Goal: Task Accomplishment & Management: Manage account settings

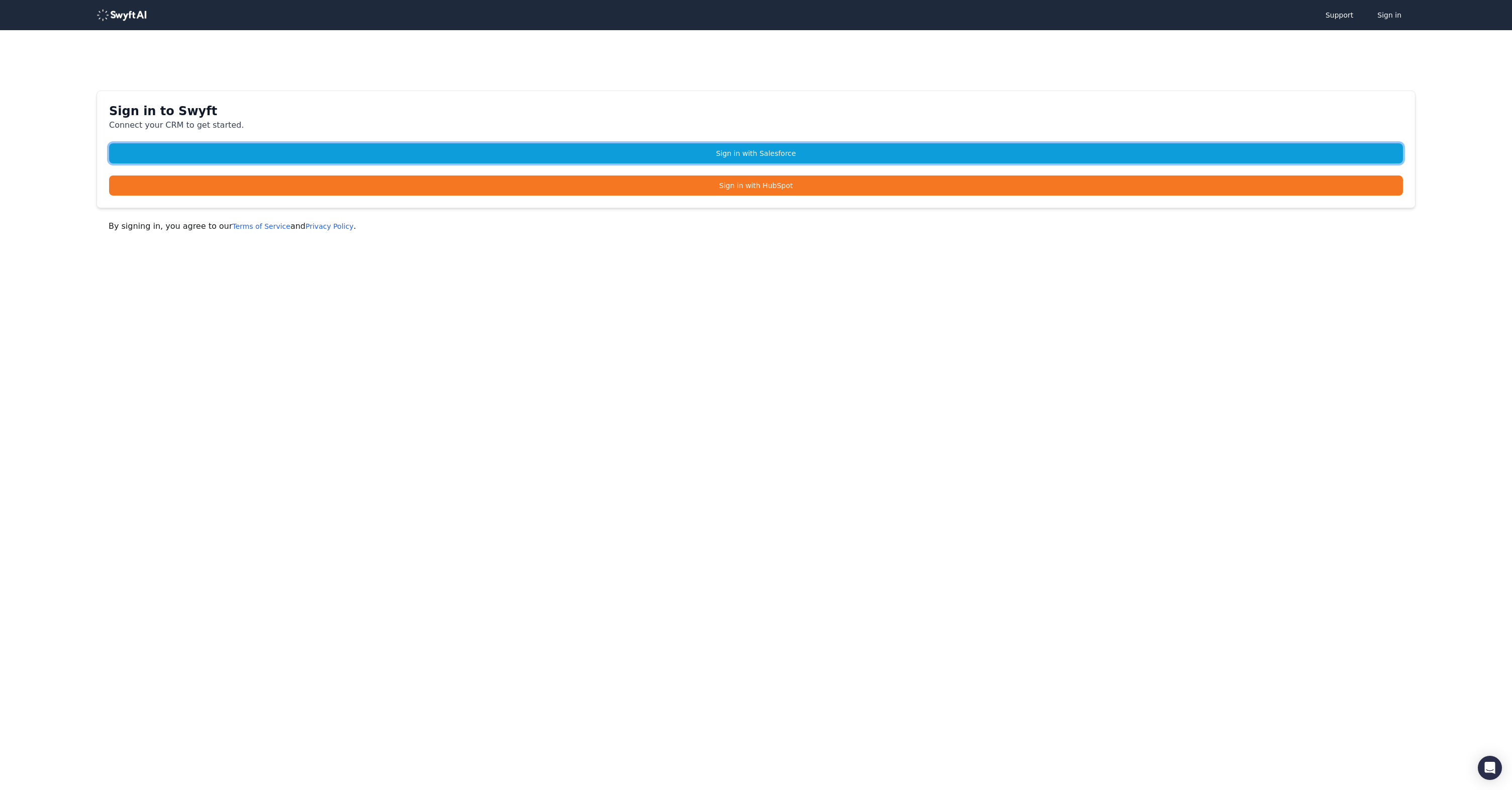
click at [760, 154] on link "Sign in with Salesforce" at bounding box center [756, 154] width 1294 height 20
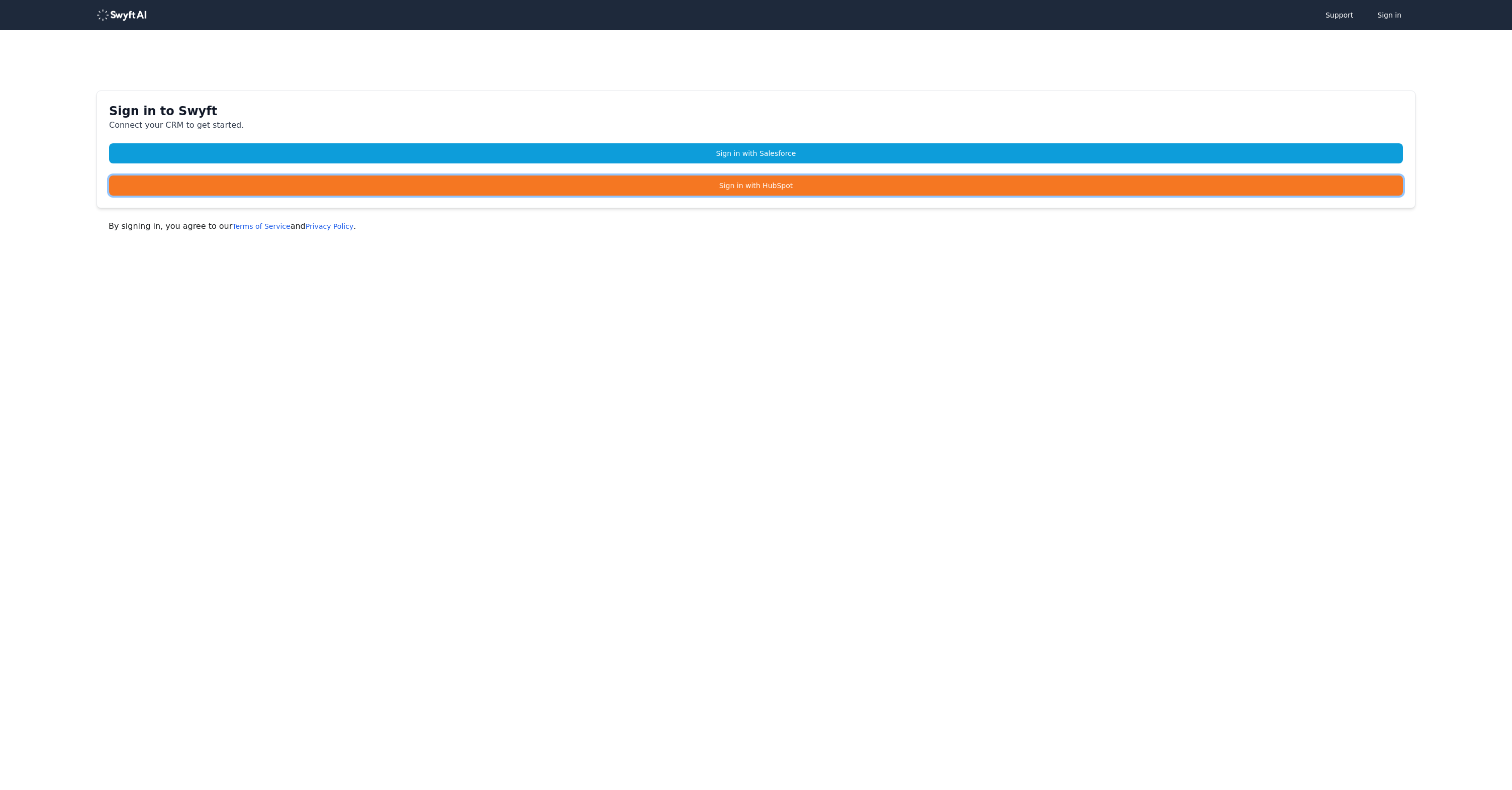
click at [679, 181] on link "Sign in with HubSpot" at bounding box center [756, 186] width 1294 height 20
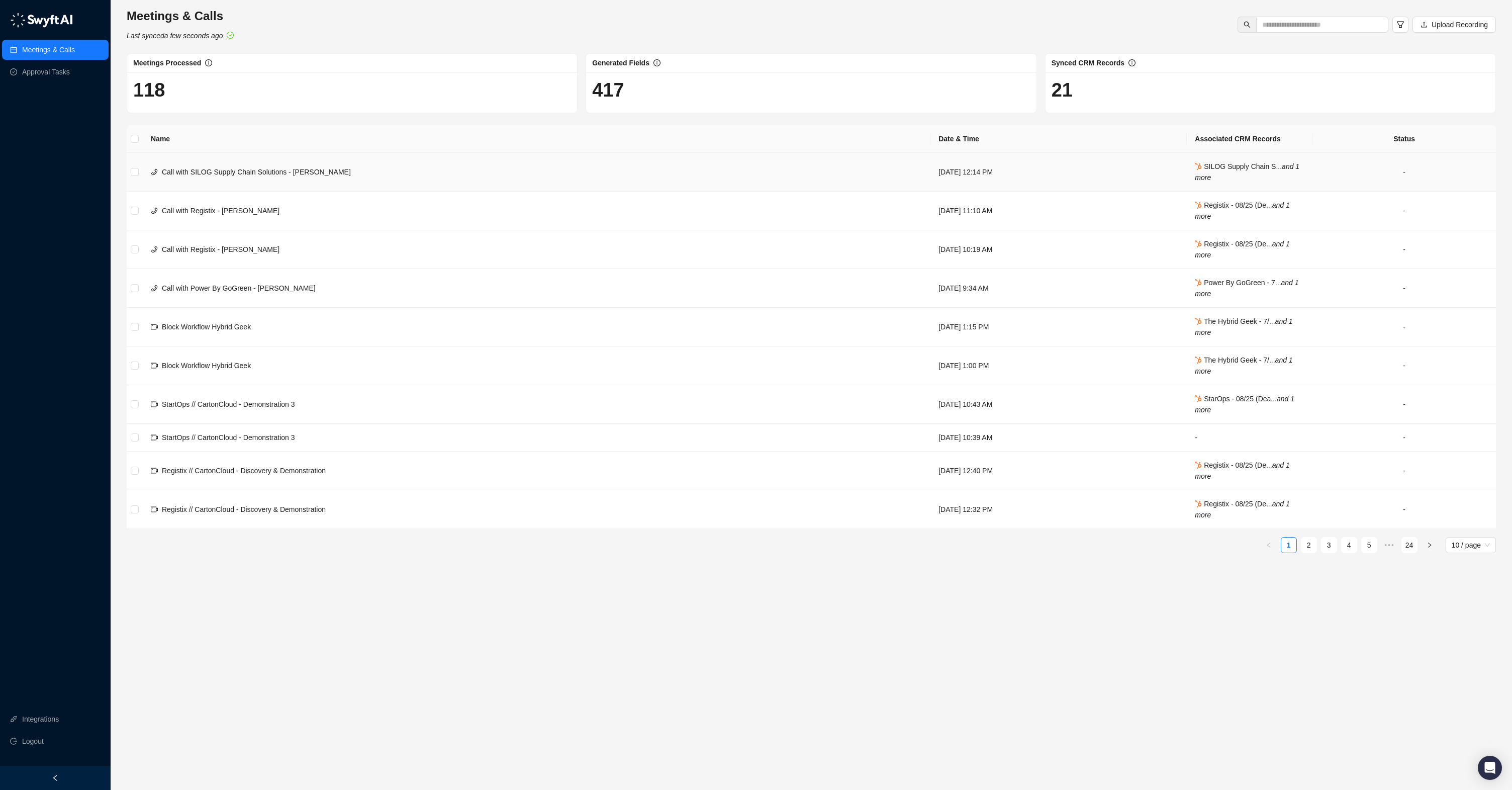
click at [512, 164] on td "Call with SILOG Supply Chain Solutions - [PERSON_NAME]" at bounding box center [537, 172] width 788 height 39
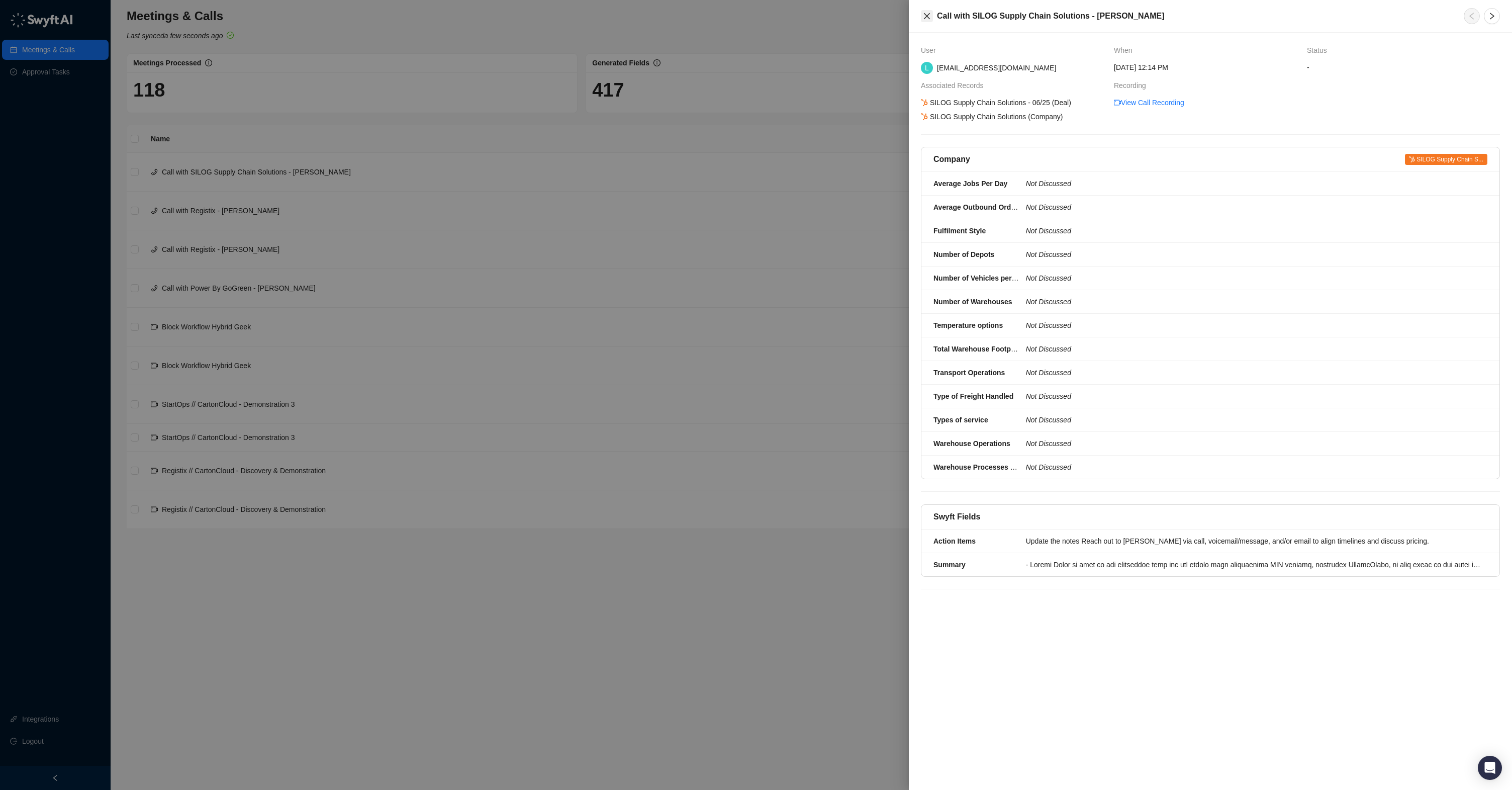
click at [926, 19] on icon "close" at bounding box center [927, 16] width 8 height 8
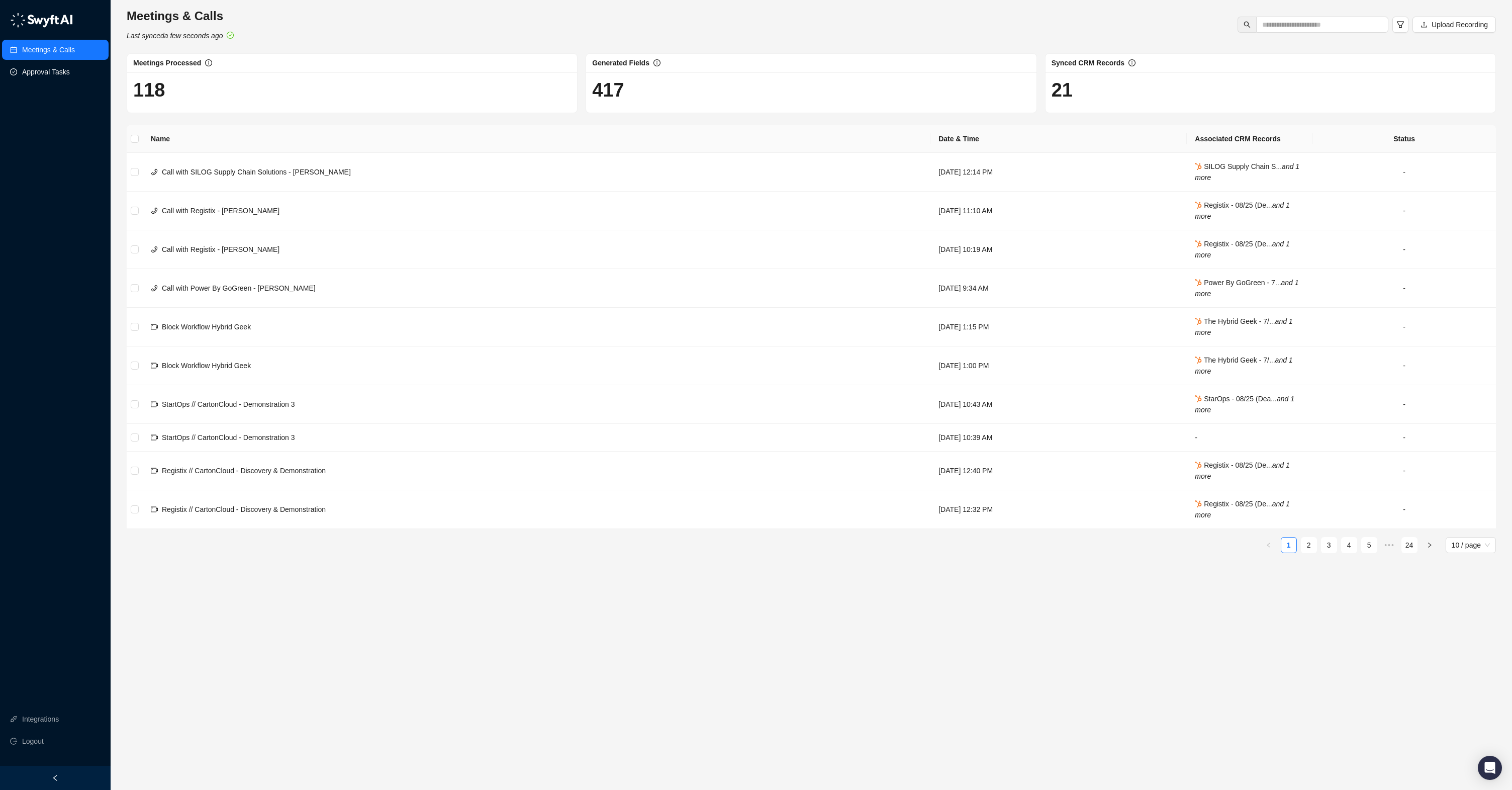
click at [67, 70] on link "Approval Tasks" at bounding box center [46, 72] width 48 height 20
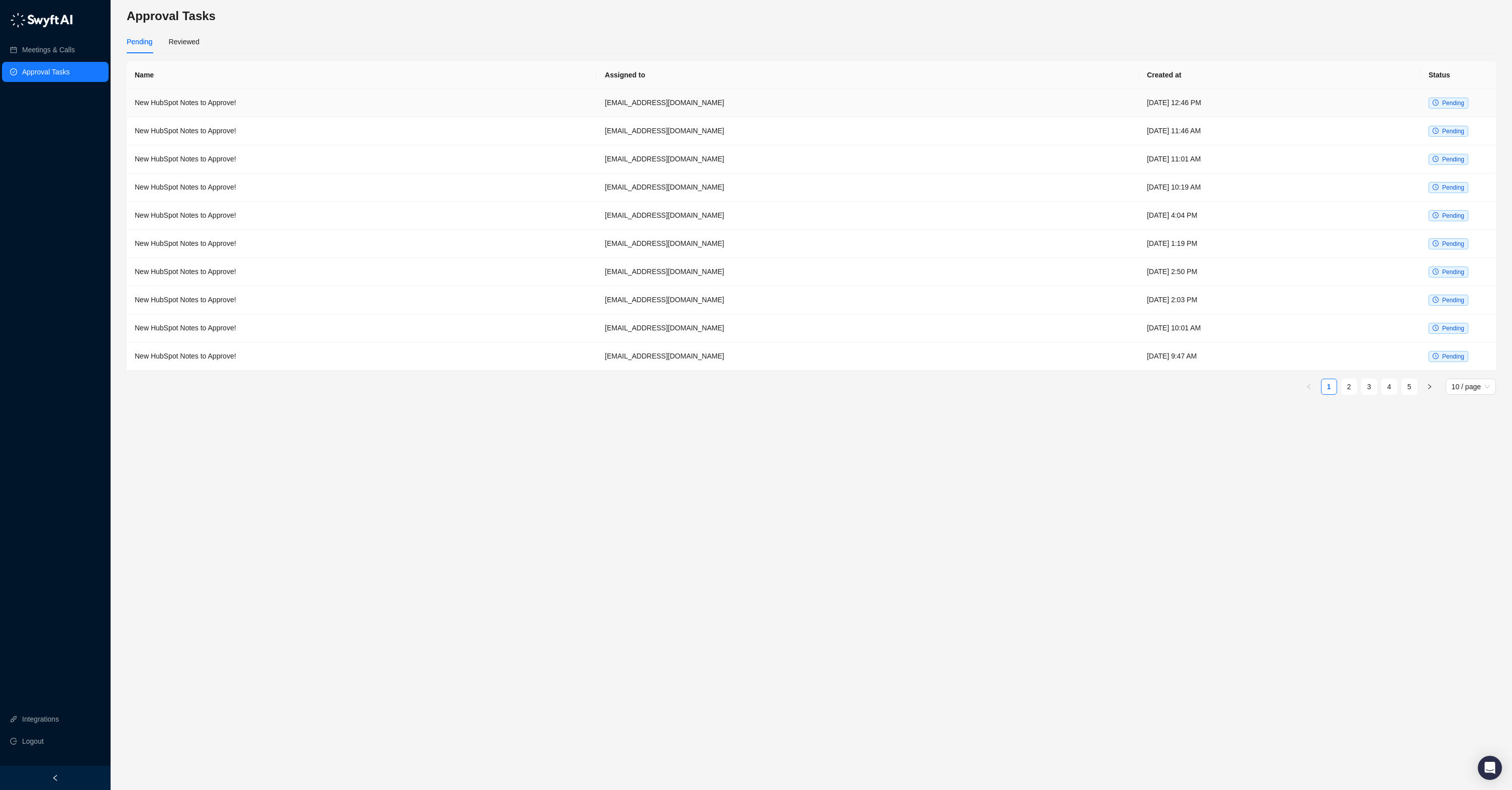
click at [272, 98] on td "New HubSpot Notes to Approve!" at bounding box center [362, 103] width 470 height 28
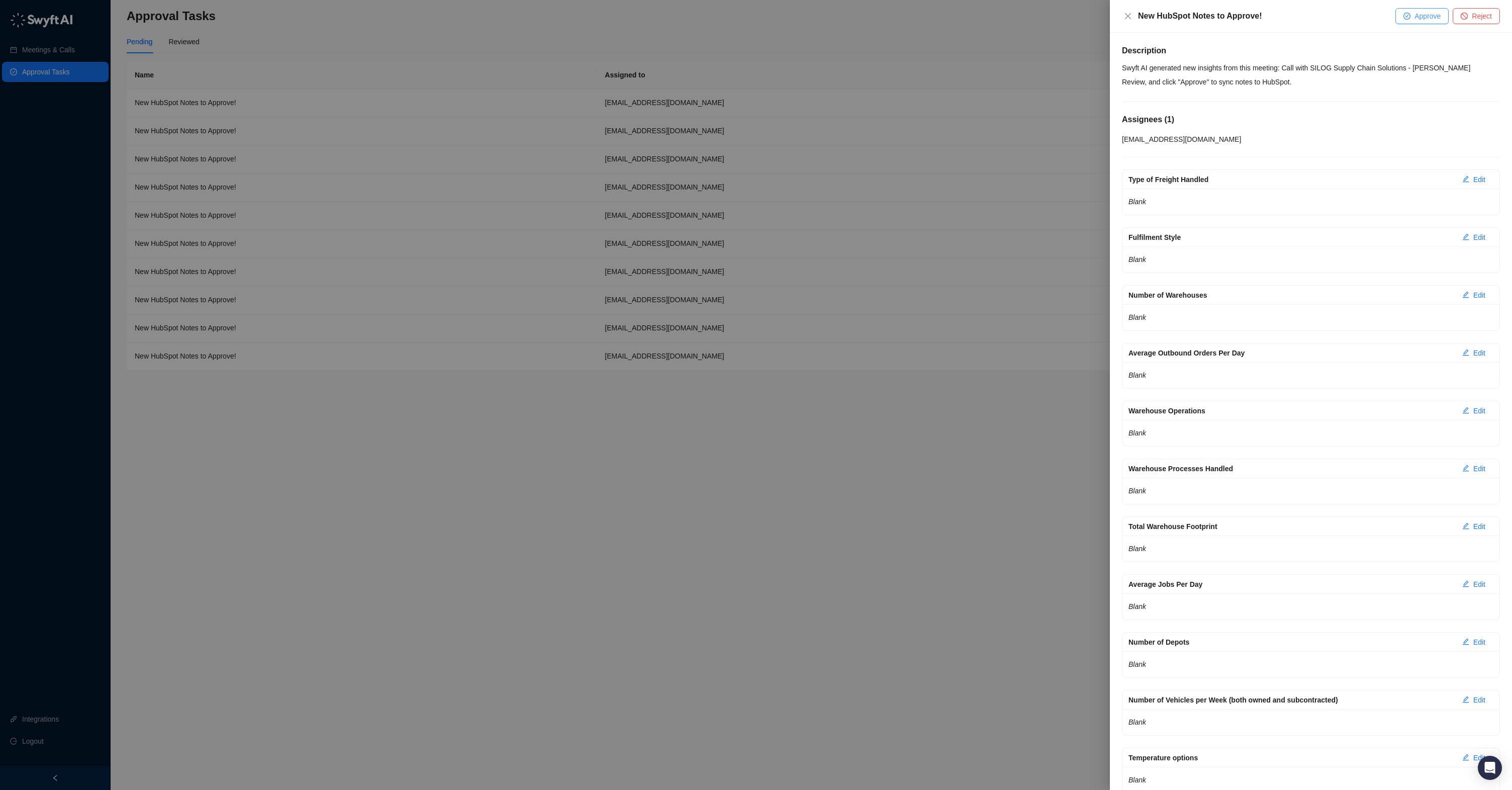
click at [1422, 19] on span "Approve" at bounding box center [1428, 15] width 26 height 11
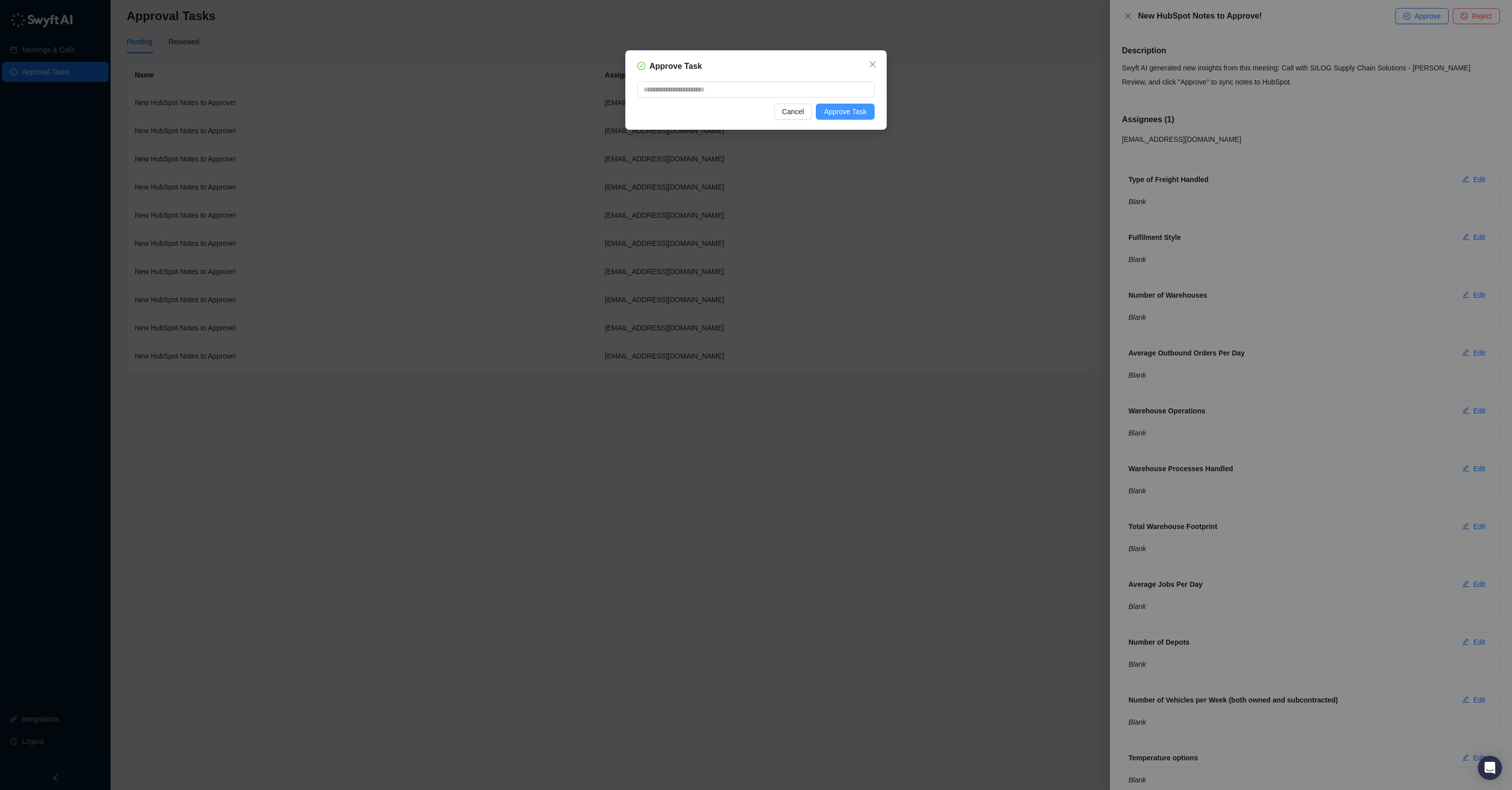
click at [852, 108] on span "Approve Task" at bounding box center [845, 111] width 43 height 11
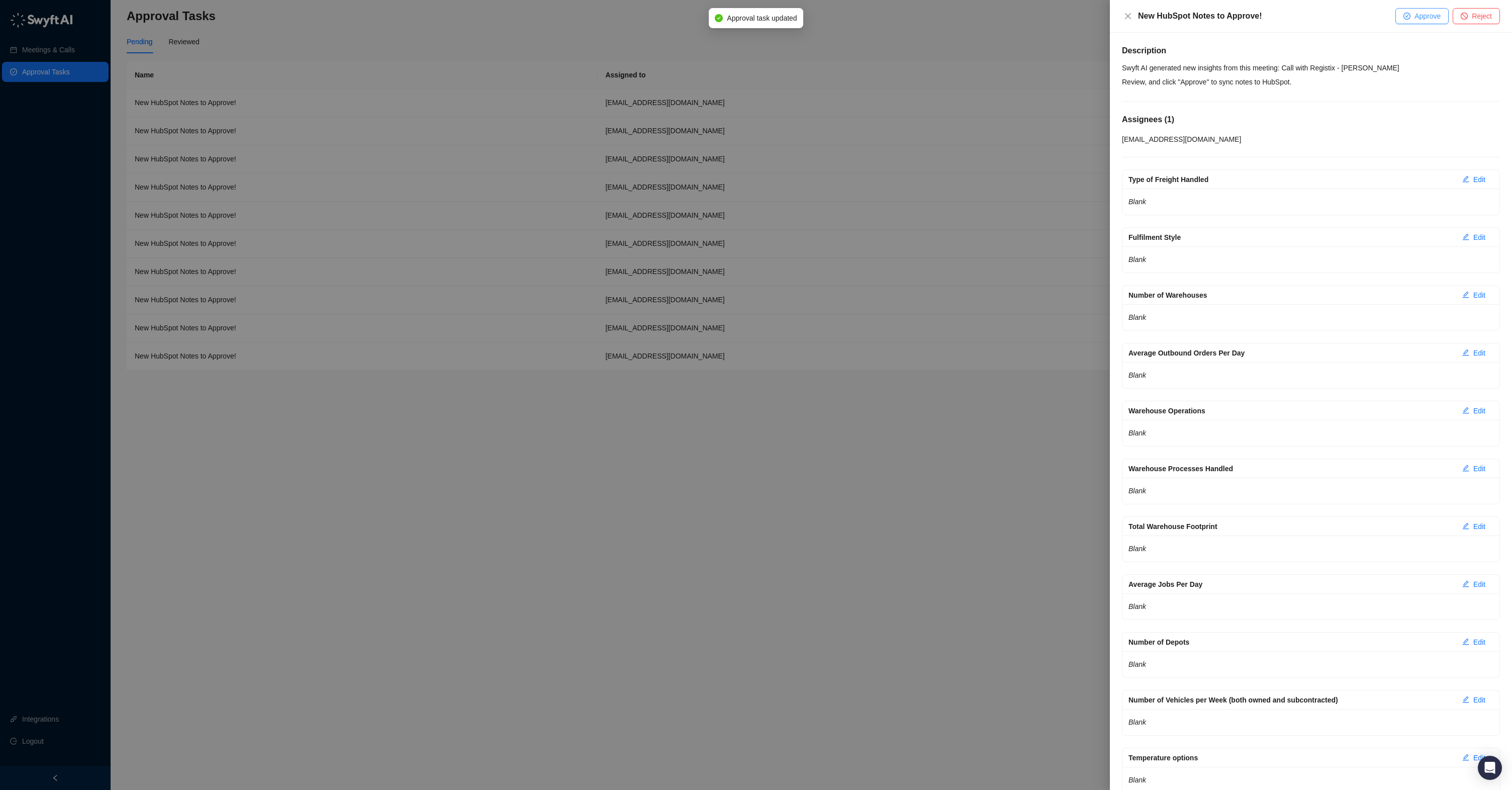
click at [1412, 23] on button "Approve" at bounding box center [1422, 16] width 53 height 16
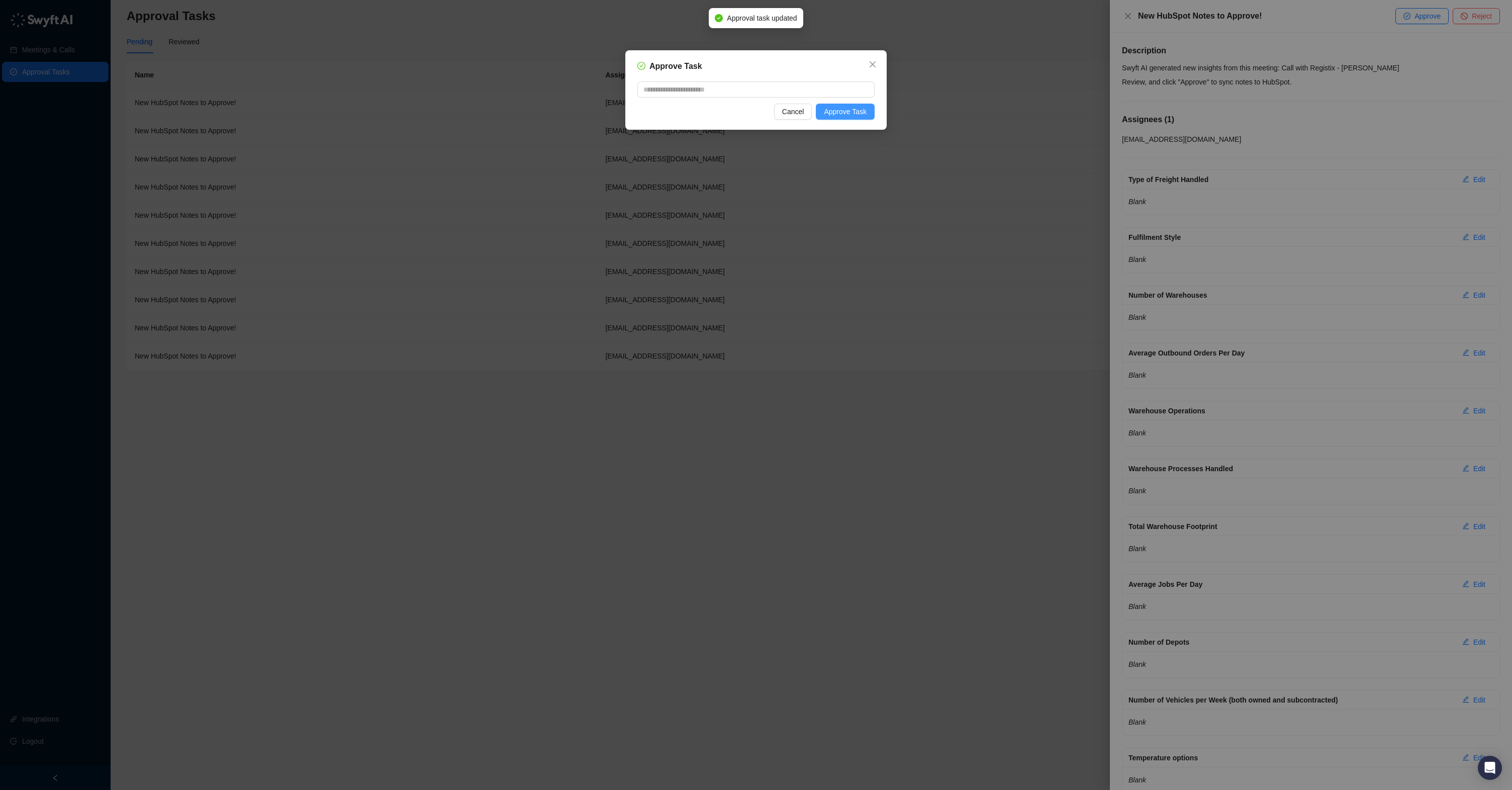
click at [858, 111] on span "Approve Task" at bounding box center [845, 111] width 43 height 11
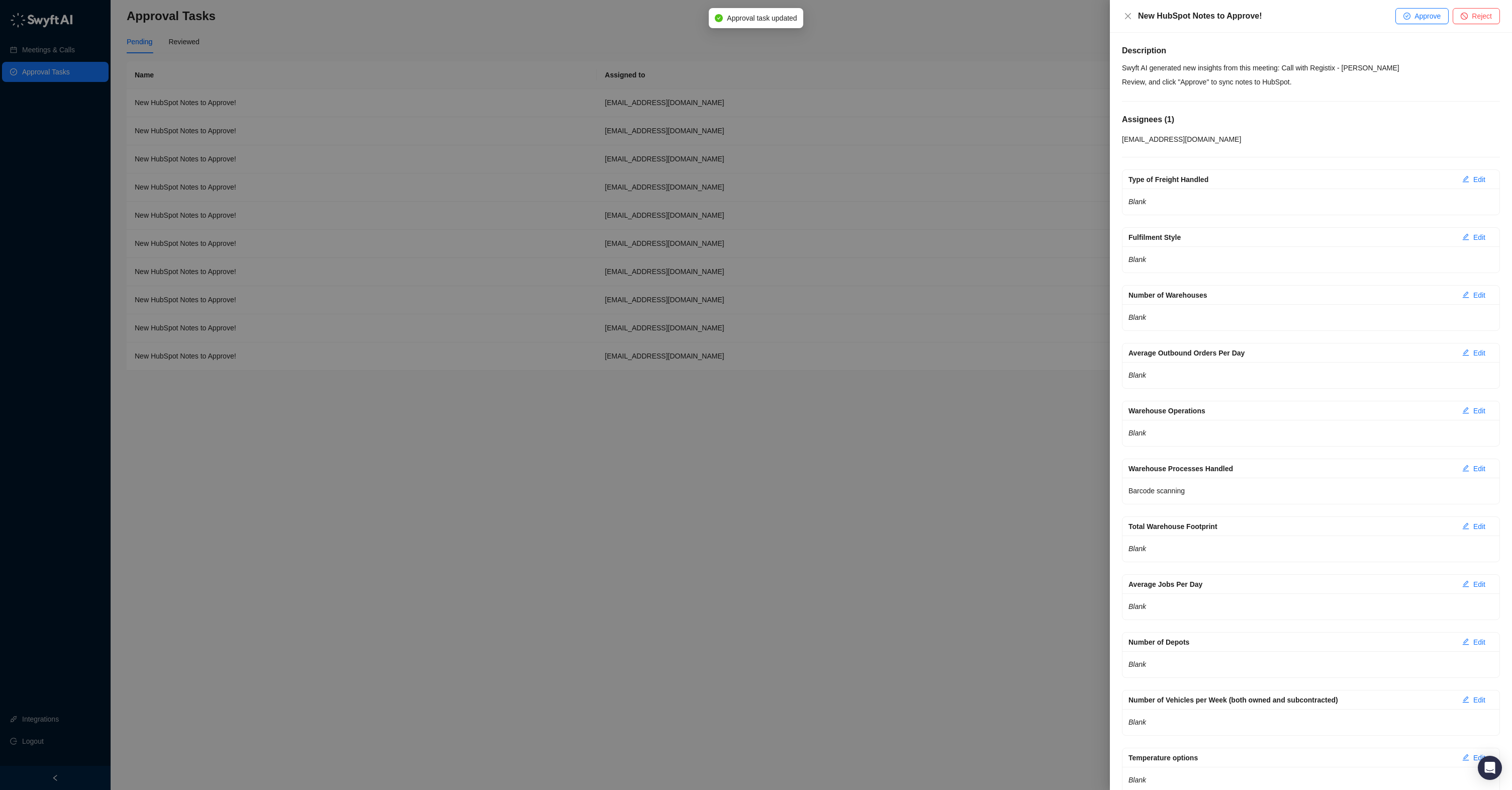
drag, startPoint x: 1459, startPoint y: 13, endPoint x: 1454, endPoint y: 16, distance: 5.8
click at [1457, 15] on button "Reject" at bounding box center [1476, 16] width 47 height 16
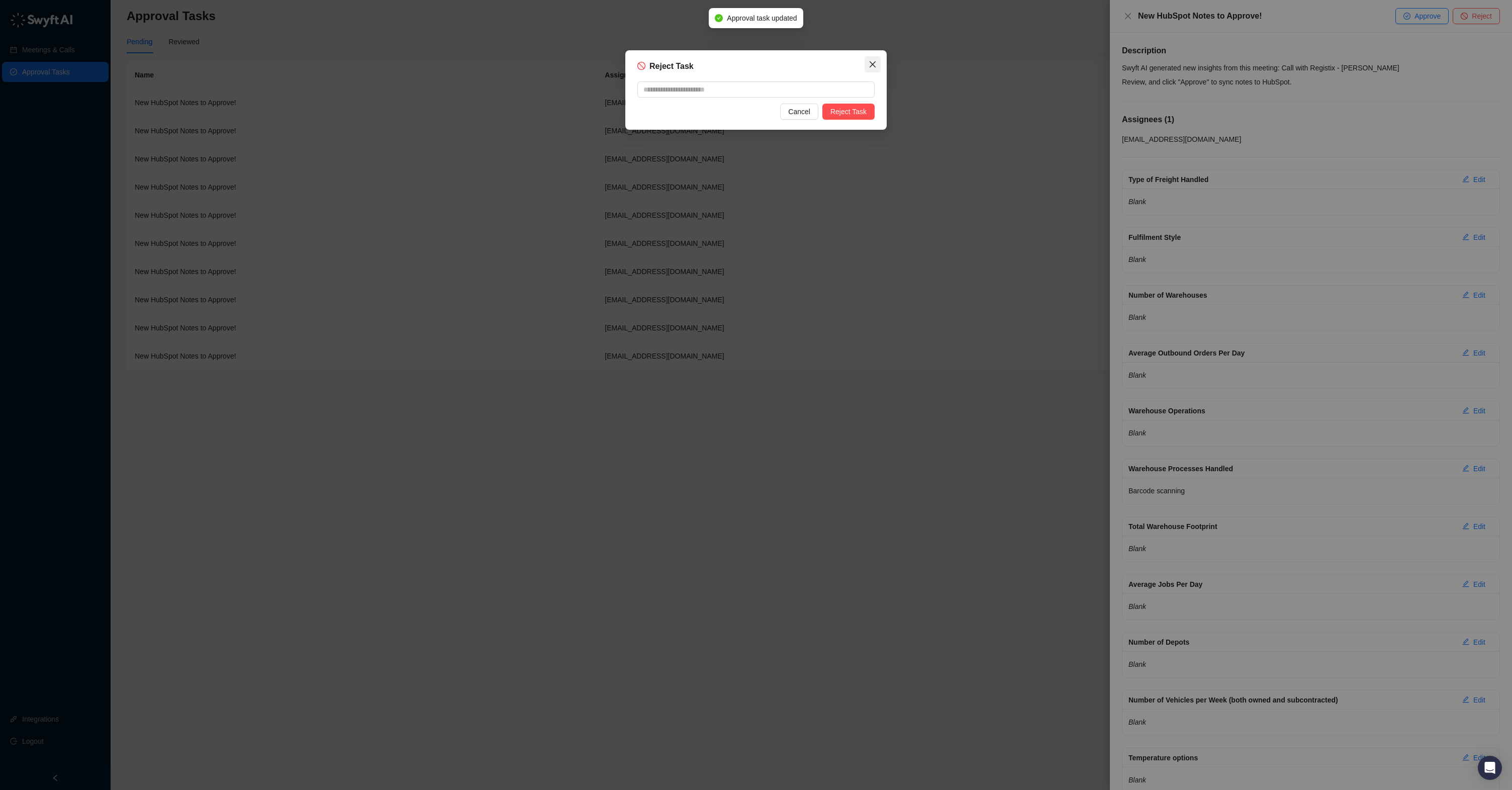
click at [878, 66] on span "Close" at bounding box center [873, 64] width 16 height 8
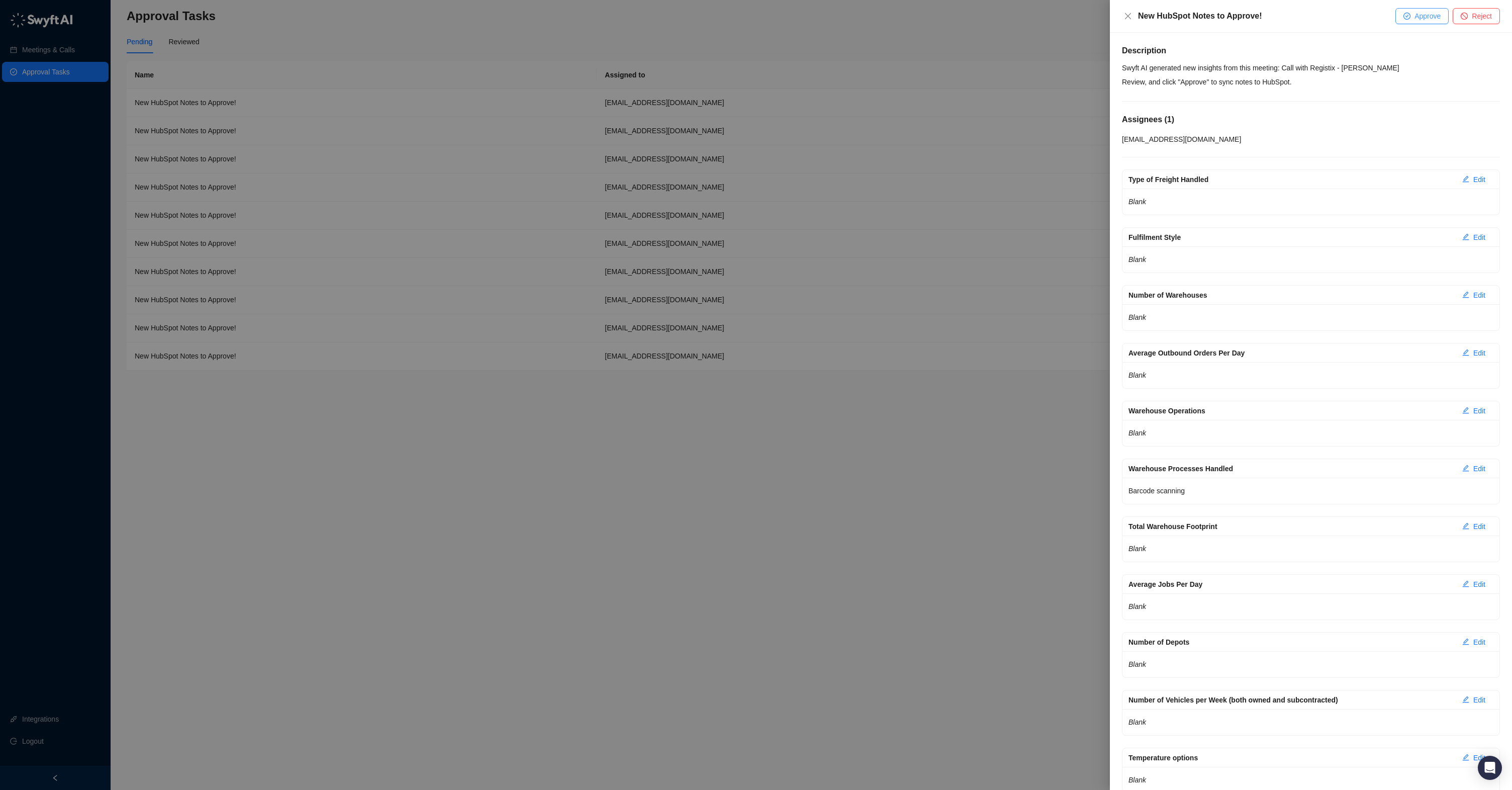
click at [1417, 11] on span "Approve" at bounding box center [1428, 15] width 26 height 11
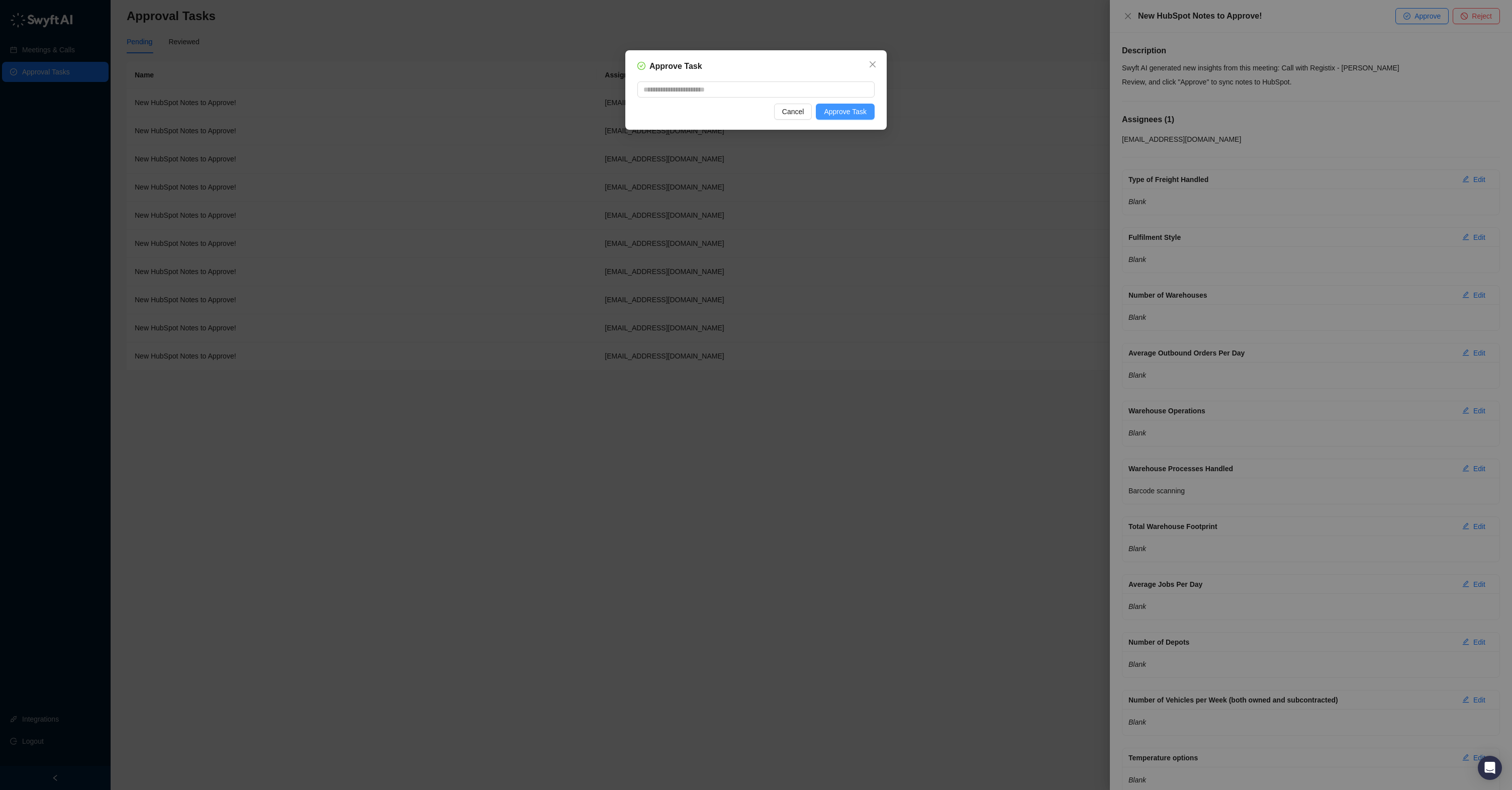
click at [855, 111] on span "Approve Task" at bounding box center [845, 111] width 43 height 11
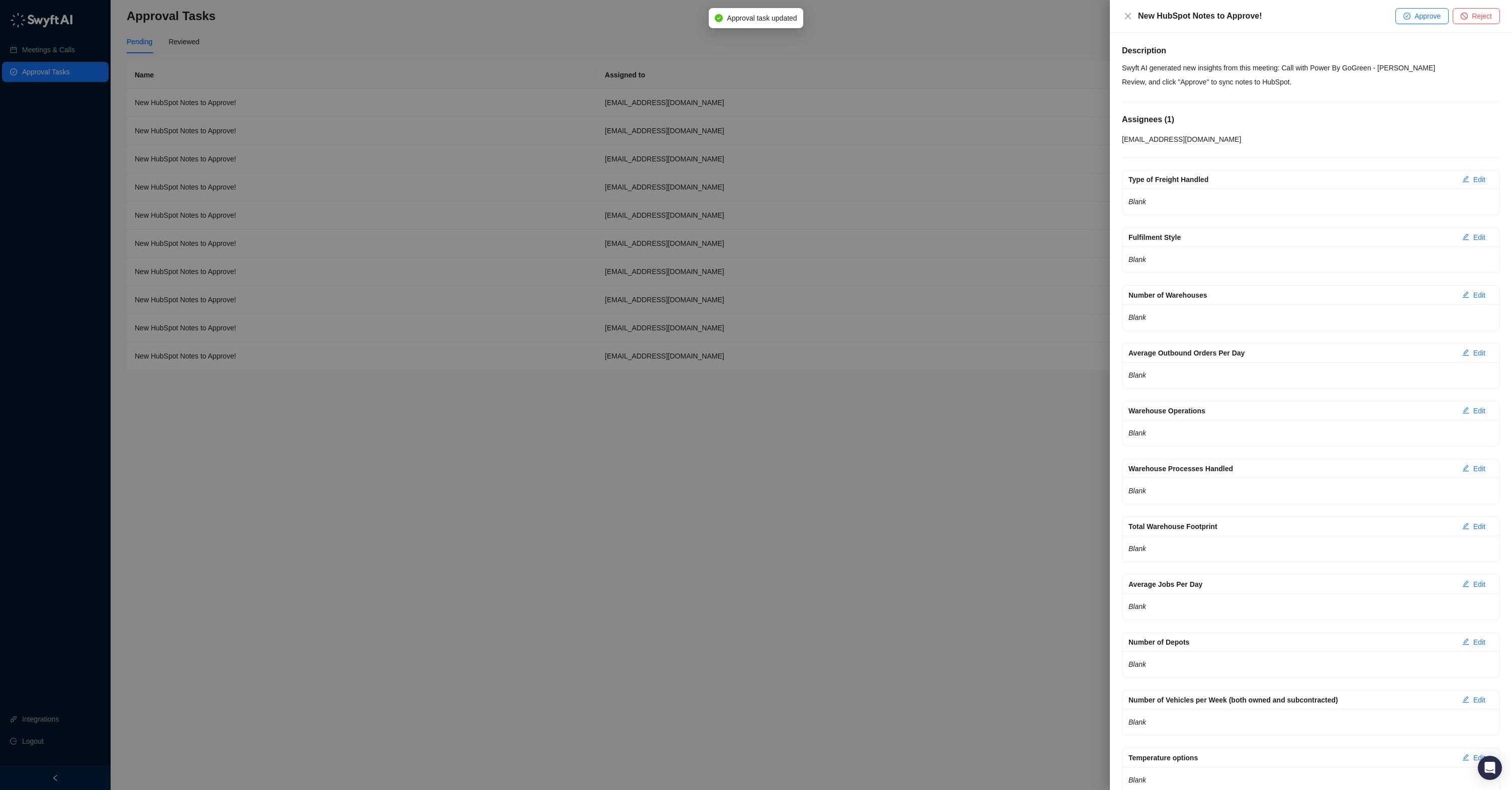
click at [1434, 20] on span "Approve" at bounding box center [1428, 15] width 26 height 11
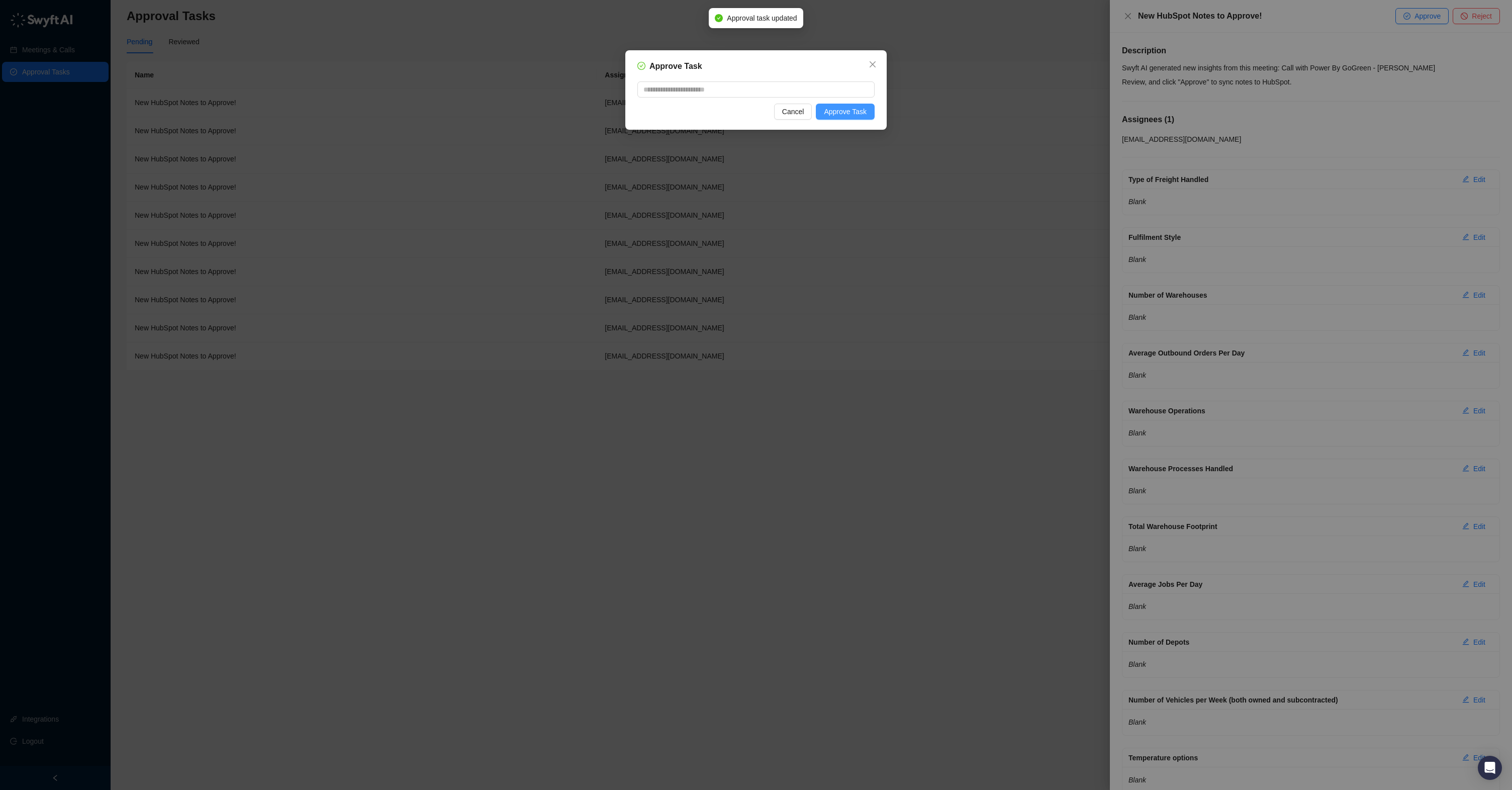
click at [844, 108] on span "Approve Task" at bounding box center [845, 111] width 43 height 11
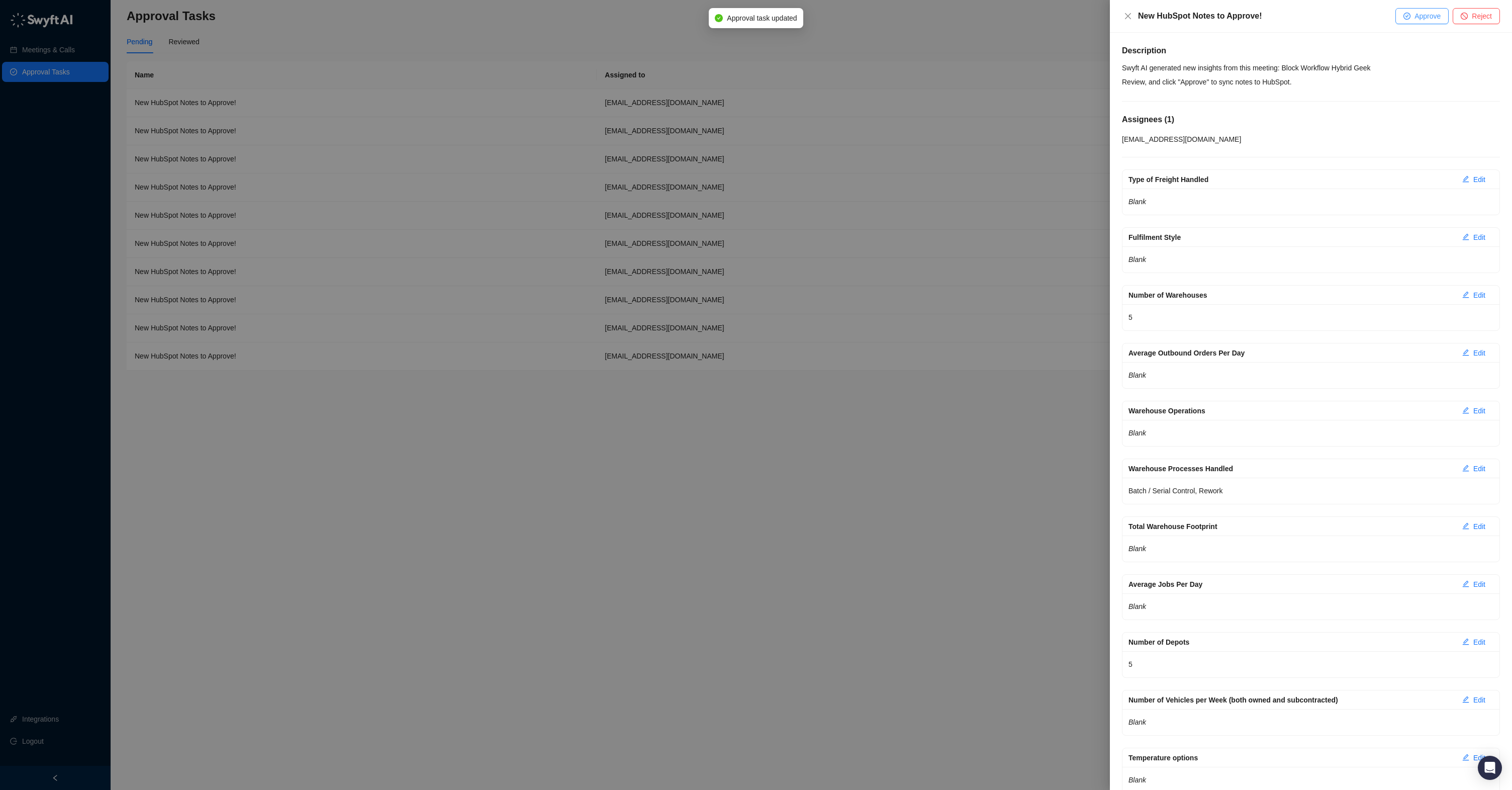
click at [1406, 17] on icon "check-circle" at bounding box center [1406, 16] width 6 height 6
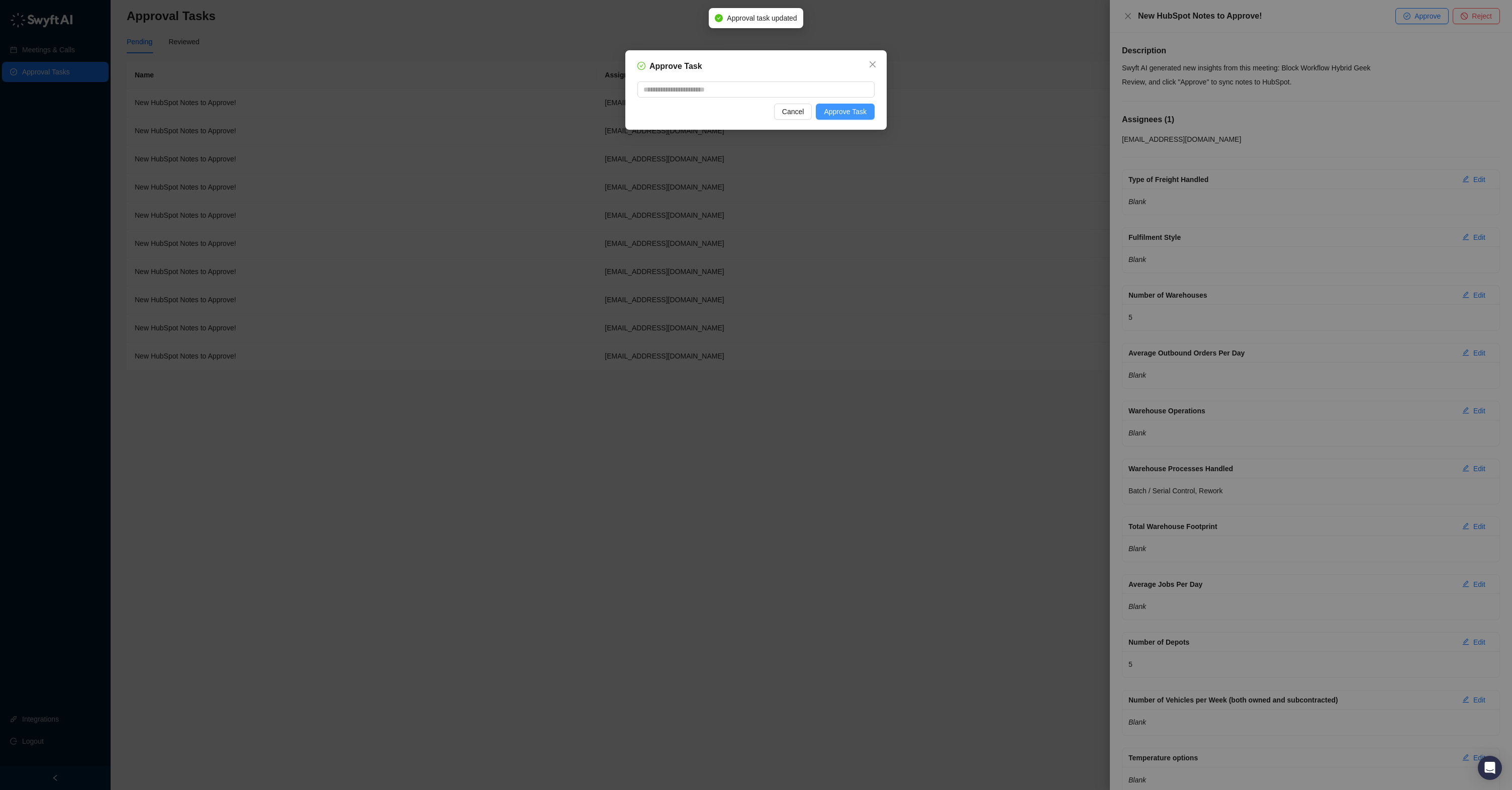
click at [855, 113] on span "Approve Task" at bounding box center [845, 111] width 43 height 11
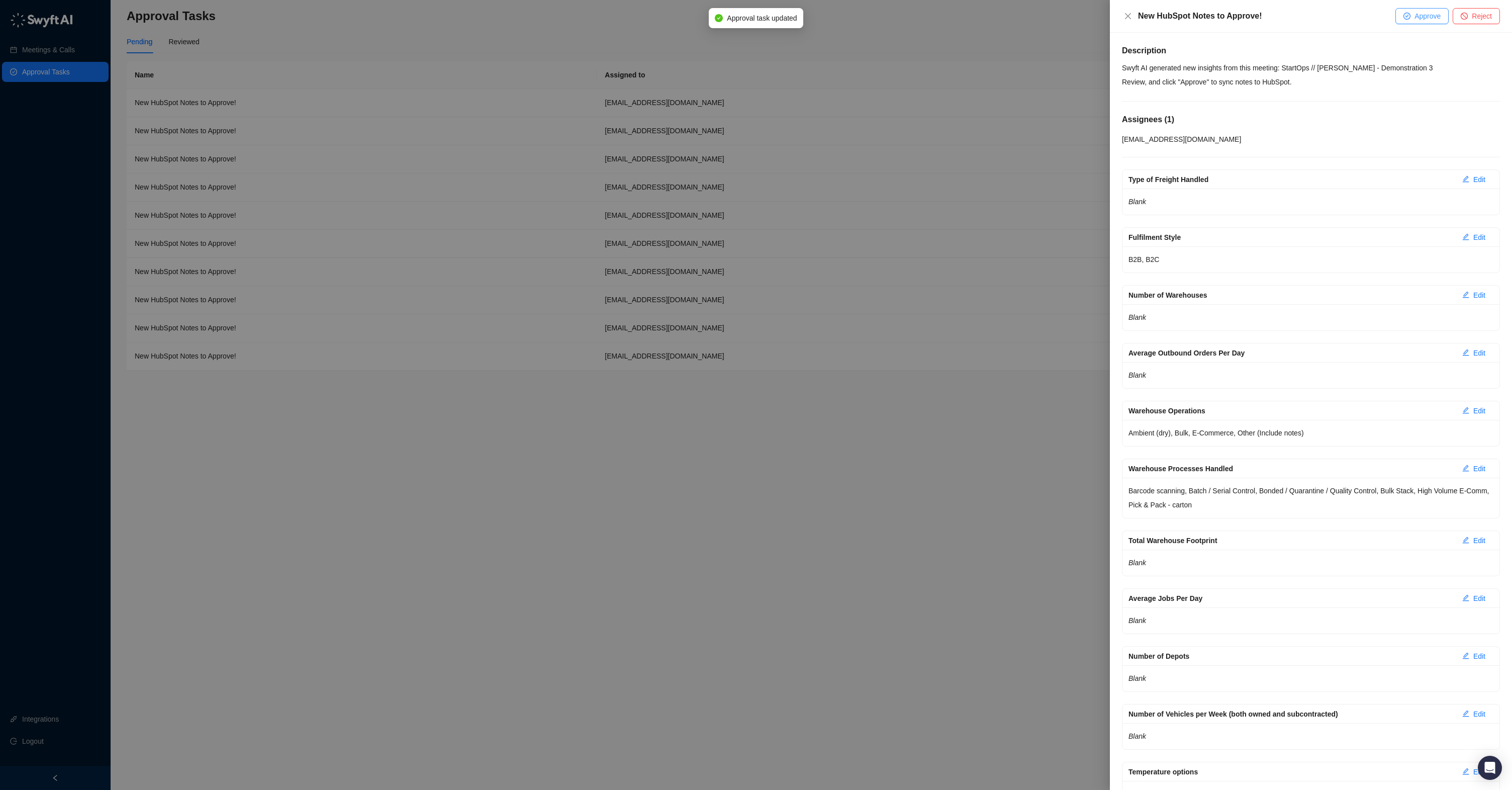
click at [1414, 17] on span "Approve" at bounding box center [1428, 15] width 26 height 11
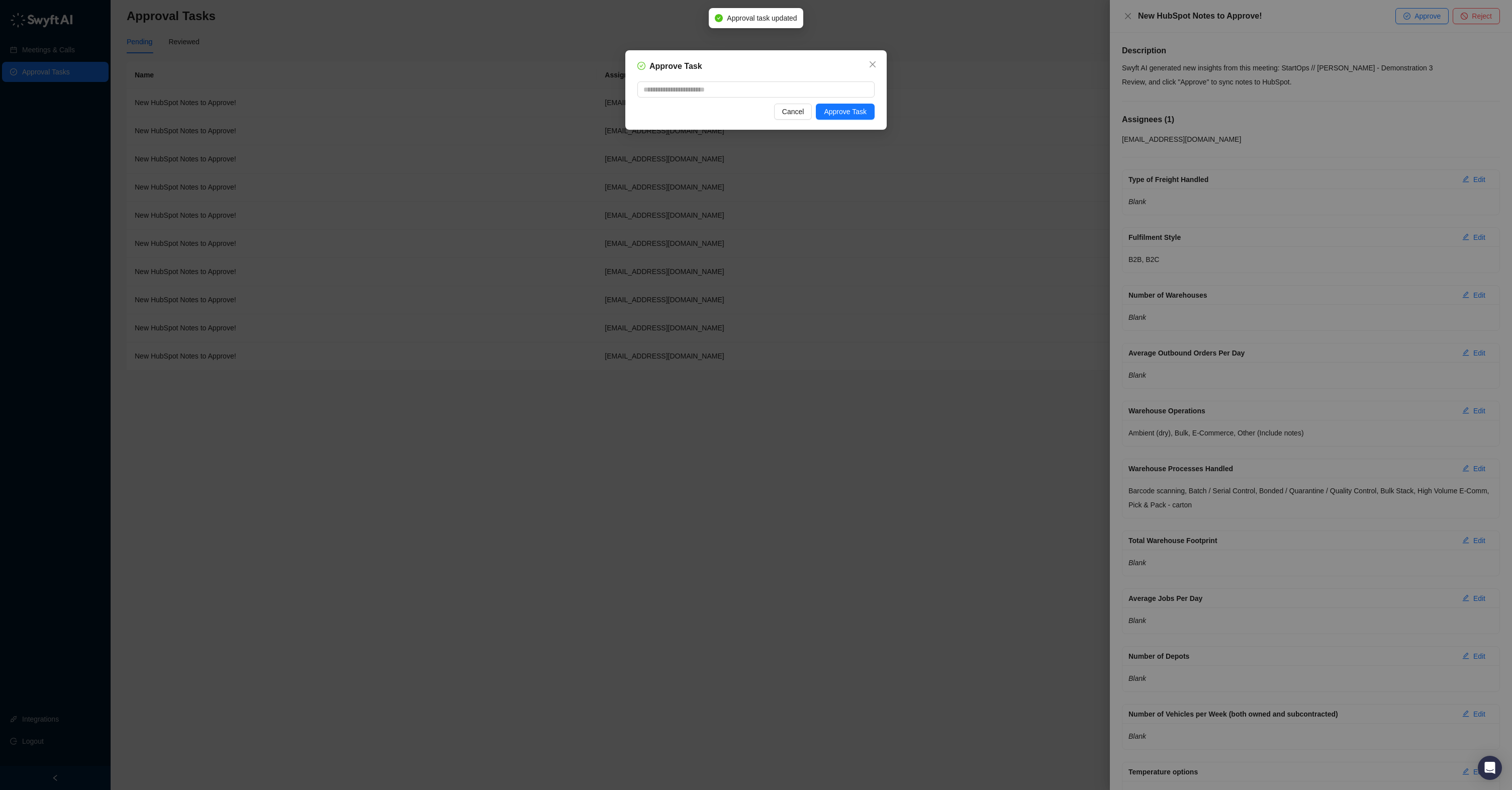
drag, startPoint x: 856, startPoint y: 109, endPoint x: 878, endPoint y: 105, distance: 22.4
click at [856, 109] on span "Approve Task" at bounding box center [845, 111] width 43 height 11
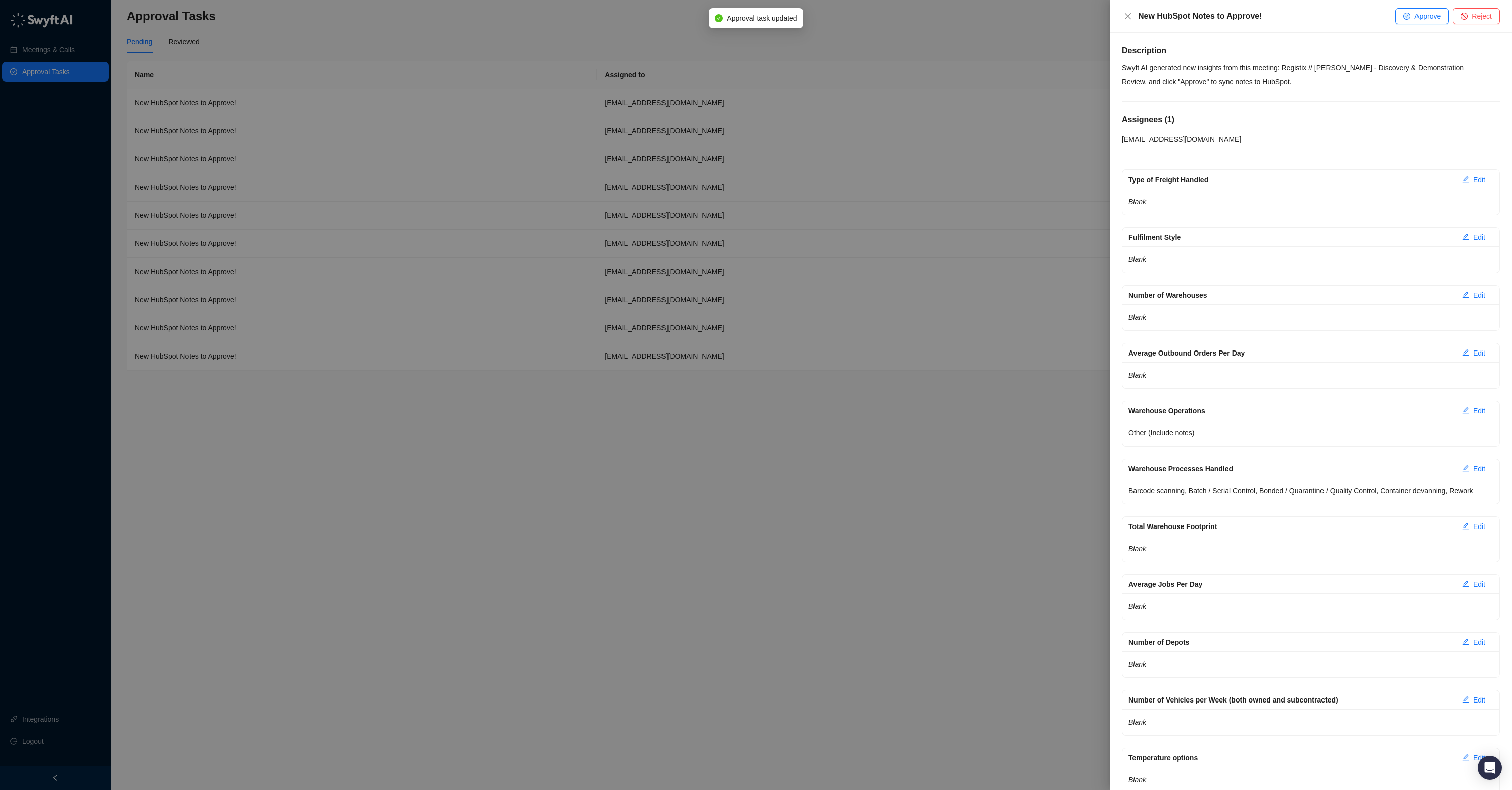
drag, startPoint x: 1421, startPoint y: 21, endPoint x: 1327, endPoint y: 25, distance: 94.1
click at [1418, 22] on button "Approve" at bounding box center [1422, 16] width 53 height 16
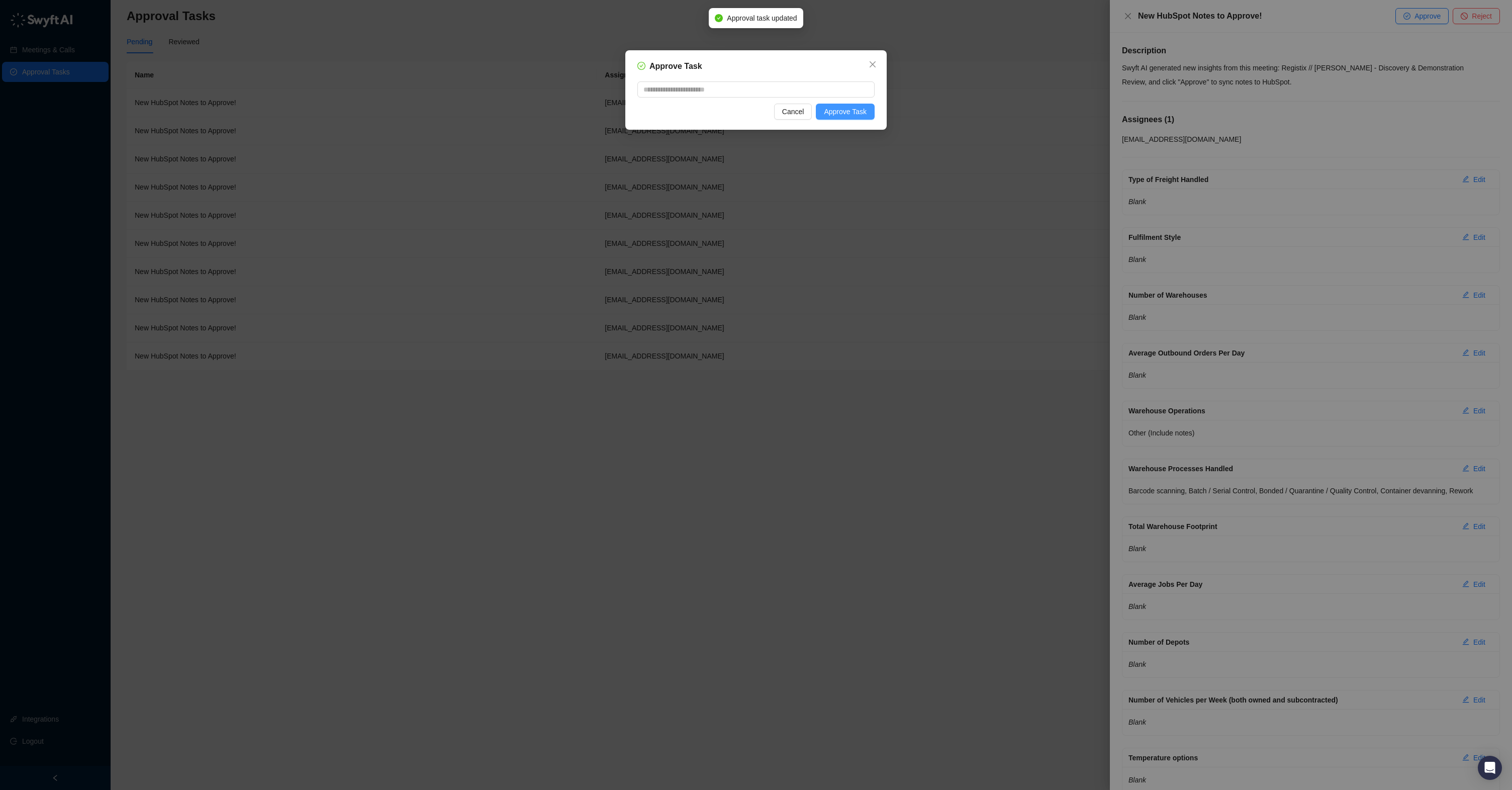
click at [846, 110] on span "Approve Task" at bounding box center [845, 111] width 43 height 11
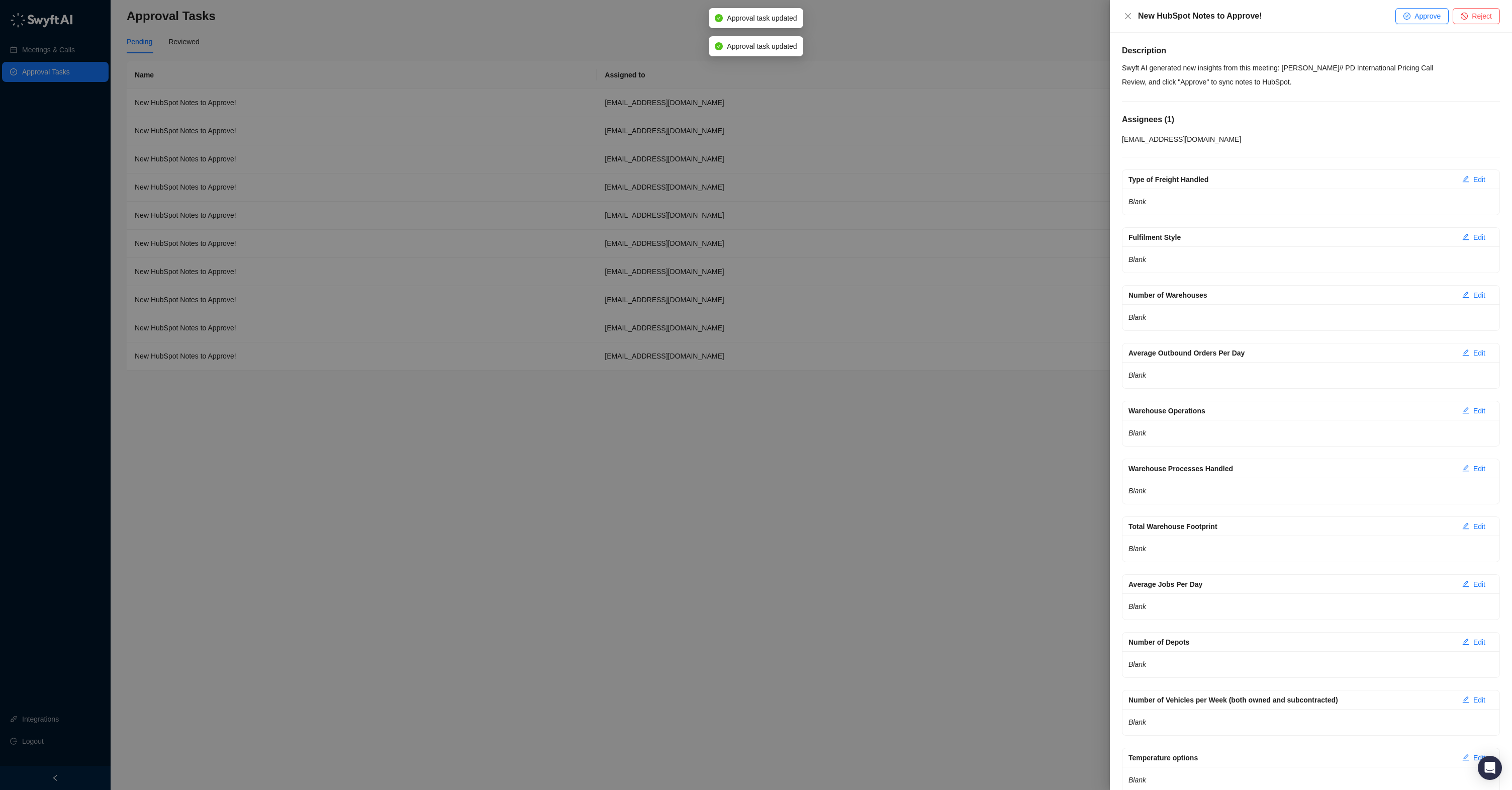
drag, startPoint x: 1432, startPoint y: 20, endPoint x: 1418, endPoint y: 23, distance: 14.3
click at [1431, 20] on span "Approve" at bounding box center [1428, 15] width 26 height 11
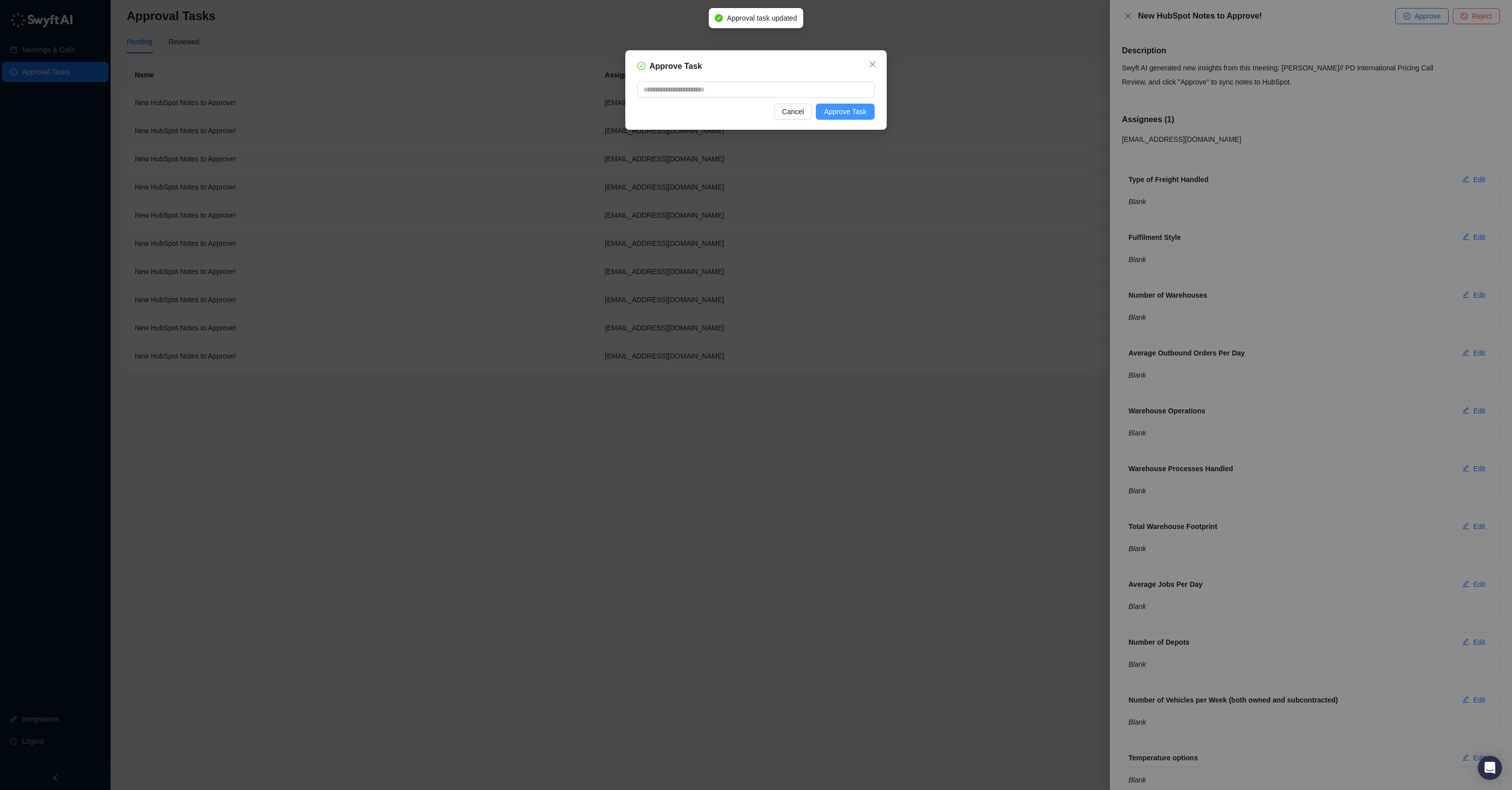
drag, startPoint x: 850, startPoint y: 111, endPoint x: 860, endPoint y: 110, distance: 10.0
click at [850, 111] on span "Approve Task" at bounding box center [845, 111] width 43 height 11
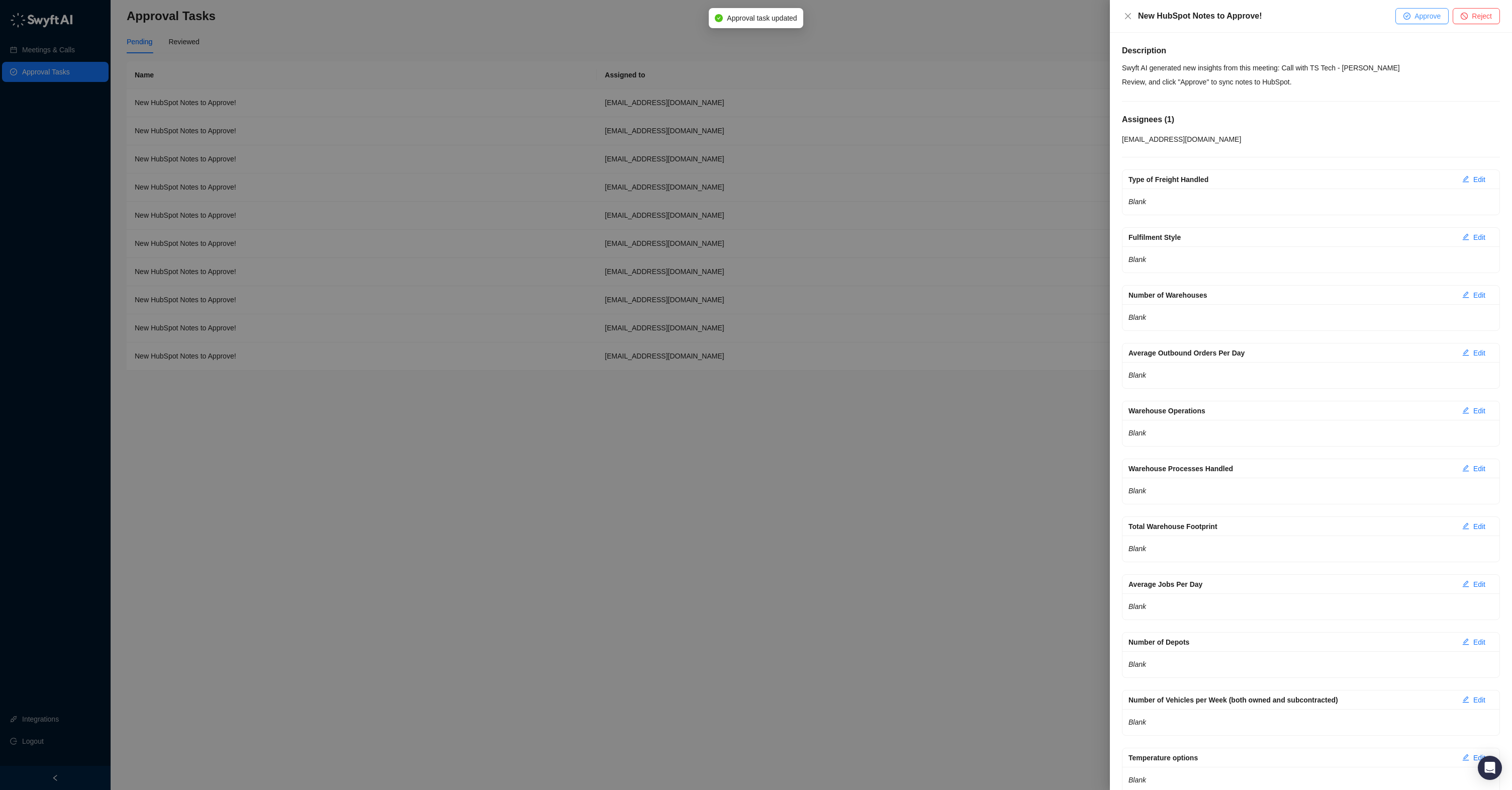
click at [1420, 20] on span "Approve" at bounding box center [1428, 15] width 26 height 11
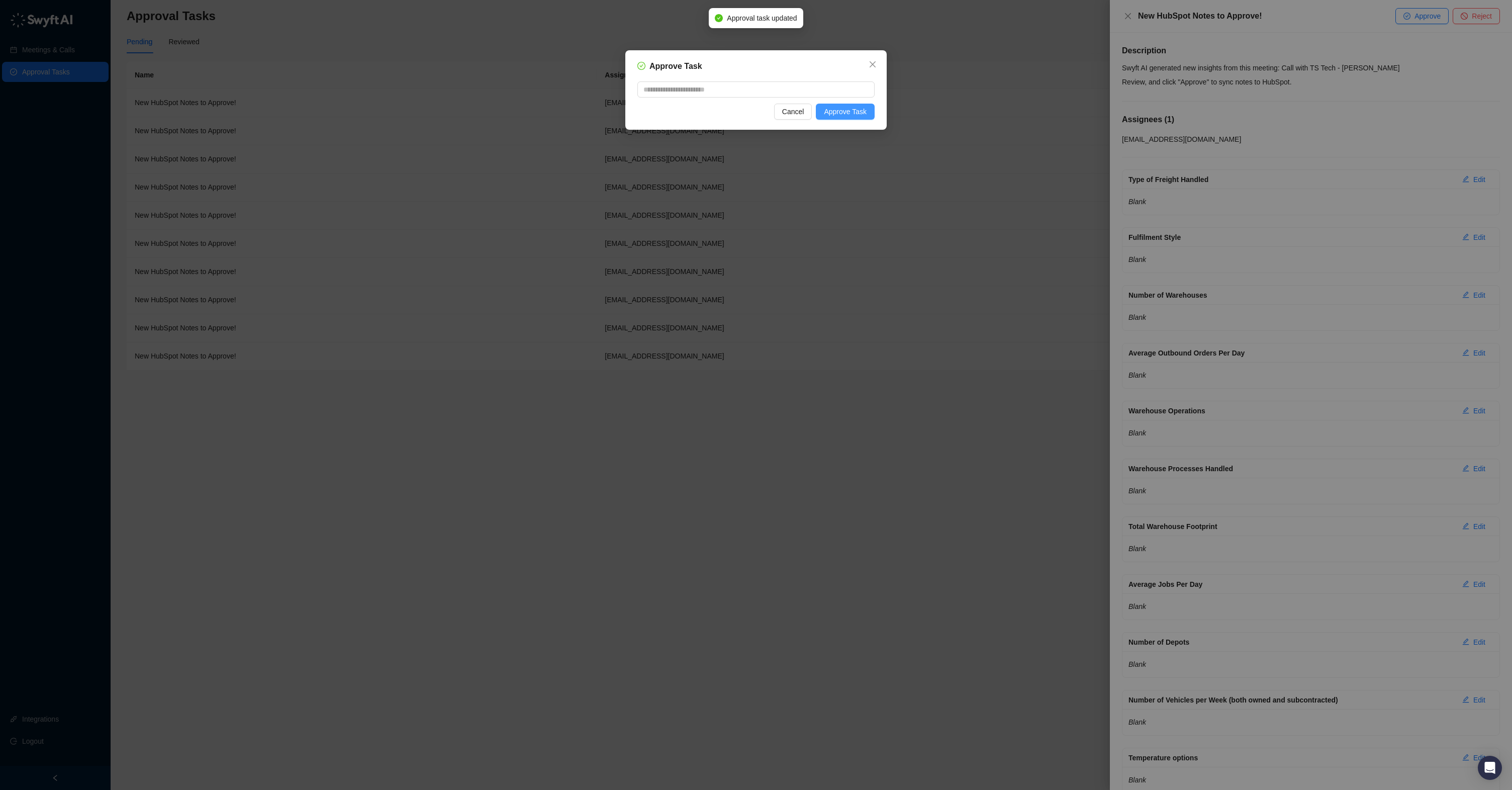
click at [847, 108] on span "Approve Task" at bounding box center [845, 111] width 43 height 11
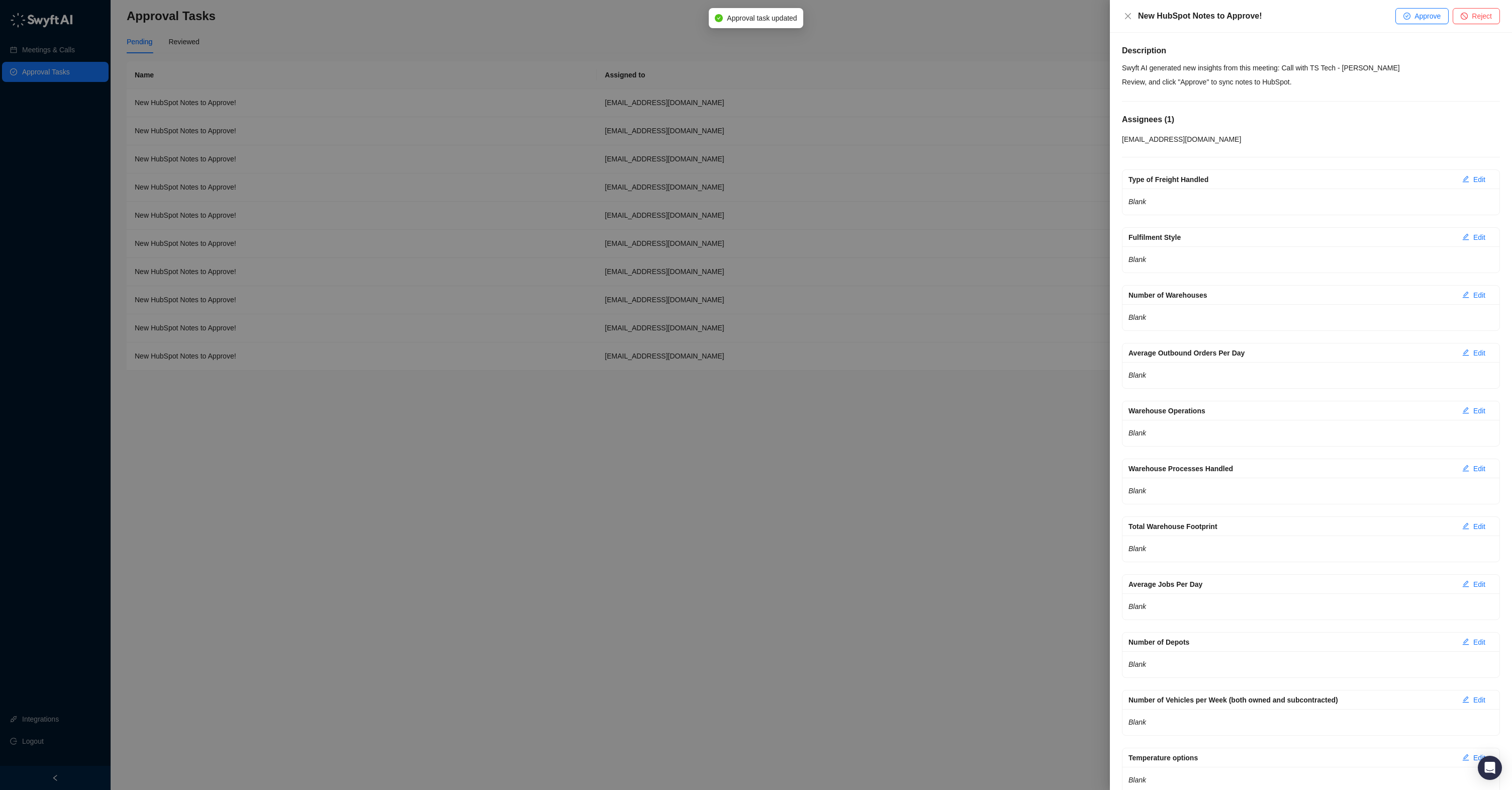
click at [1433, 17] on span "Approve" at bounding box center [1428, 15] width 26 height 11
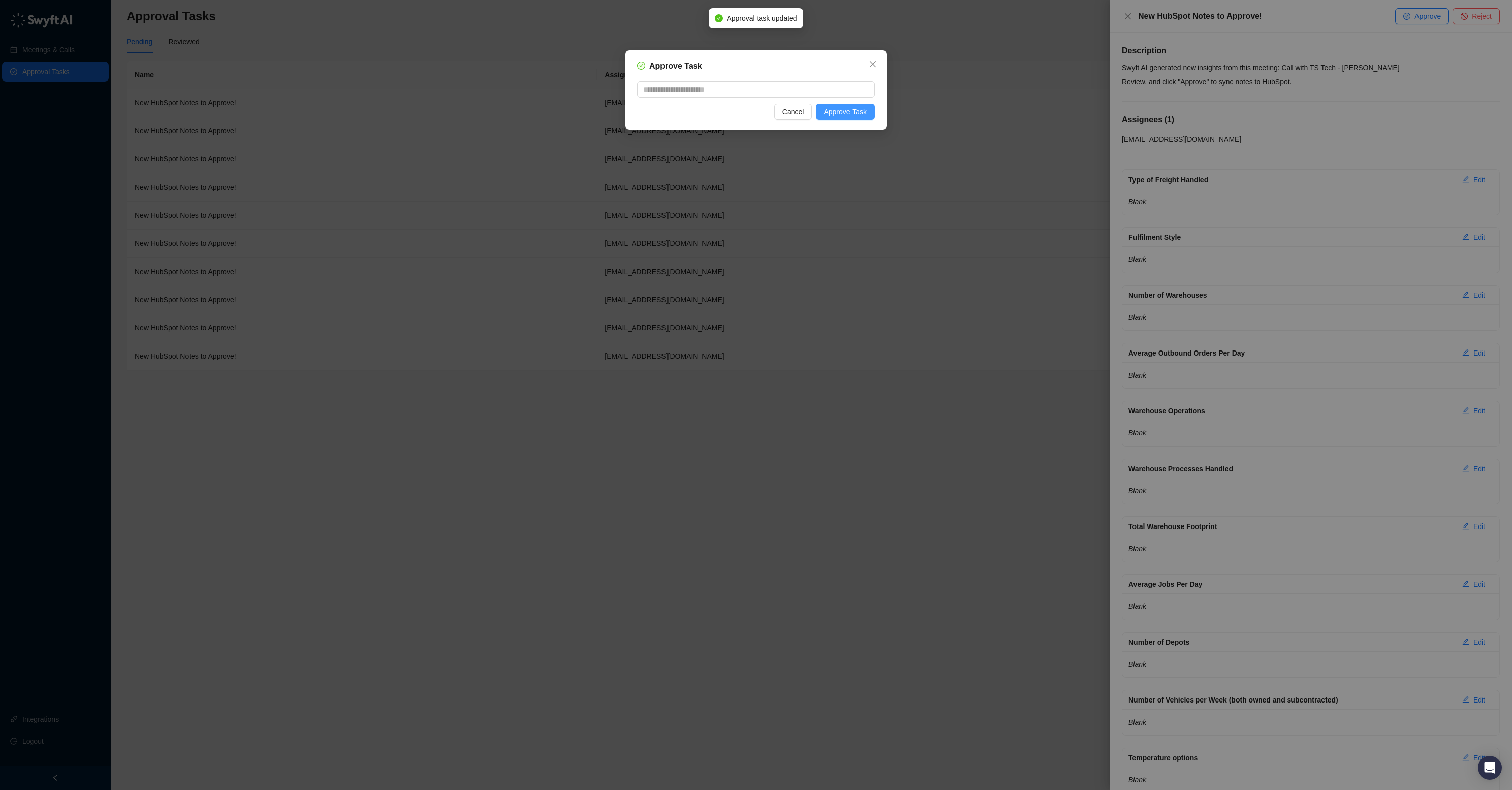
click at [842, 110] on span "Approve Task" at bounding box center [845, 111] width 43 height 11
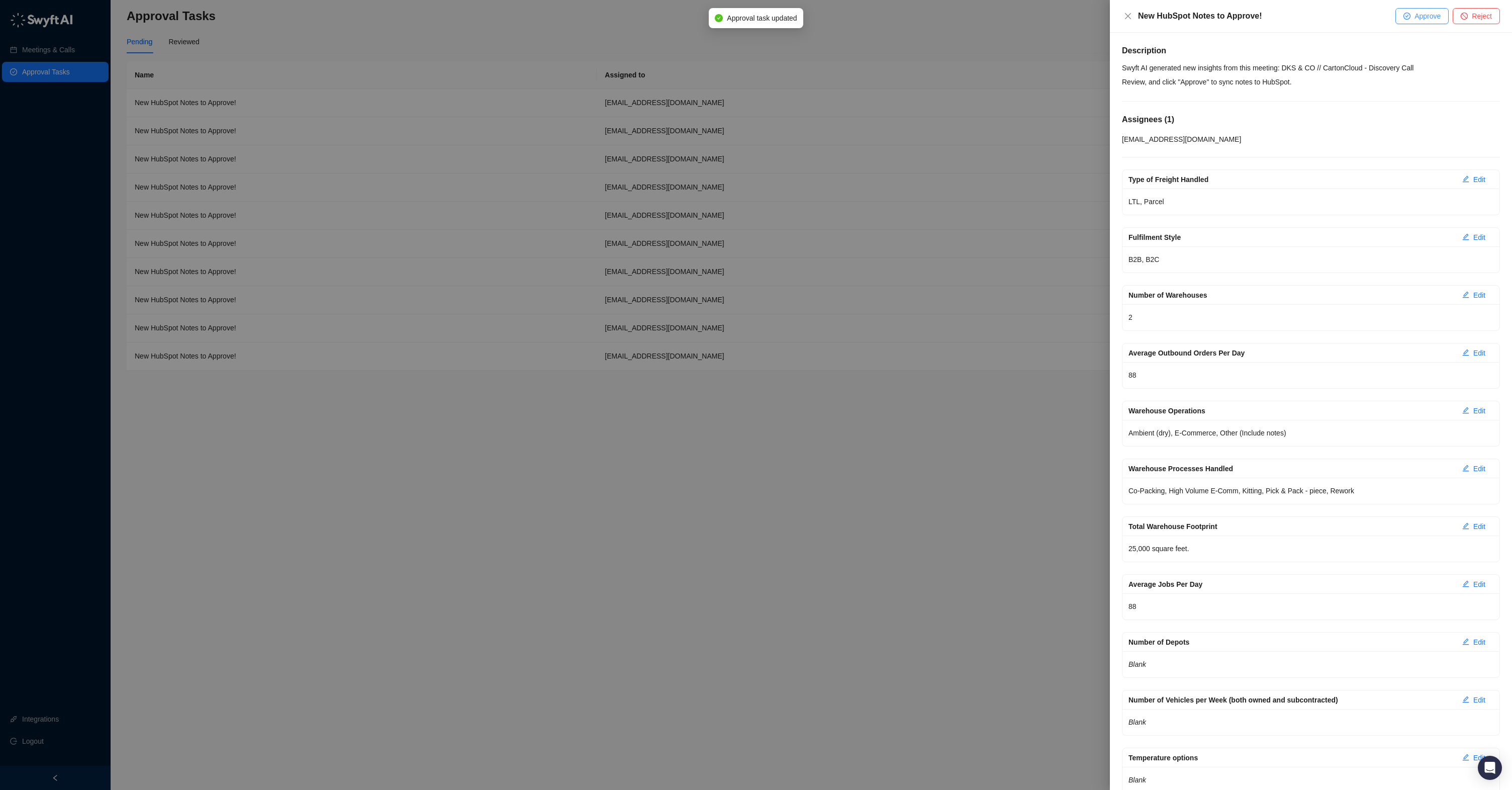
click at [1412, 16] on button "Approve" at bounding box center [1422, 16] width 53 height 16
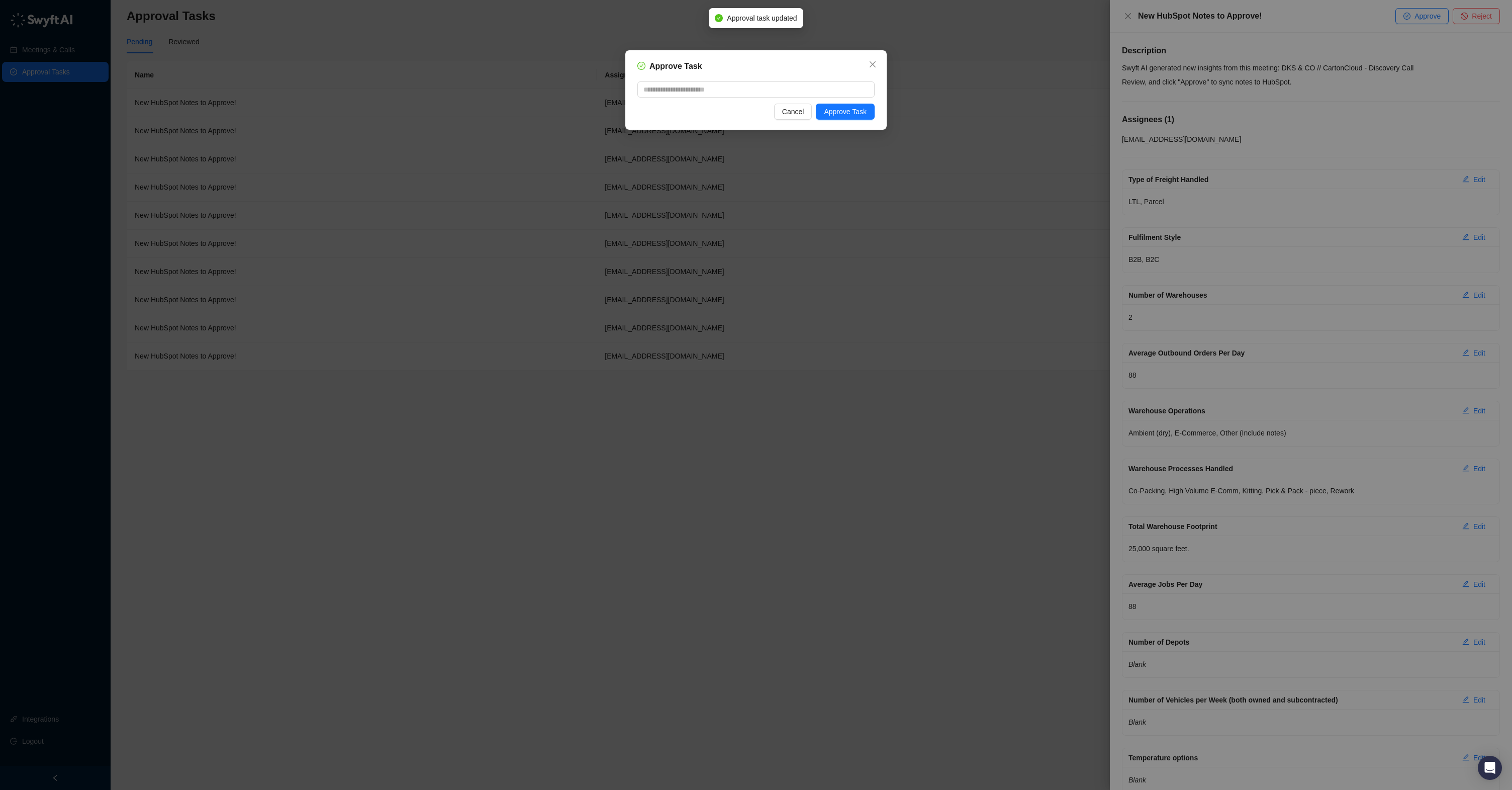
drag, startPoint x: 840, startPoint y: 116, endPoint x: 890, endPoint y: 116, distance: 50.0
click at [840, 116] on span "Approve Task" at bounding box center [845, 111] width 43 height 11
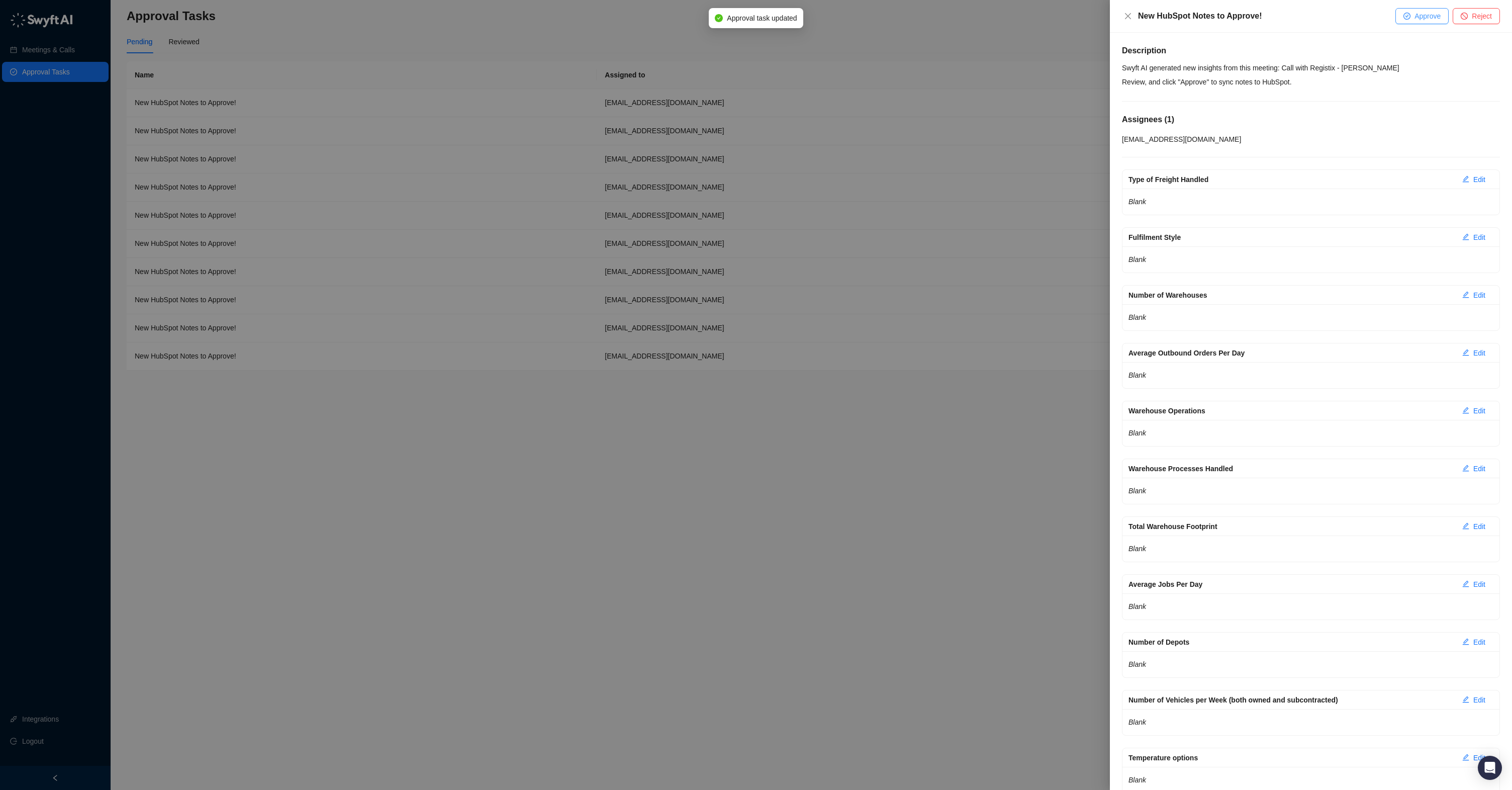
click at [1424, 17] on span "Approve" at bounding box center [1428, 15] width 26 height 11
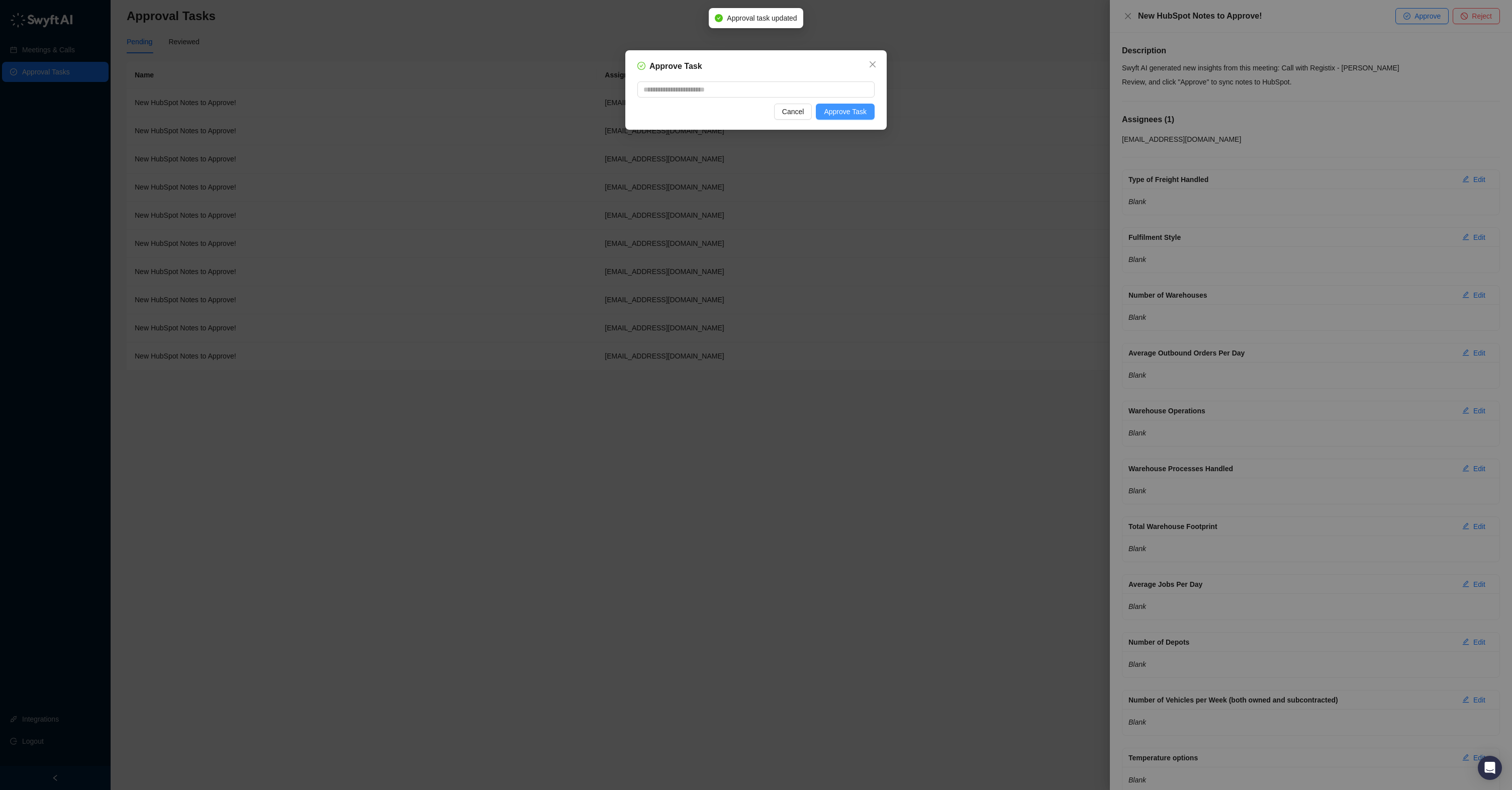
click at [835, 116] on span "Approve Task" at bounding box center [845, 111] width 43 height 11
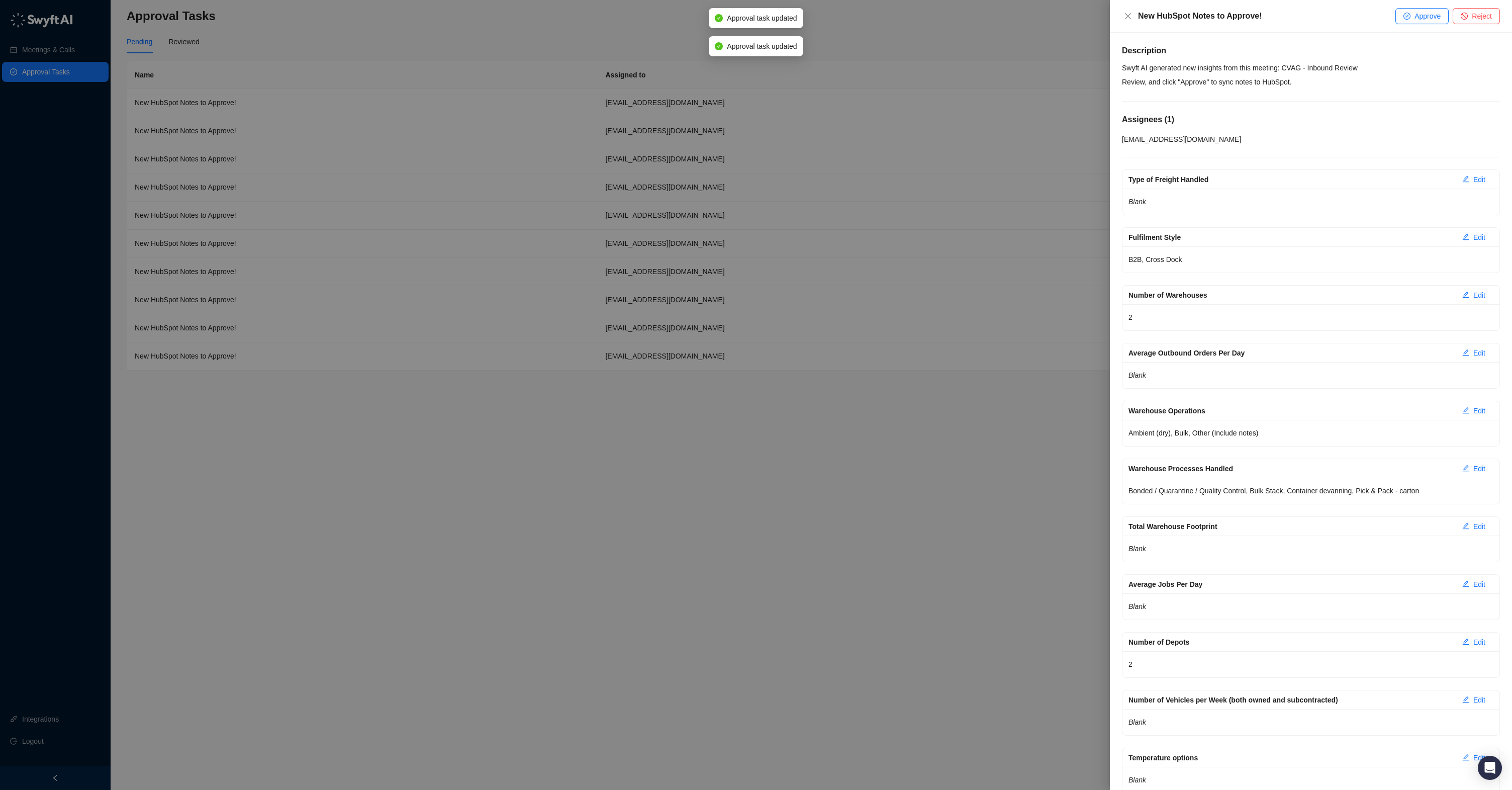
drag, startPoint x: 1417, startPoint y: 16, endPoint x: 1239, endPoint y: 29, distance: 178.5
click at [1417, 16] on span "Approve" at bounding box center [1428, 15] width 26 height 11
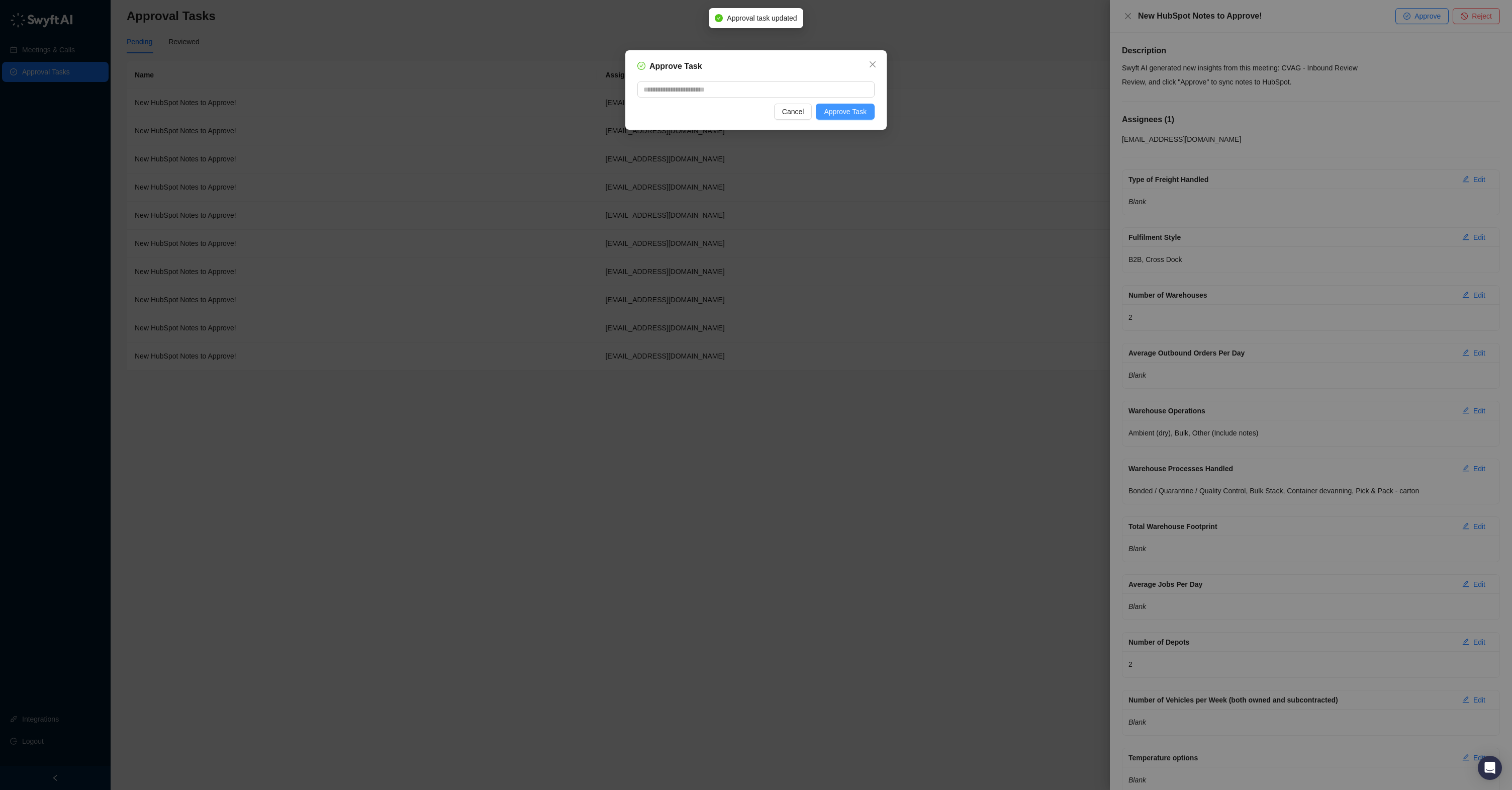
click at [837, 111] on span "Approve Task" at bounding box center [845, 111] width 43 height 11
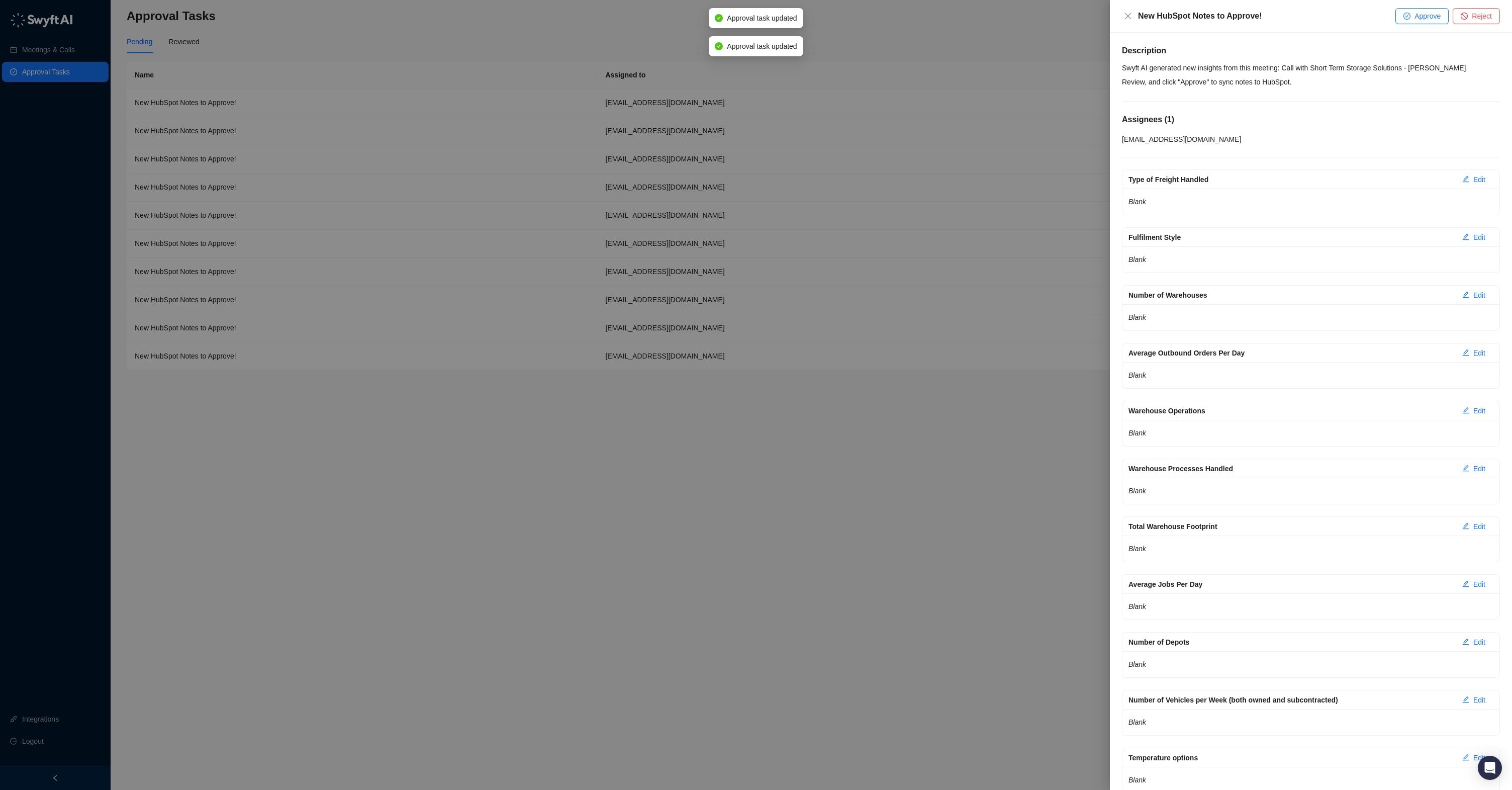
drag, startPoint x: 1418, startPoint y: 20, endPoint x: 1286, endPoint y: 58, distance: 137.4
click at [1417, 20] on span "Approve" at bounding box center [1428, 15] width 26 height 11
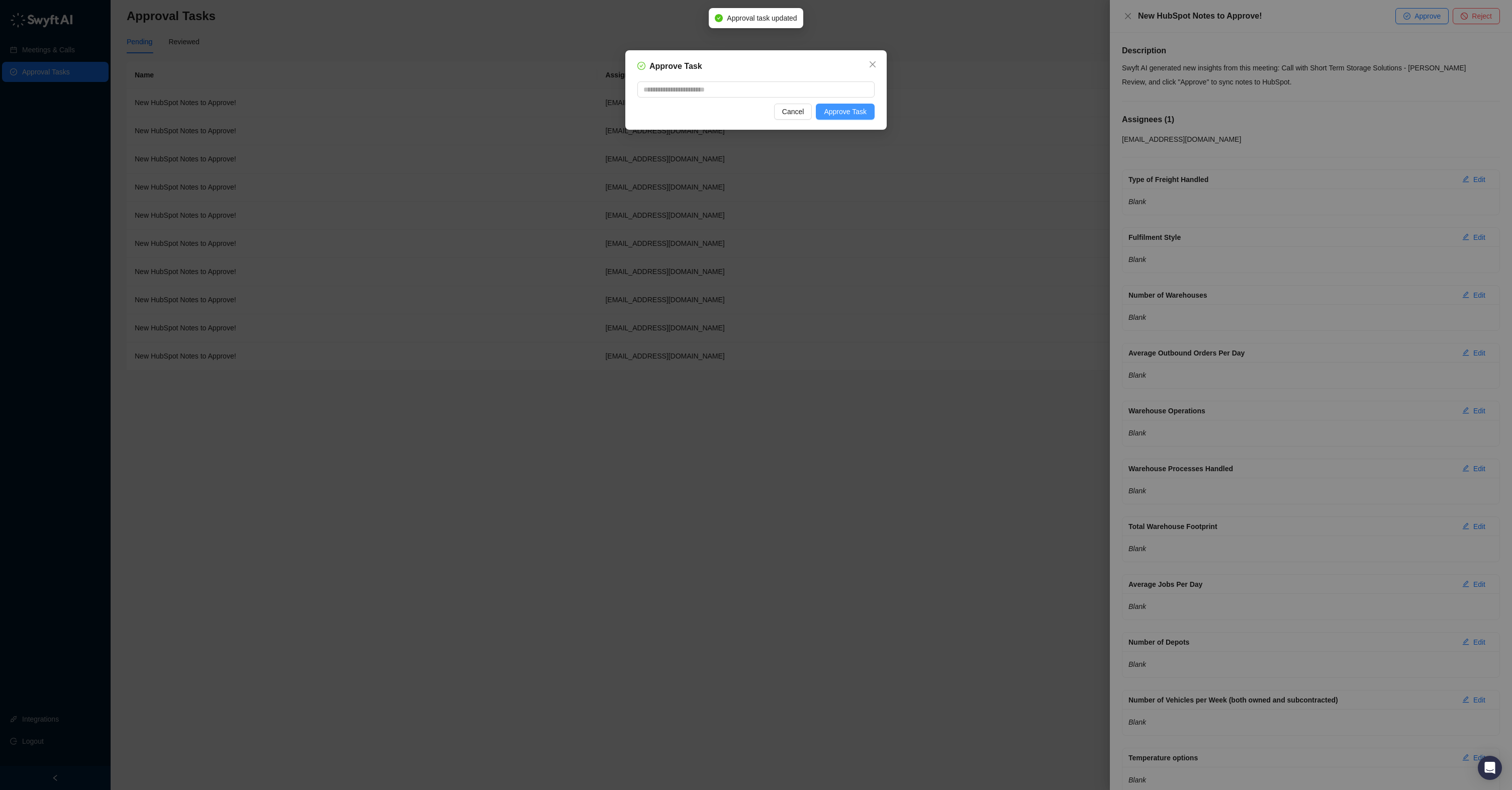
click at [832, 116] on span "Approve Task" at bounding box center [845, 111] width 43 height 11
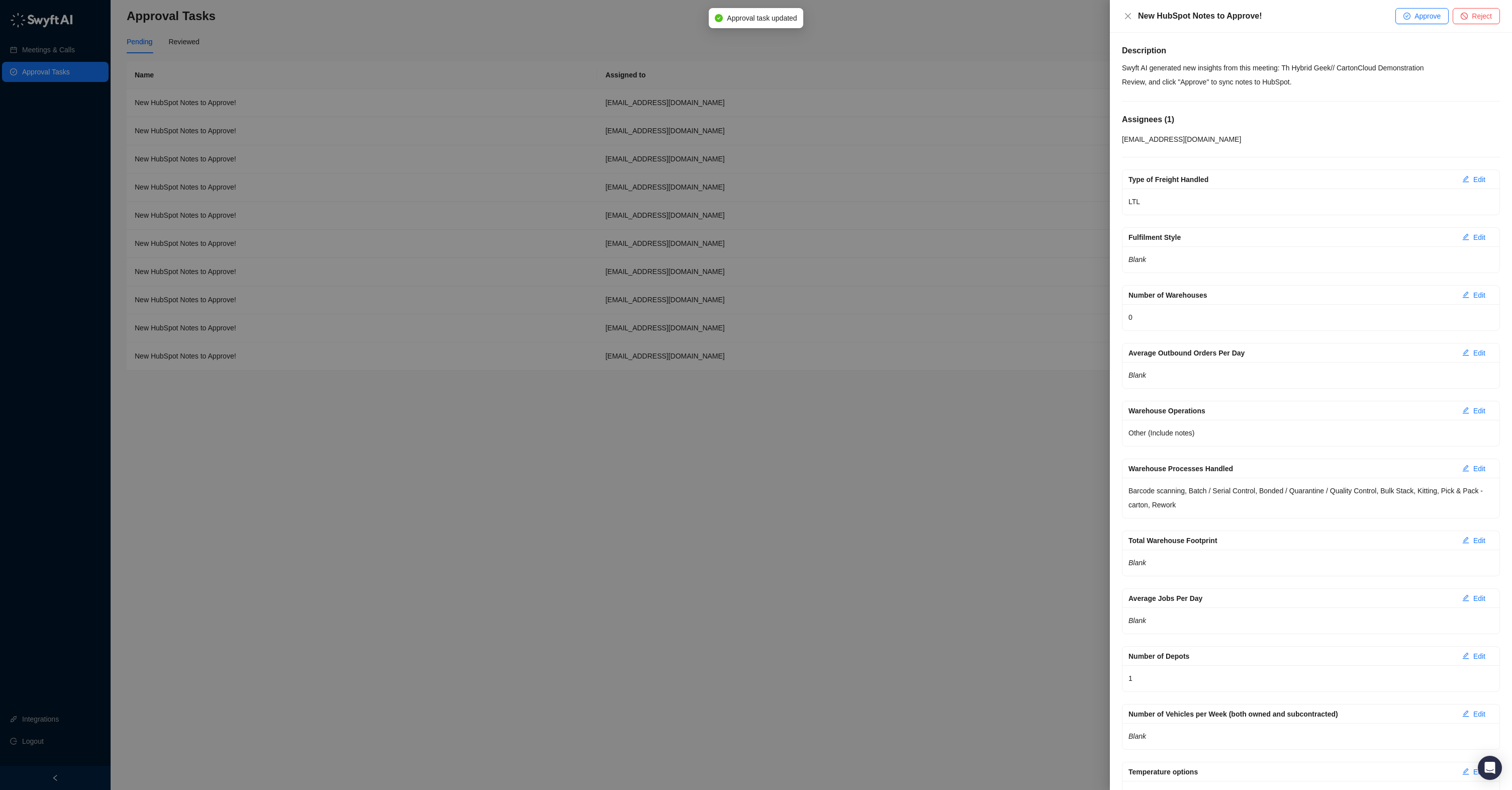
drag, startPoint x: 1415, startPoint y: 17, endPoint x: 1404, endPoint y: 20, distance: 11.4
click at [1415, 17] on span "Approve" at bounding box center [1428, 15] width 26 height 11
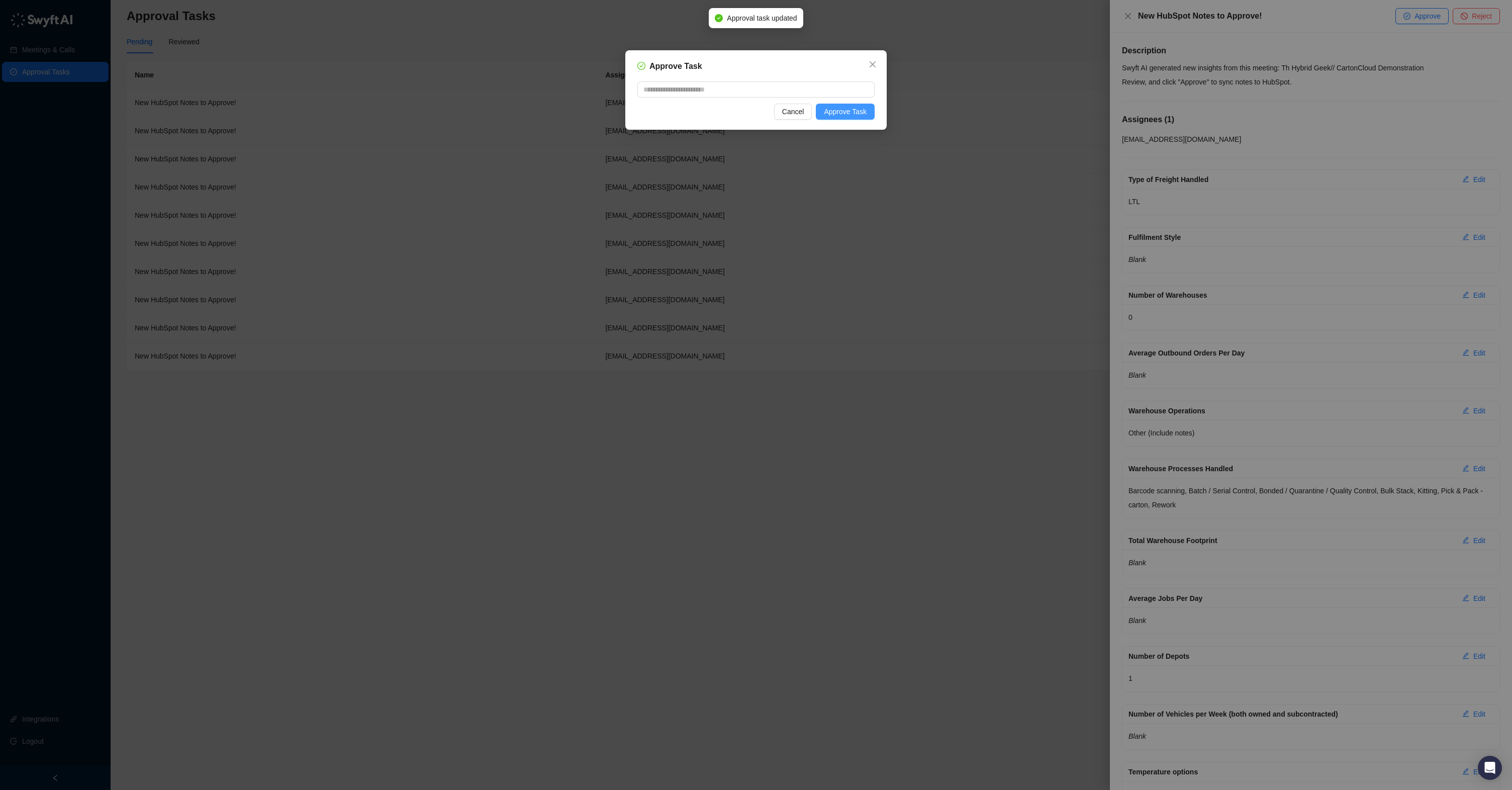
click at [856, 112] on span "Approve Task" at bounding box center [845, 111] width 43 height 11
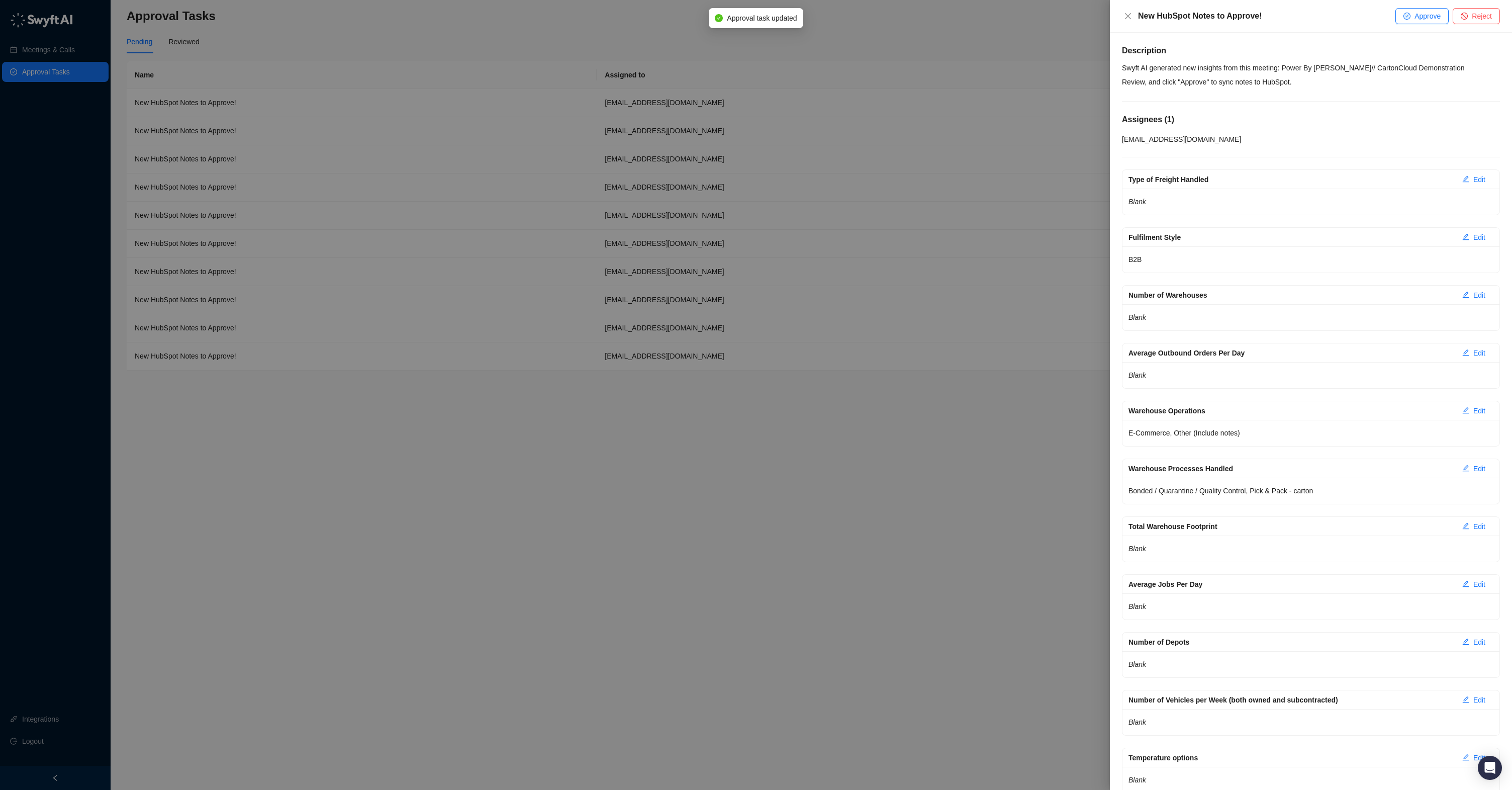
click at [1421, 15] on span "Approve" at bounding box center [1428, 15] width 26 height 11
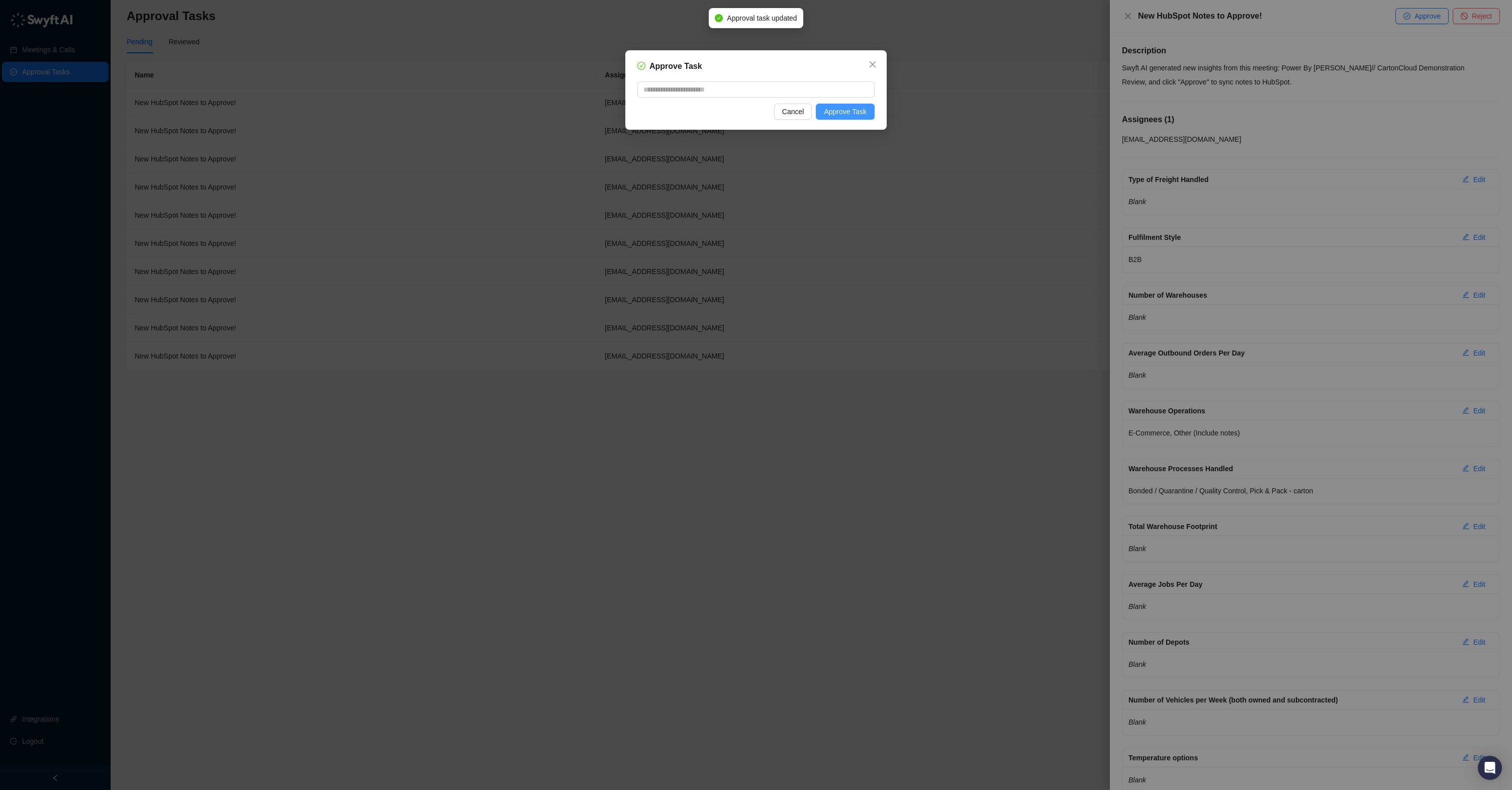
click at [842, 113] on span "Approve Task" at bounding box center [845, 111] width 43 height 11
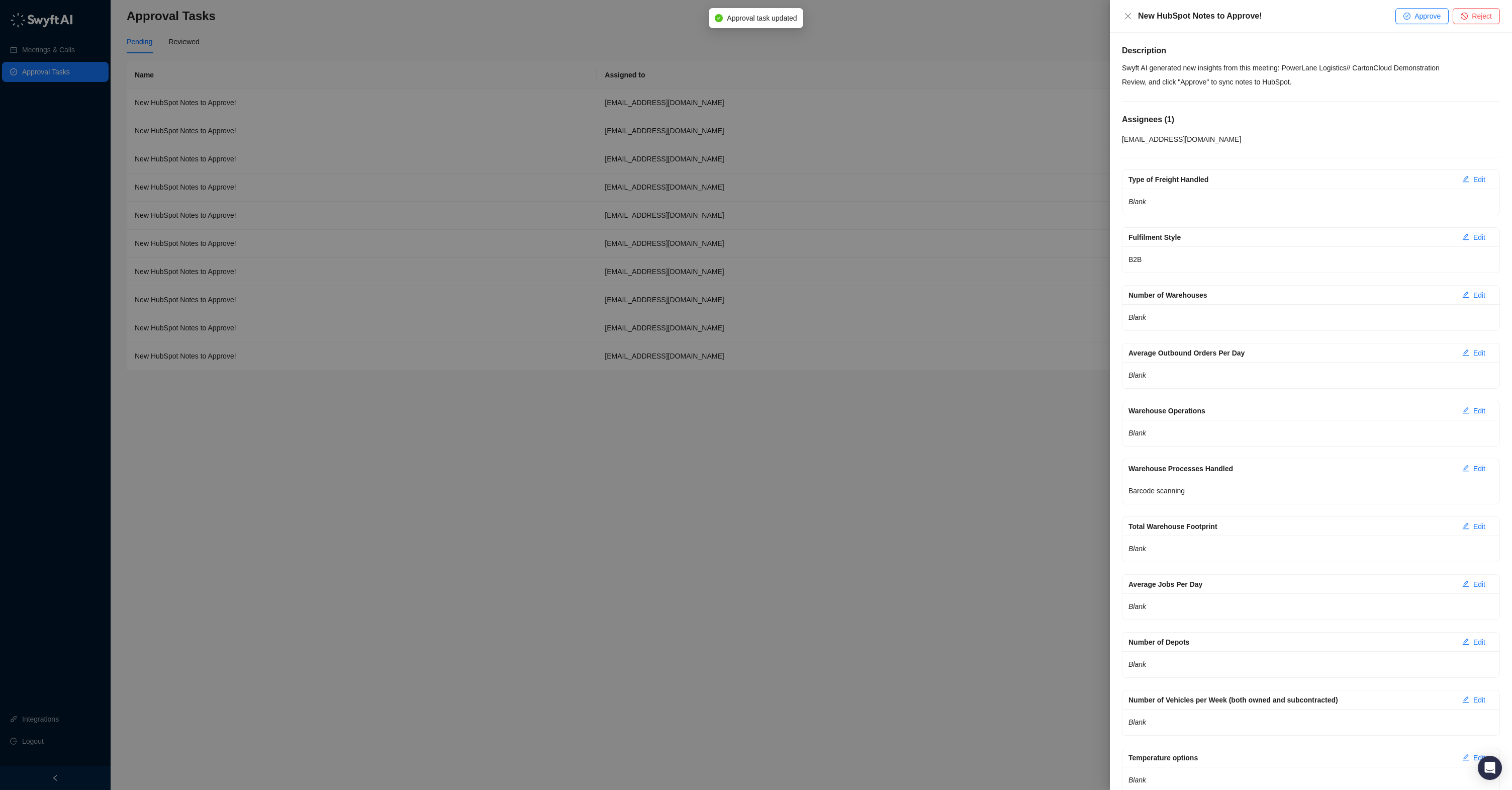
drag, startPoint x: 1416, startPoint y: 16, endPoint x: 1369, endPoint y: 19, distance: 47.1
click at [1416, 16] on span "Approve" at bounding box center [1428, 15] width 26 height 11
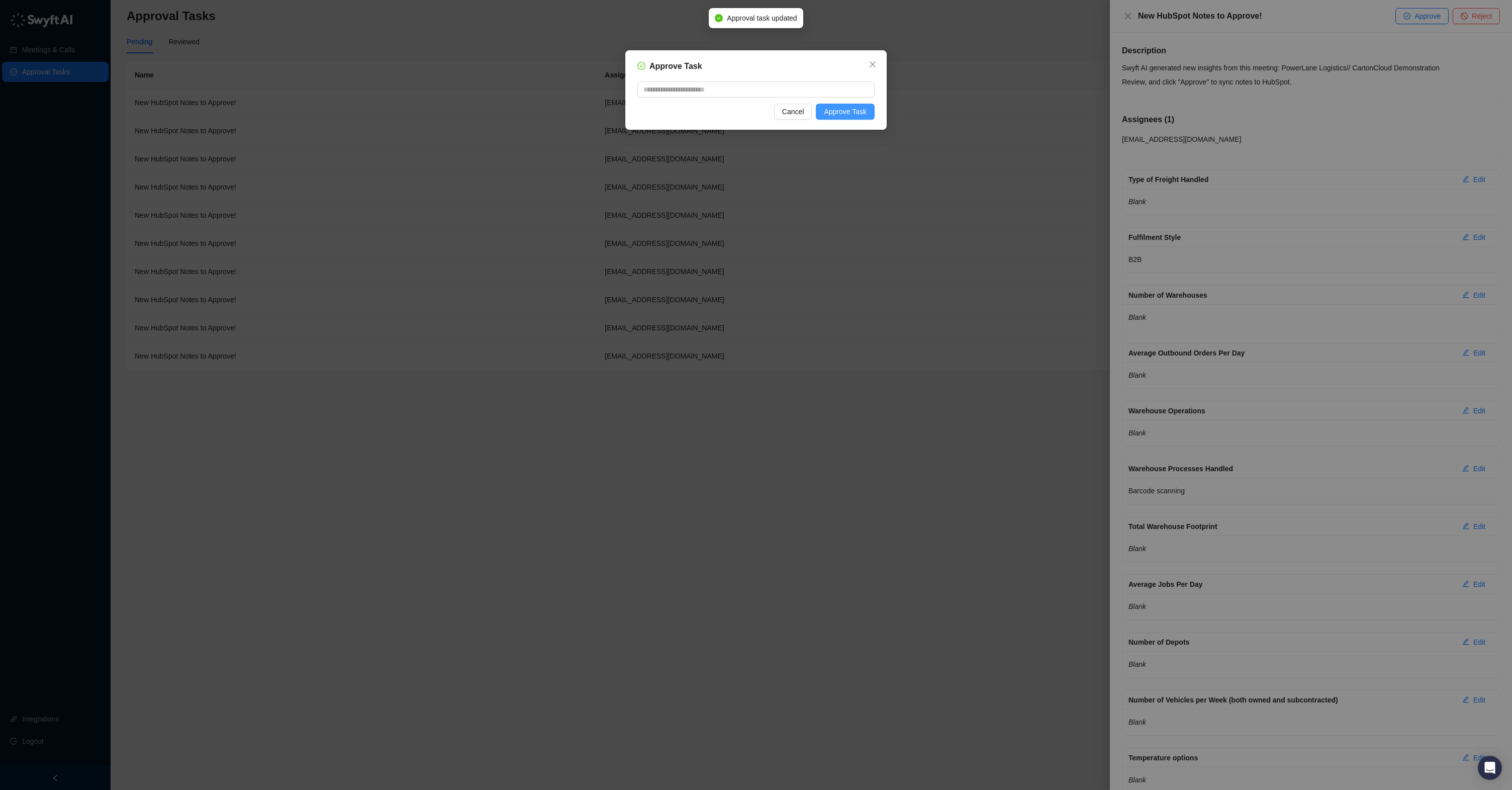
click at [852, 118] on button "Approve Task" at bounding box center [845, 111] width 59 height 16
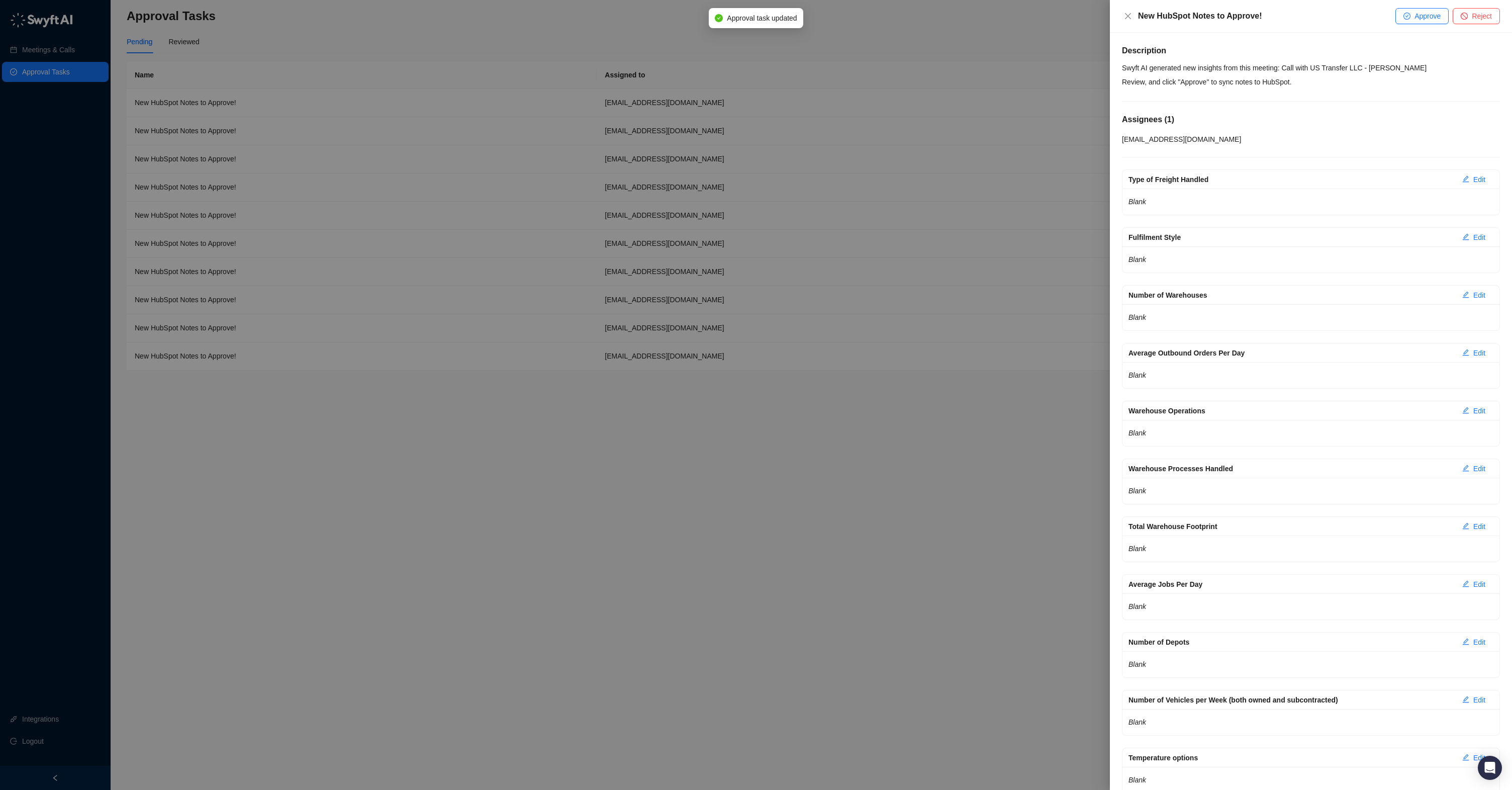
click at [1430, 19] on span "Approve" at bounding box center [1428, 15] width 26 height 11
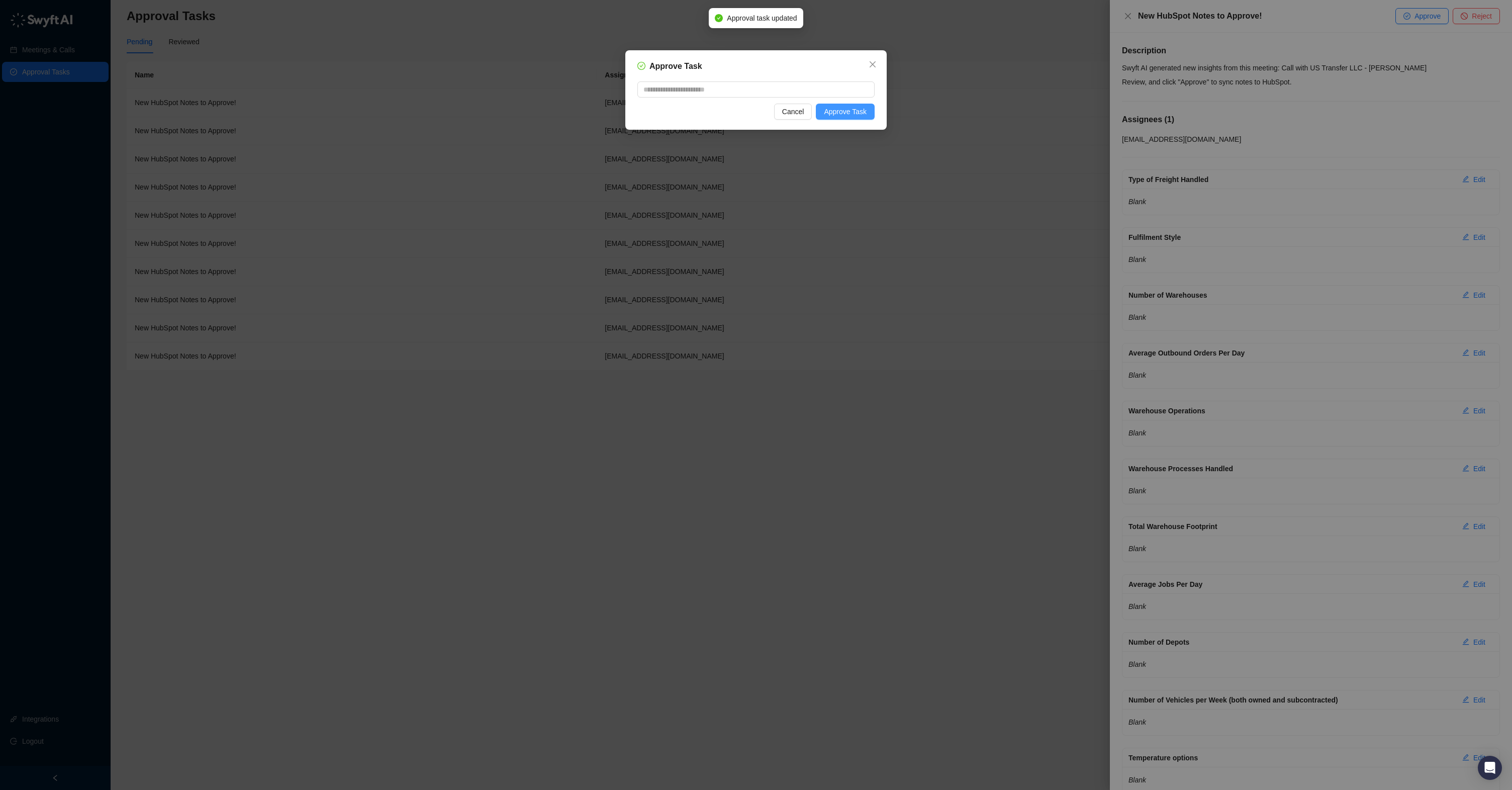
click at [837, 111] on span "Approve Task" at bounding box center [845, 111] width 43 height 11
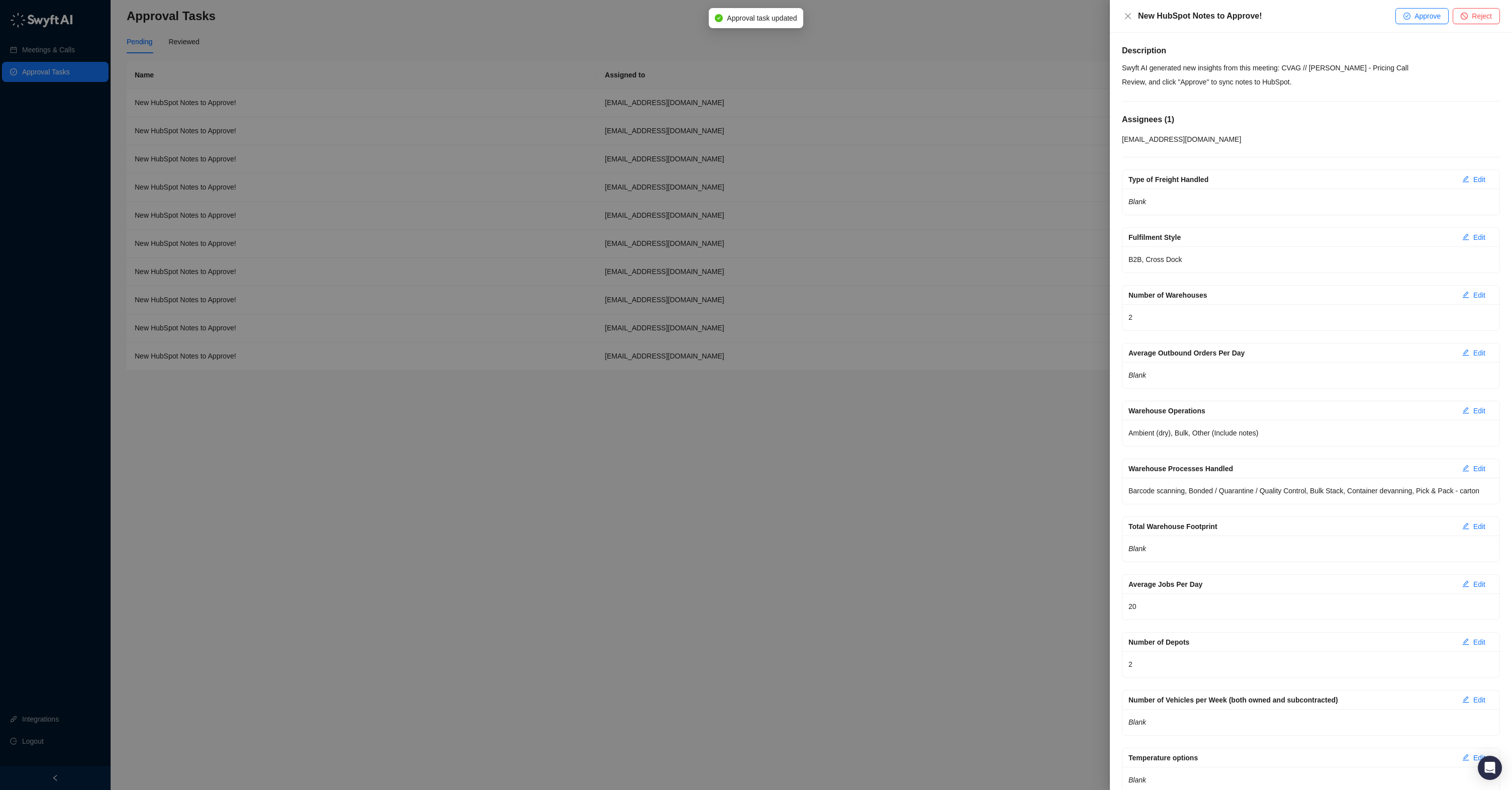
click at [1417, 17] on span "Approve" at bounding box center [1428, 15] width 26 height 11
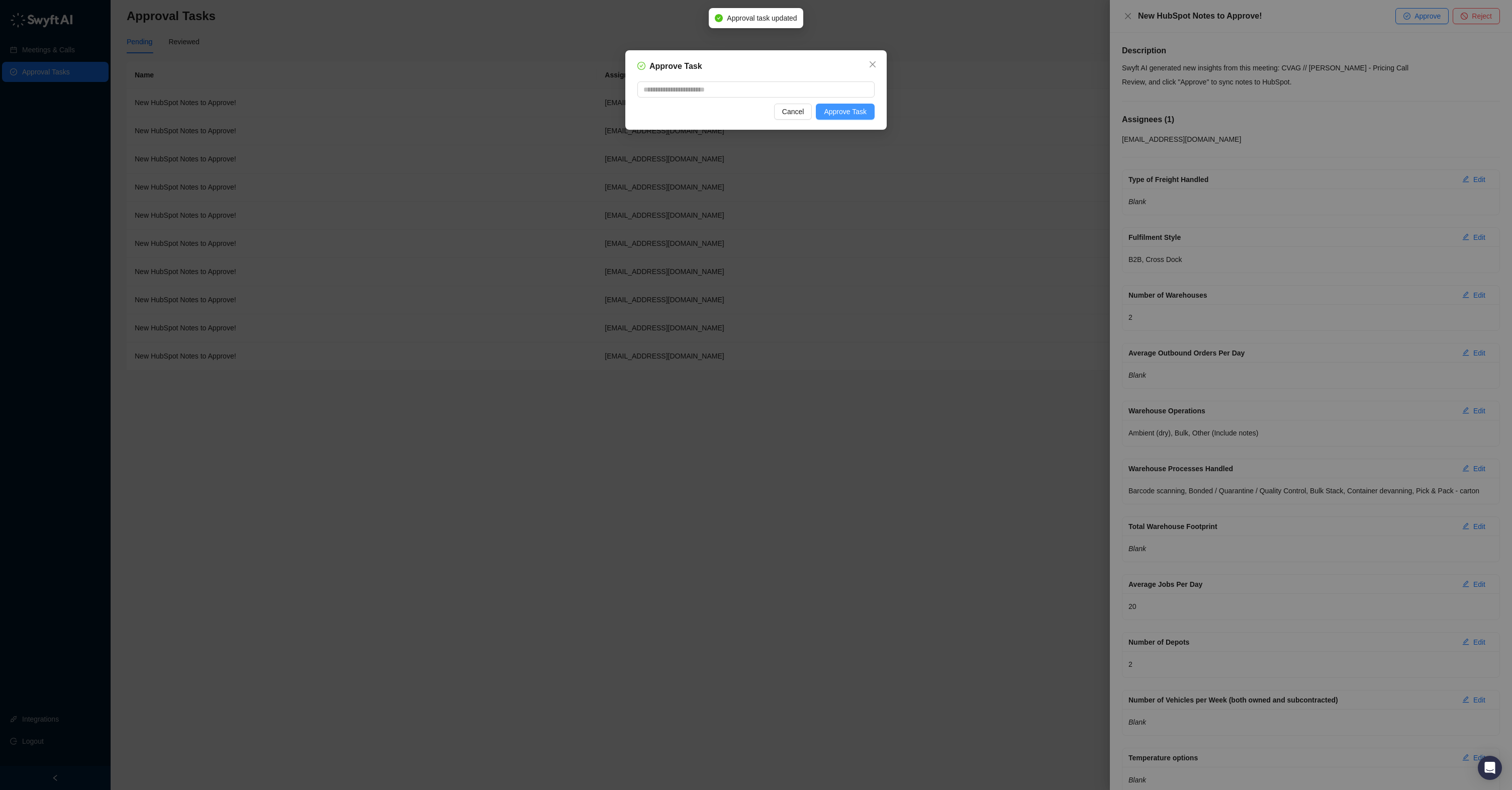
click at [834, 119] on button "Approve Task" at bounding box center [845, 111] width 59 height 16
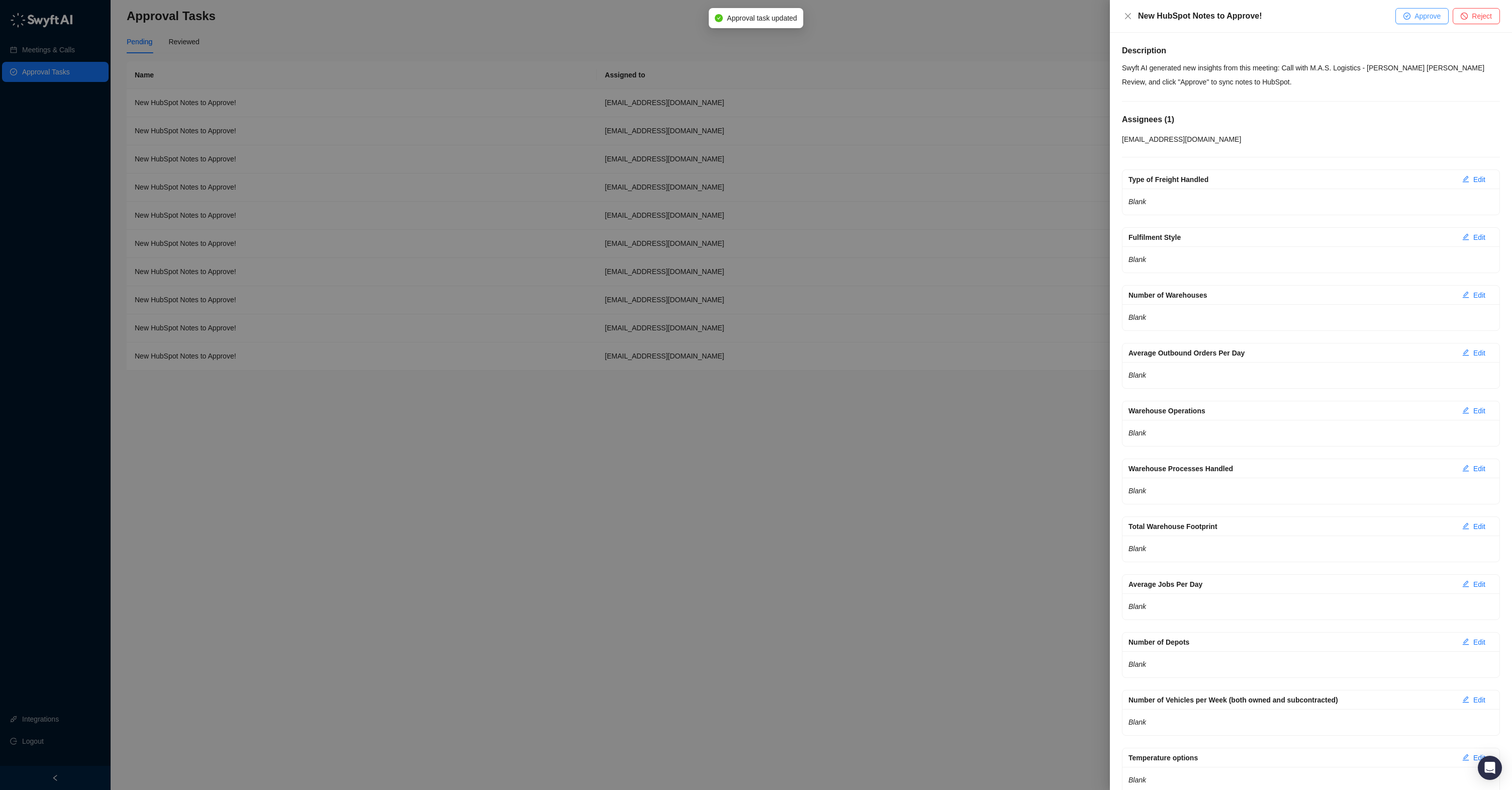
click at [1436, 17] on span "Approve" at bounding box center [1428, 15] width 26 height 11
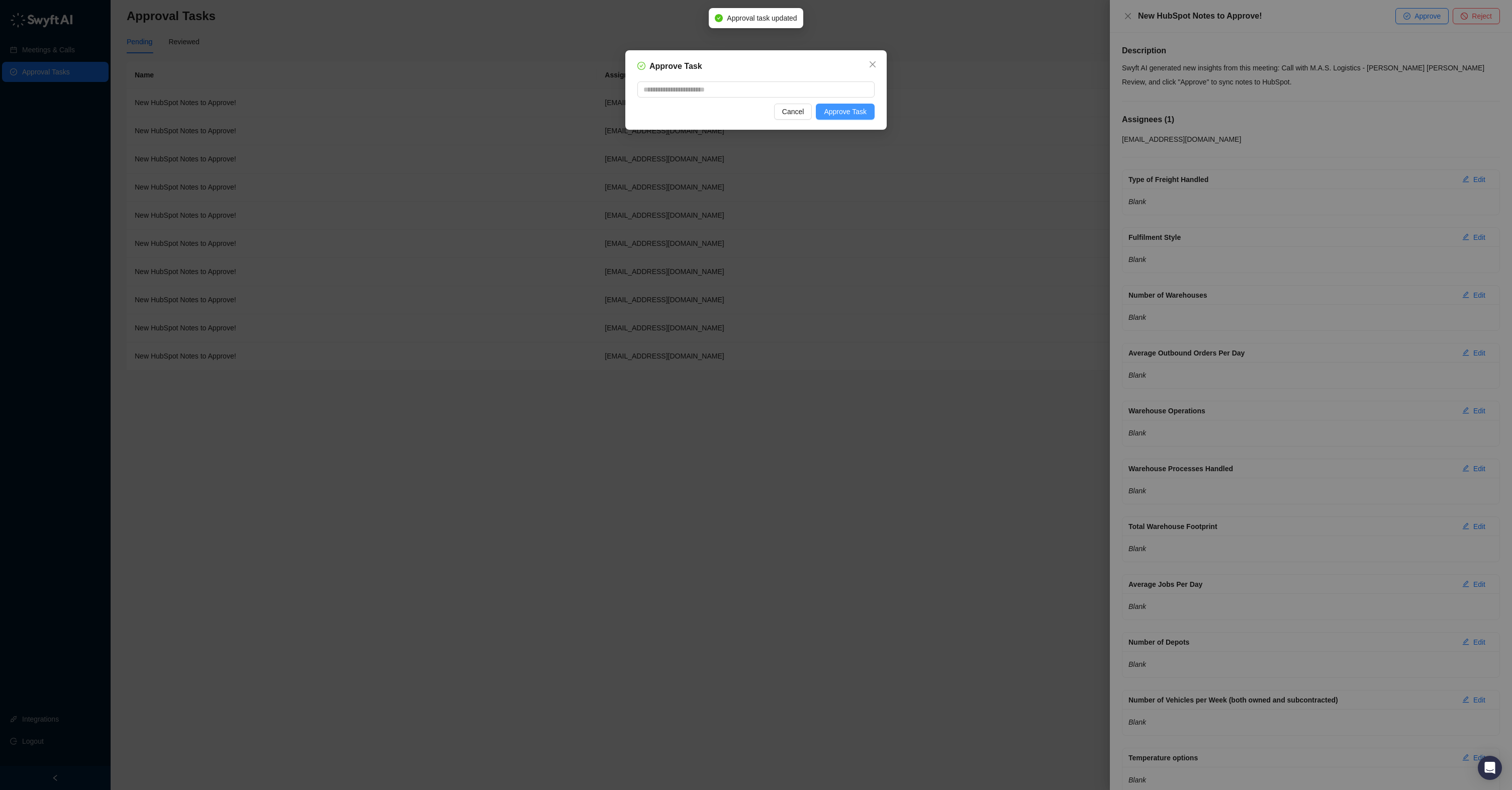
click at [859, 112] on span "Approve Task" at bounding box center [845, 111] width 43 height 11
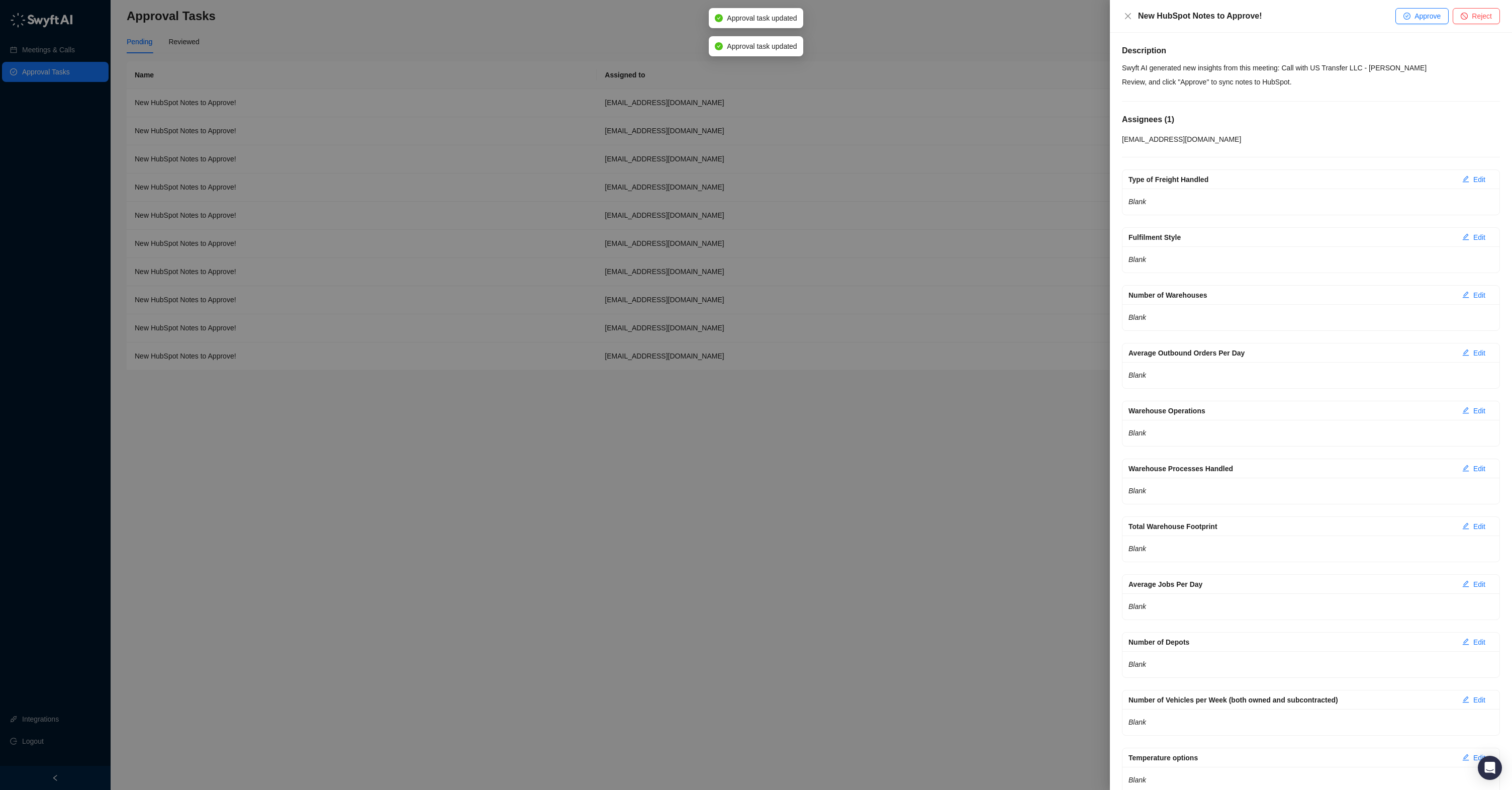
drag, startPoint x: 1411, startPoint y: 18, endPoint x: 1139, endPoint y: 61, distance: 275.4
click at [1409, 19] on button "Approve" at bounding box center [1422, 16] width 53 height 16
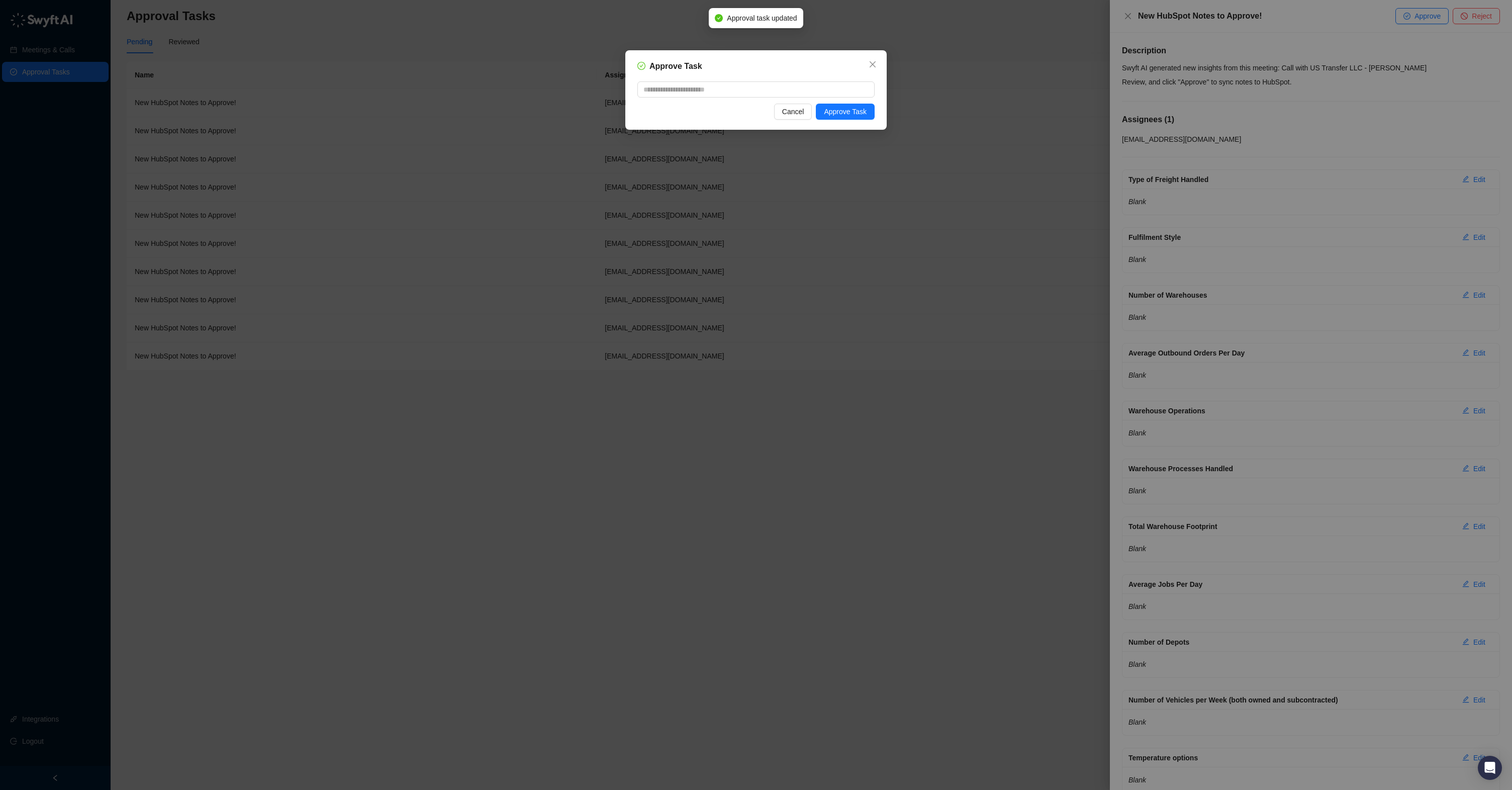
click at [876, 118] on div "Approve Task Cancel Approve Task" at bounding box center [756, 90] width 261 height 79
click at [863, 113] on span "Approve Task" at bounding box center [845, 111] width 43 height 11
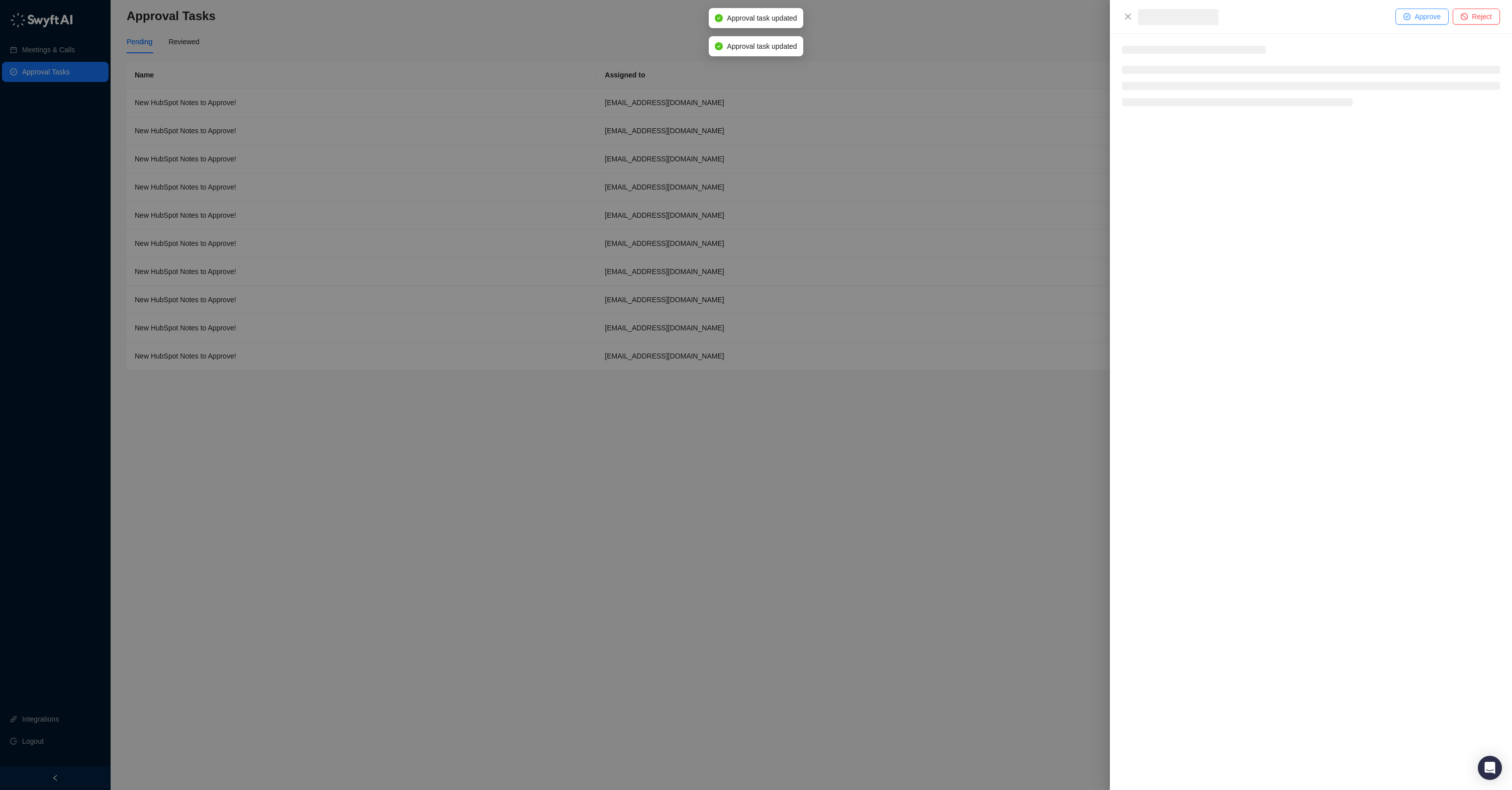
click at [1410, 16] on button "Approve" at bounding box center [1422, 17] width 53 height 16
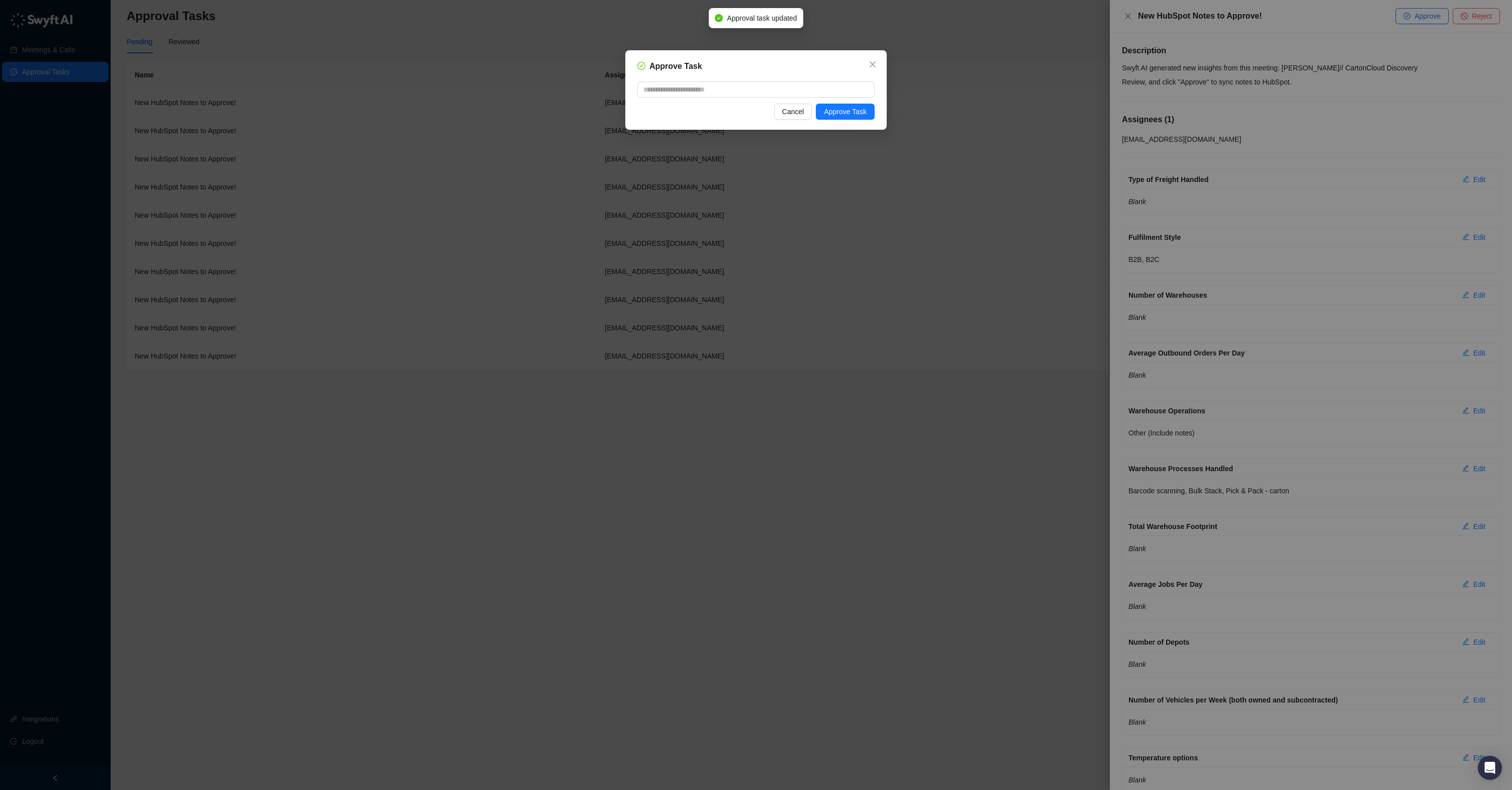
drag, startPoint x: 856, startPoint y: 114, endPoint x: 954, endPoint y: 100, distance: 99.0
click at [856, 114] on span "Approve Task" at bounding box center [845, 111] width 43 height 11
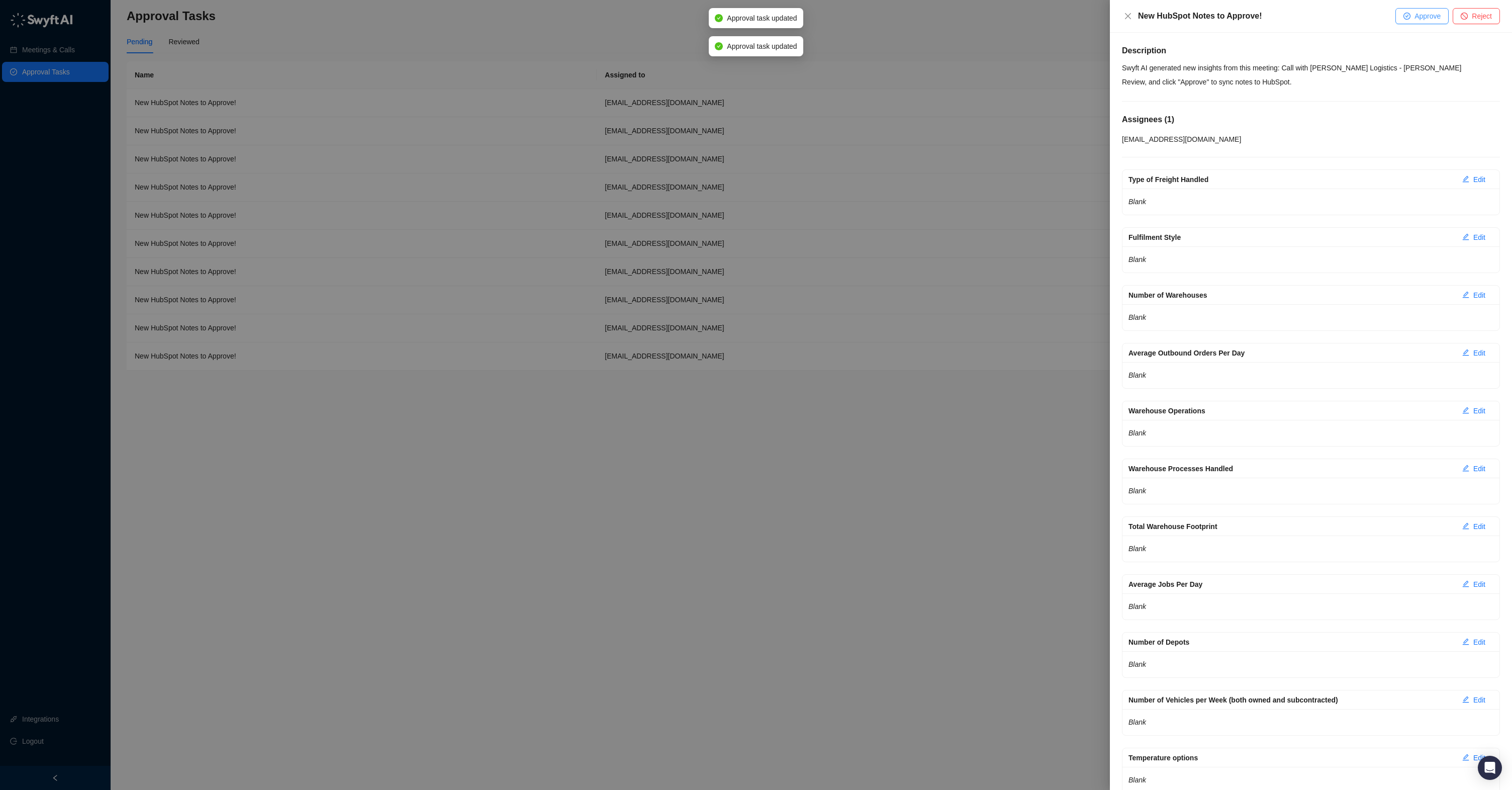
click at [1417, 17] on span "Approve" at bounding box center [1428, 15] width 26 height 11
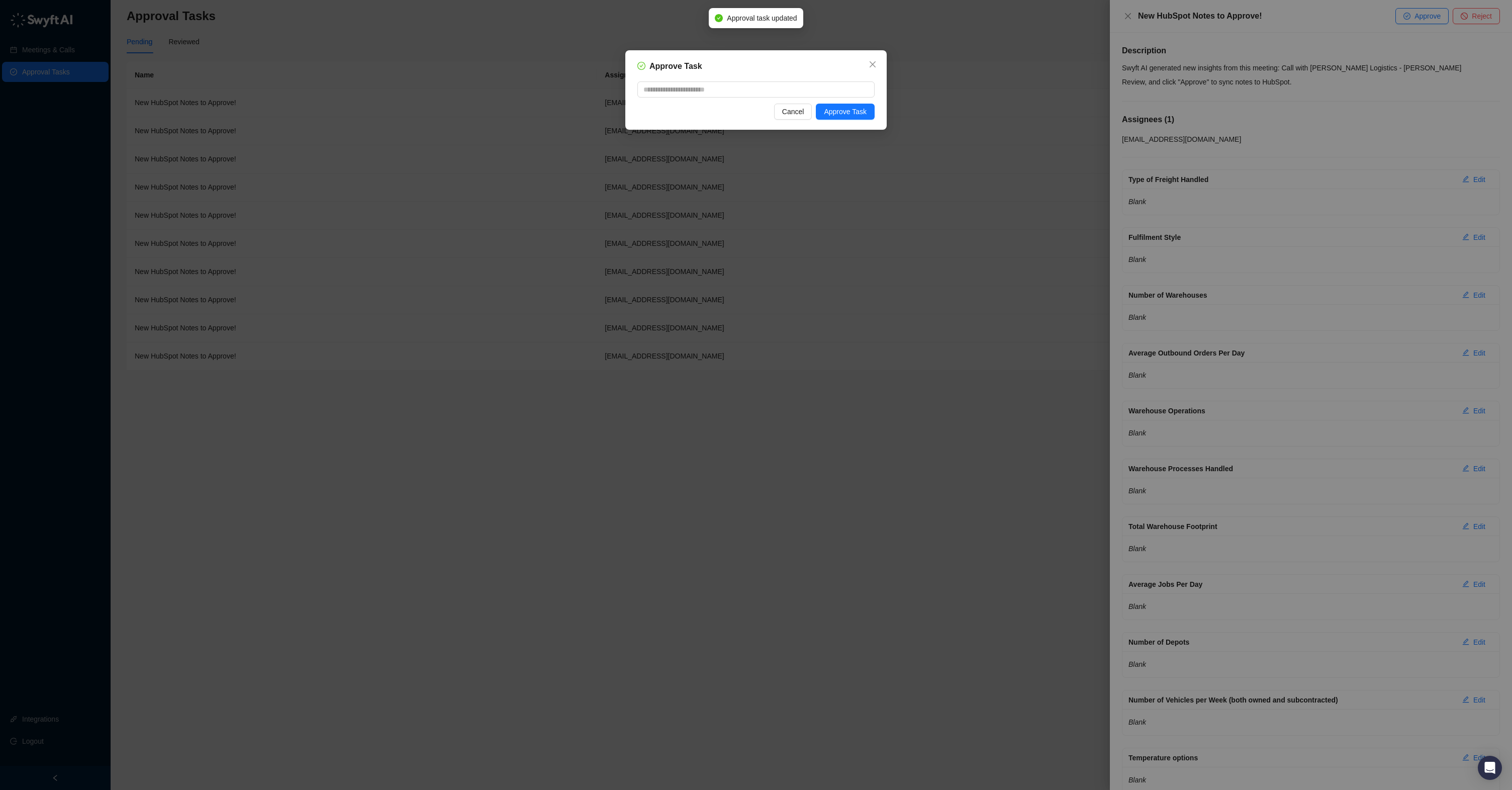
drag, startPoint x: 838, startPoint y: 108, endPoint x: 991, endPoint y: 103, distance: 153.1
click at [839, 108] on span "Approve Task" at bounding box center [845, 111] width 43 height 11
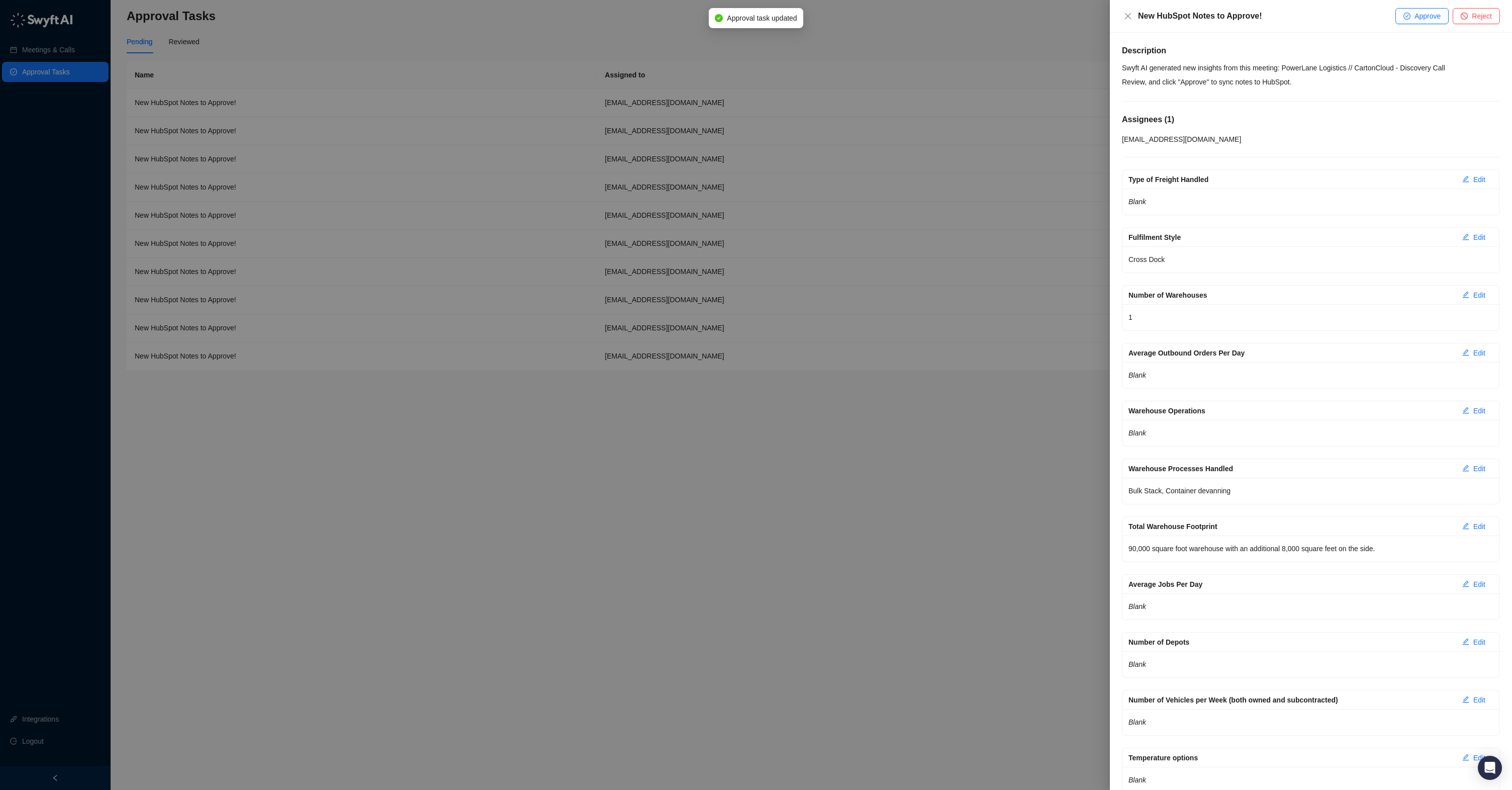
click at [1411, 22] on button "Approve" at bounding box center [1422, 16] width 53 height 16
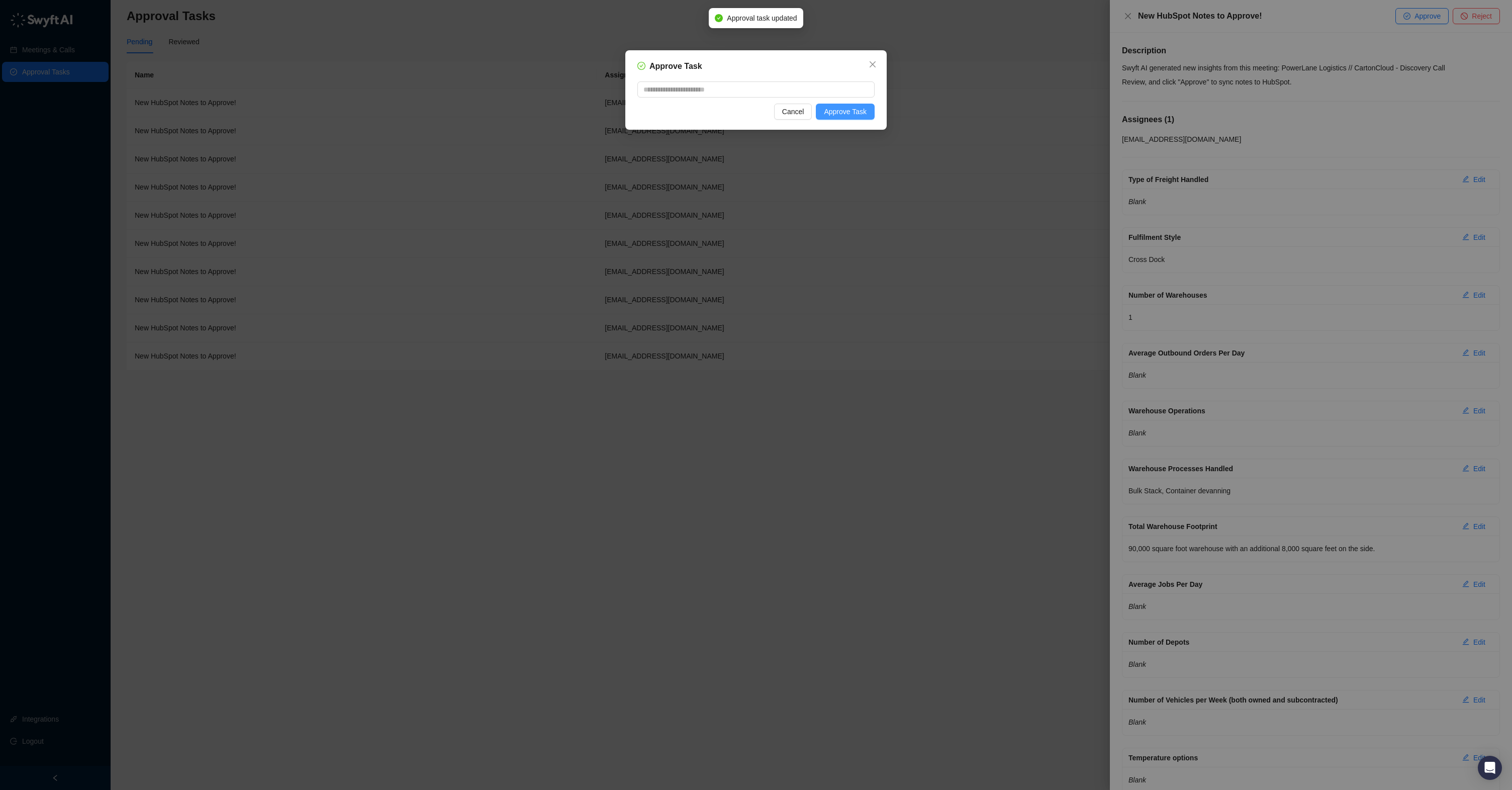
drag, startPoint x: 839, startPoint y: 108, endPoint x: 858, endPoint y: 109, distance: 19.0
click at [839, 108] on span "Approve Task" at bounding box center [845, 111] width 43 height 11
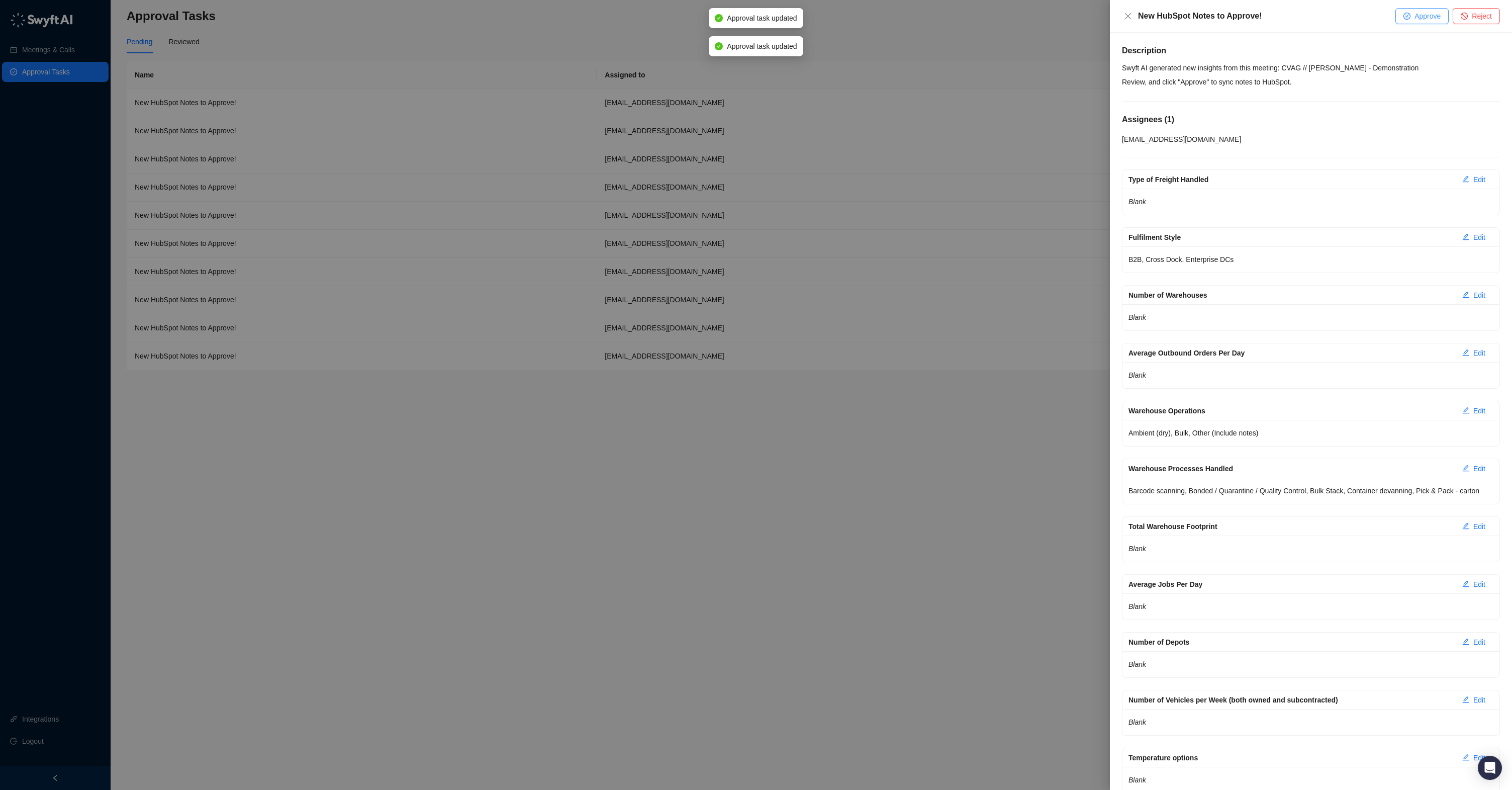
click at [1425, 15] on span "Approve" at bounding box center [1428, 15] width 26 height 11
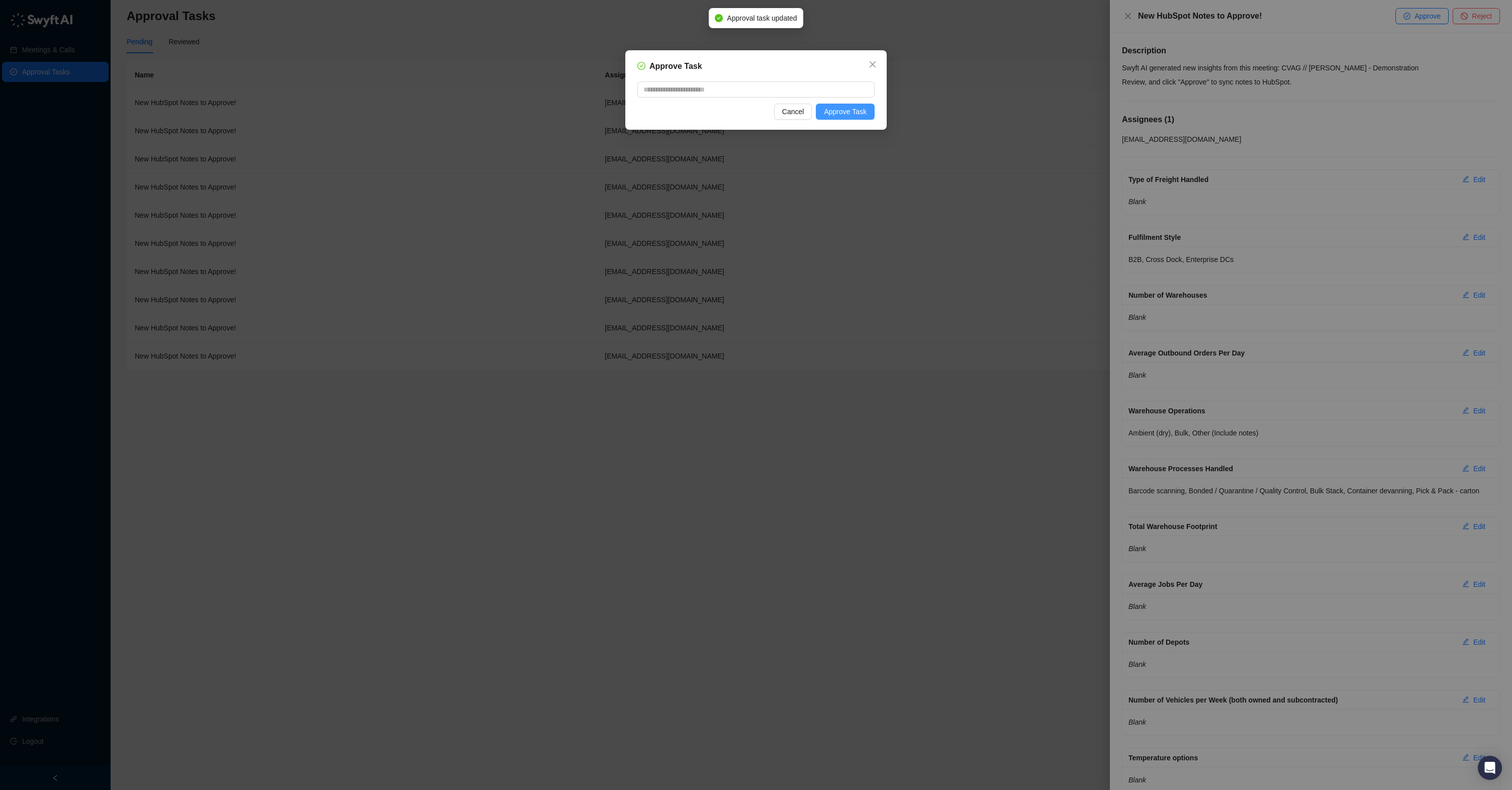
drag, startPoint x: 852, startPoint y: 111, endPoint x: 866, endPoint y: 109, distance: 14.1
click at [852, 111] on span "Approve Task" at bounding box center [845, 111] width 43 height 11
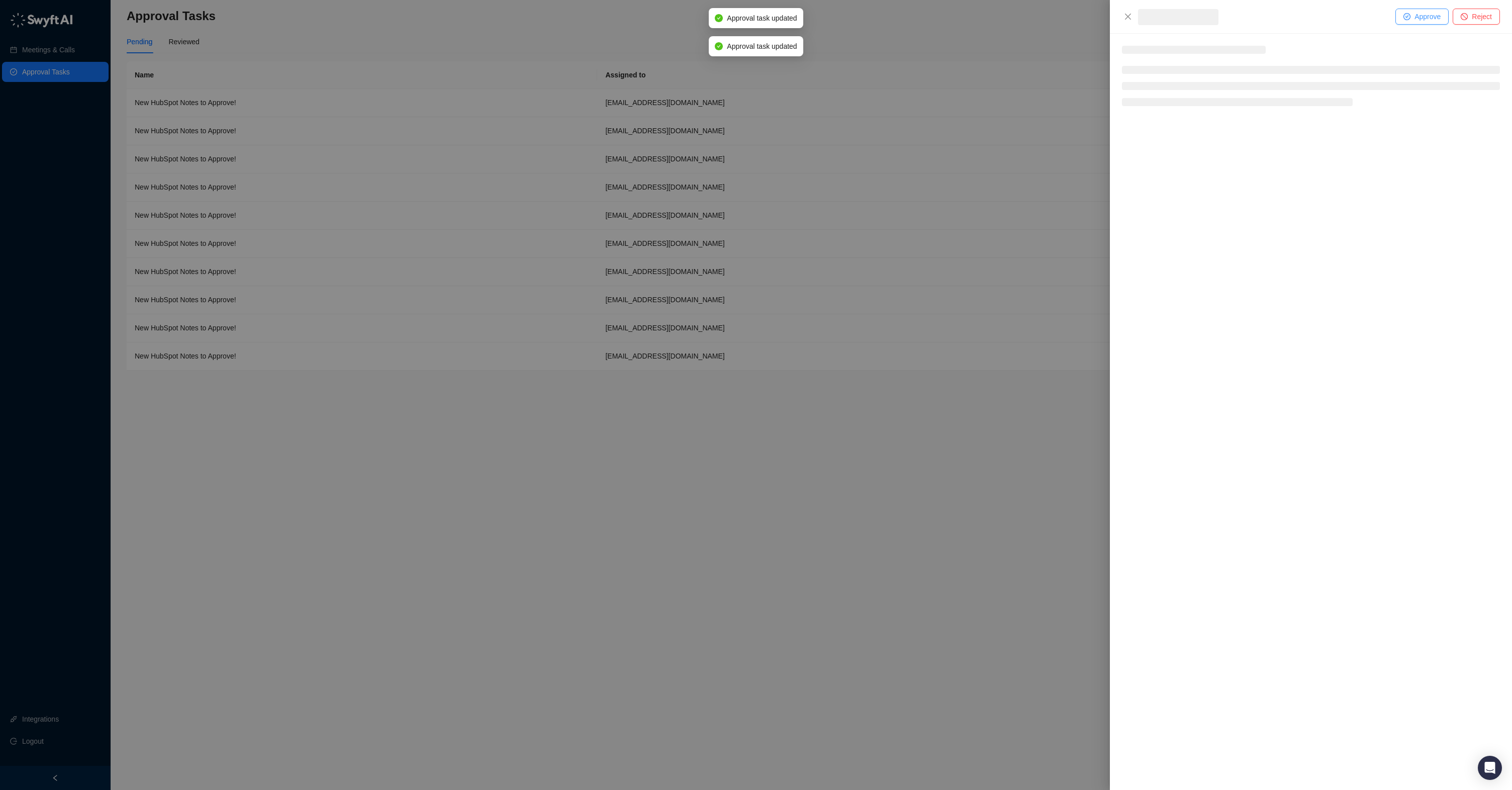
click at [1416, 13] on span "Approve" at bounding box center [1428, 16] width 26 height 11
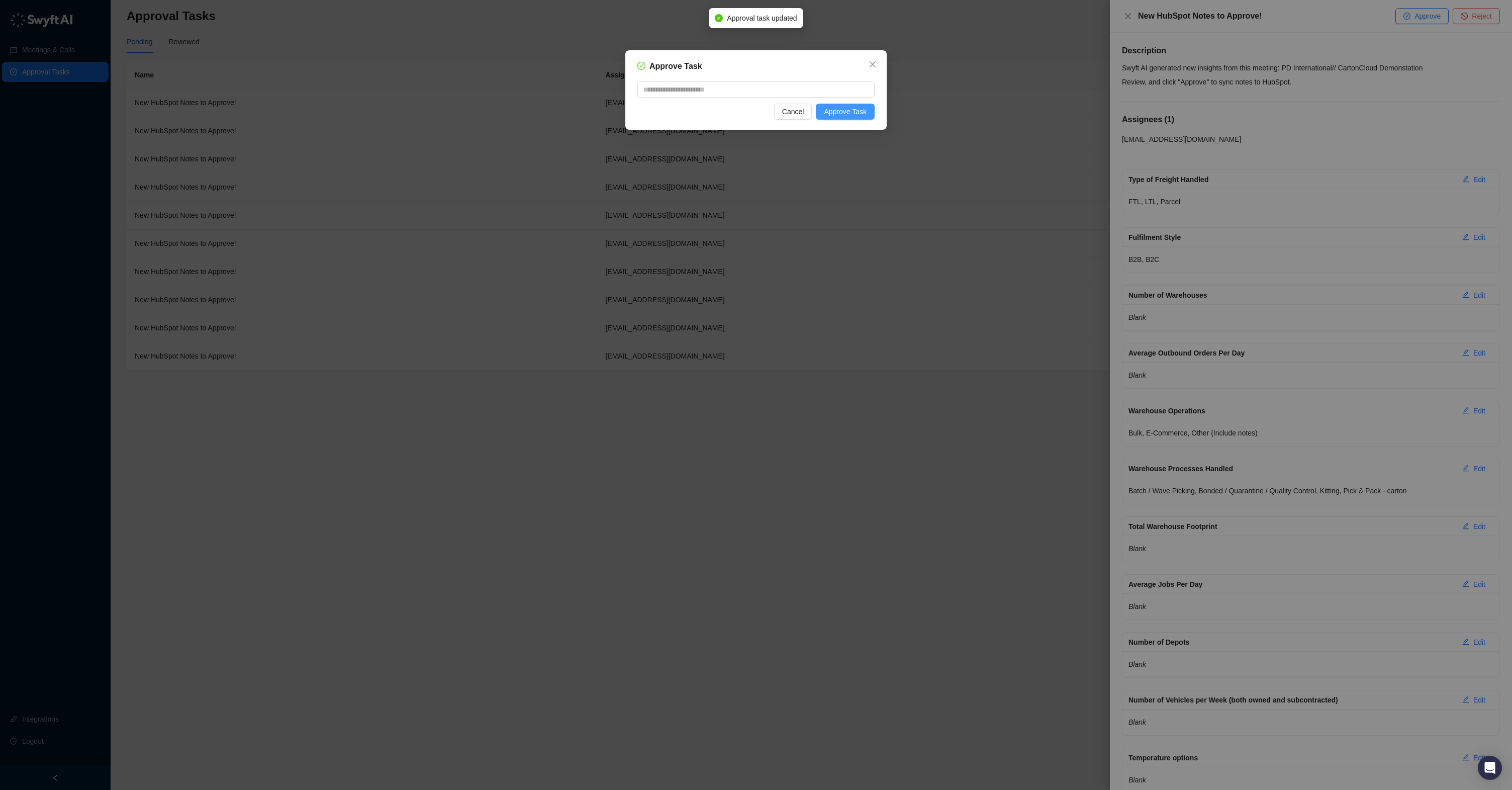
click at [839, 113] on span "Approve Task" at bounding box center [845, 111] width 43 height 11
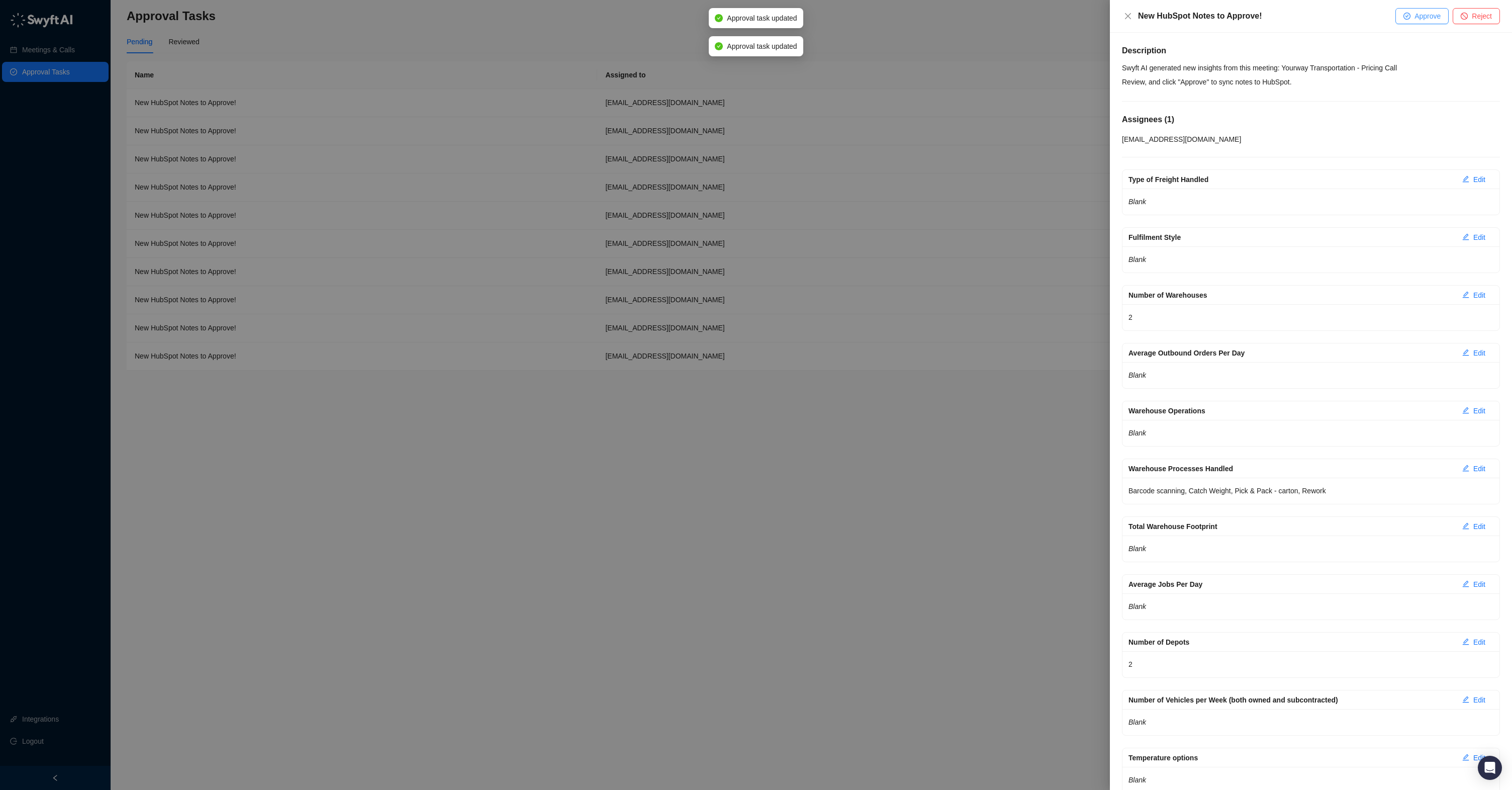
click at [1410, 23] on button "Approve" at bounding box center [1422, 16] width 53 height 16
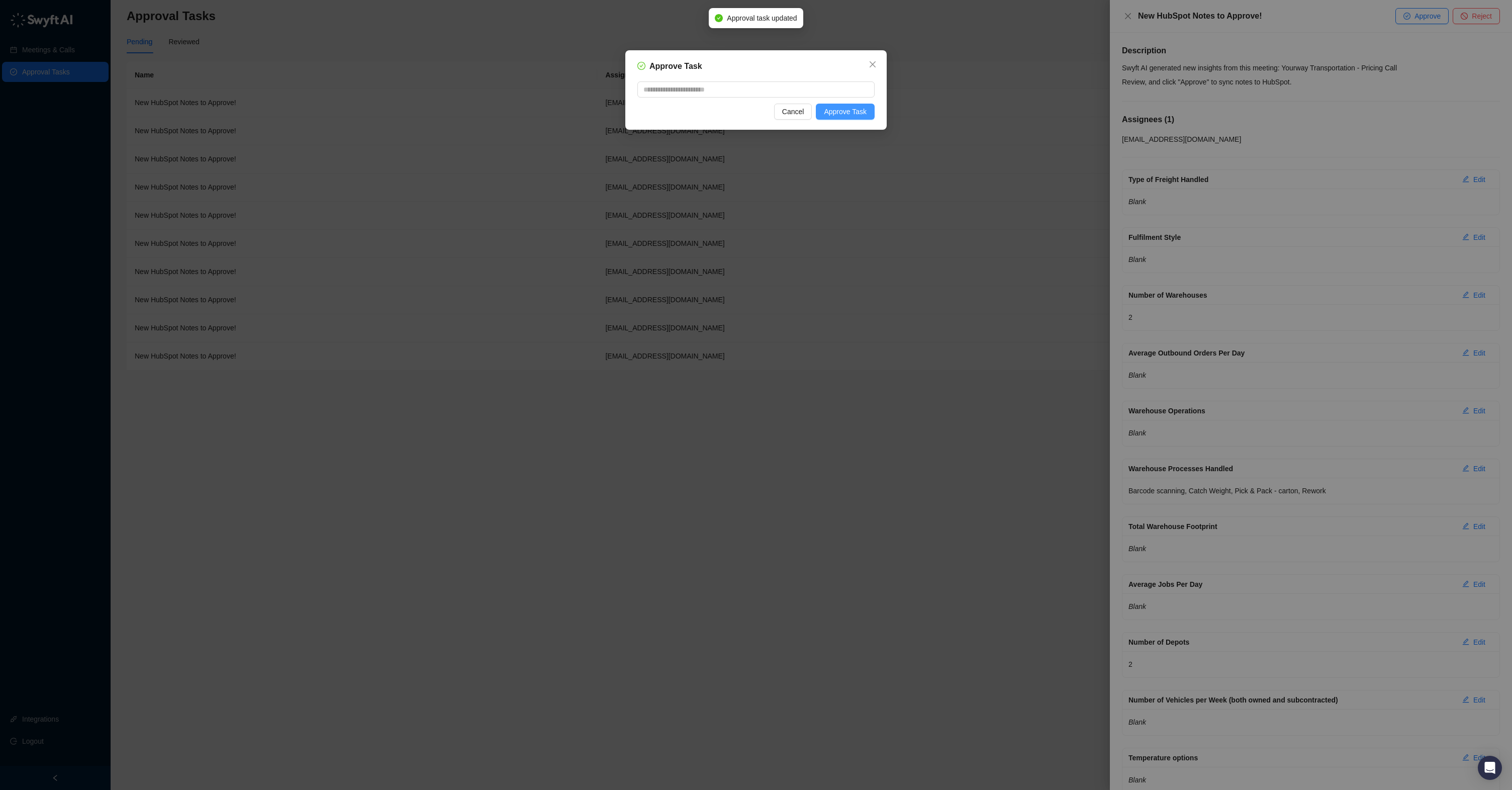
click at [845, 112] on span "Approve Task" at bounding box center [845, 111] width 43 height 11
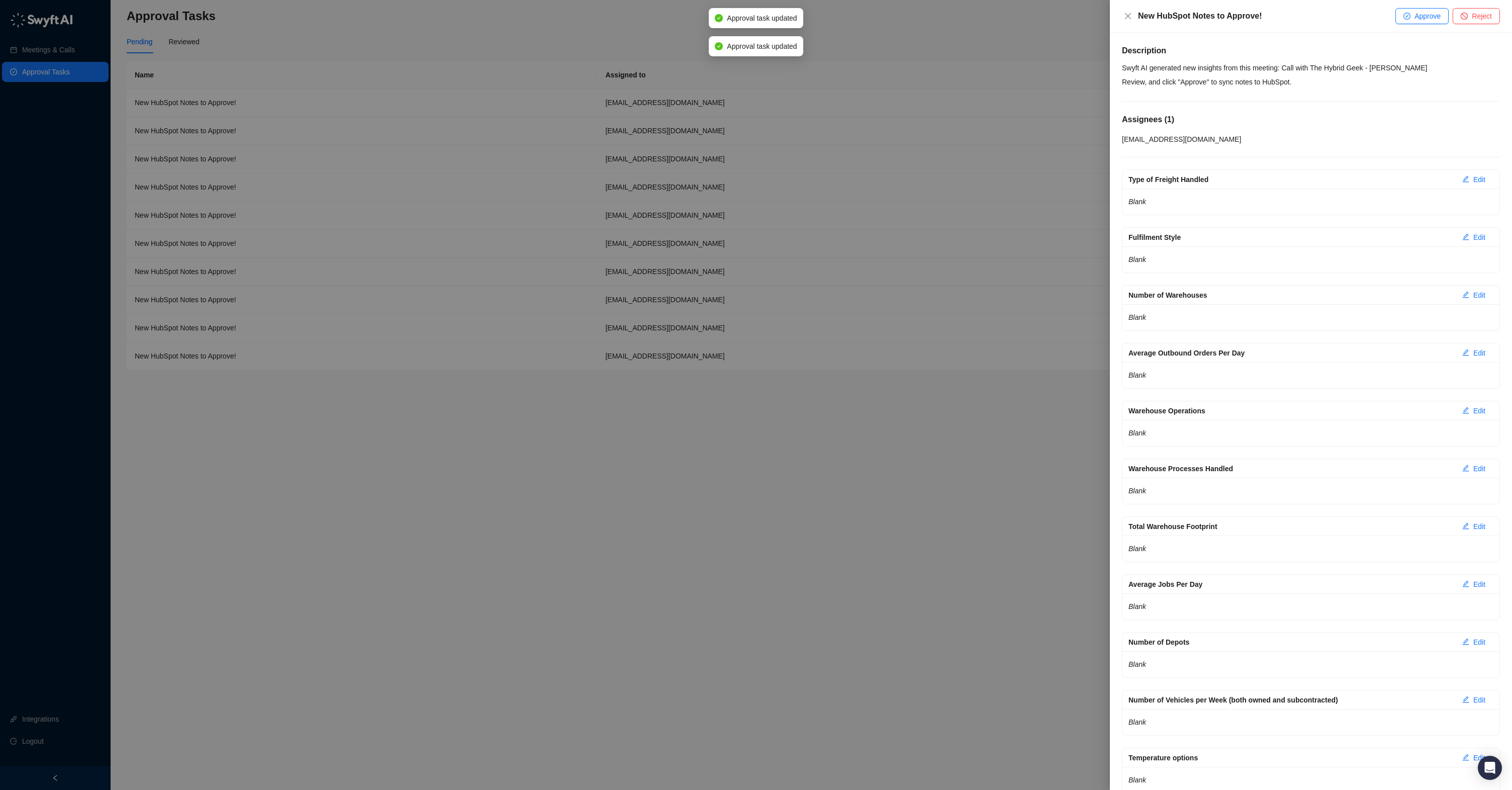
drag, startPoint x: 1422, startPoint y: 15, endPoint x: 1340, endPoint y: 31, distance: 83.5
click at [1418, 15] on span "Approve" at bounding box center [1428, 15] width 26 height 11
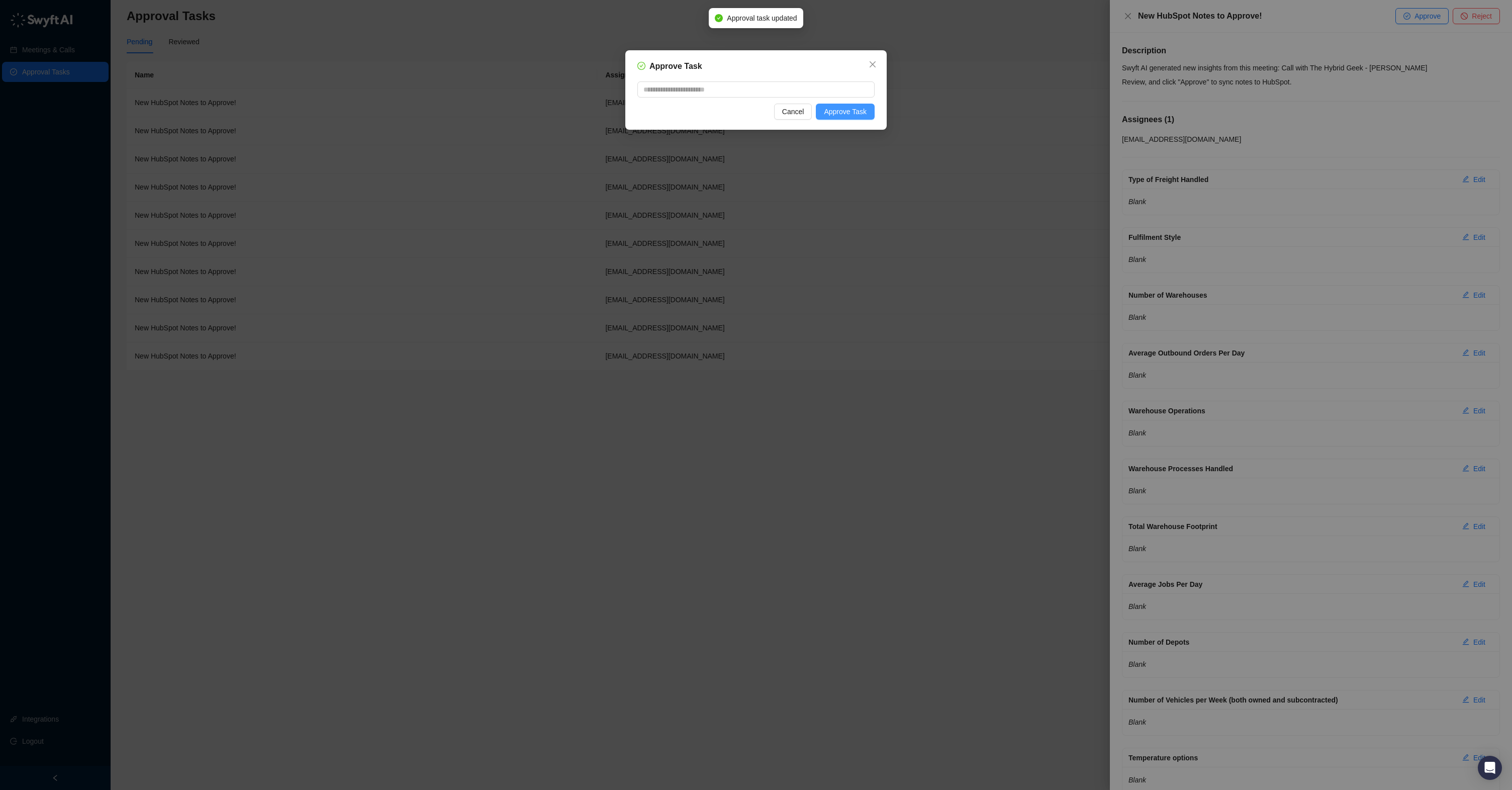
drag, startPoint x: 847, startPoint y: 108, endPoint x: 852, endPoint y: 108, distance: 5.0
click at [850, 108] on span "Approve Task" at bounding box center [845, 111] width 43 height 11
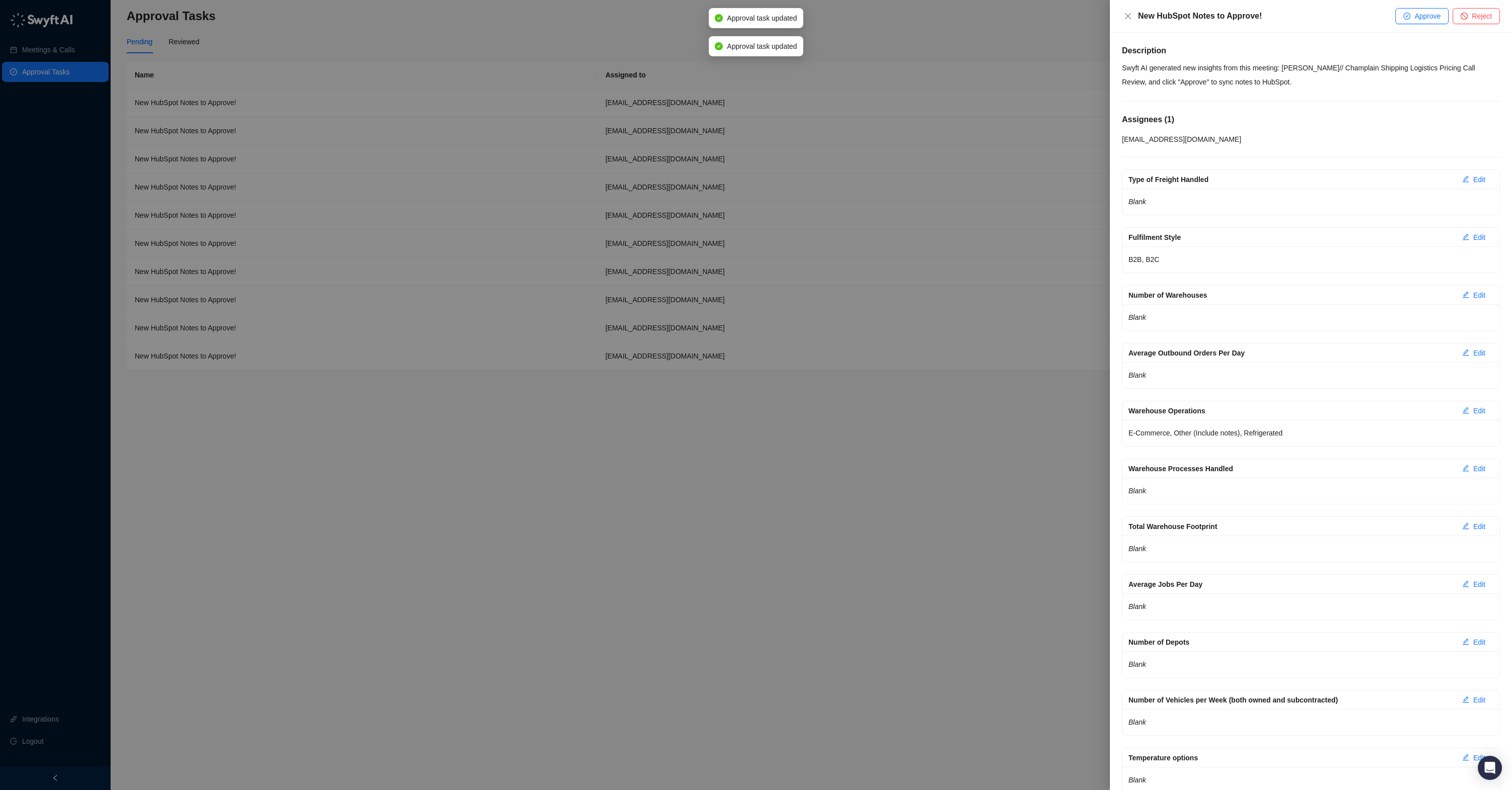
drag, startPoint x: 1425, startPoint y: 15, endPoint x: 1269, endPoint y: 52, distance: 160.3
click at [1423, 15] on span "Approve" at bounding box center [1428, 15] width 26 height 11
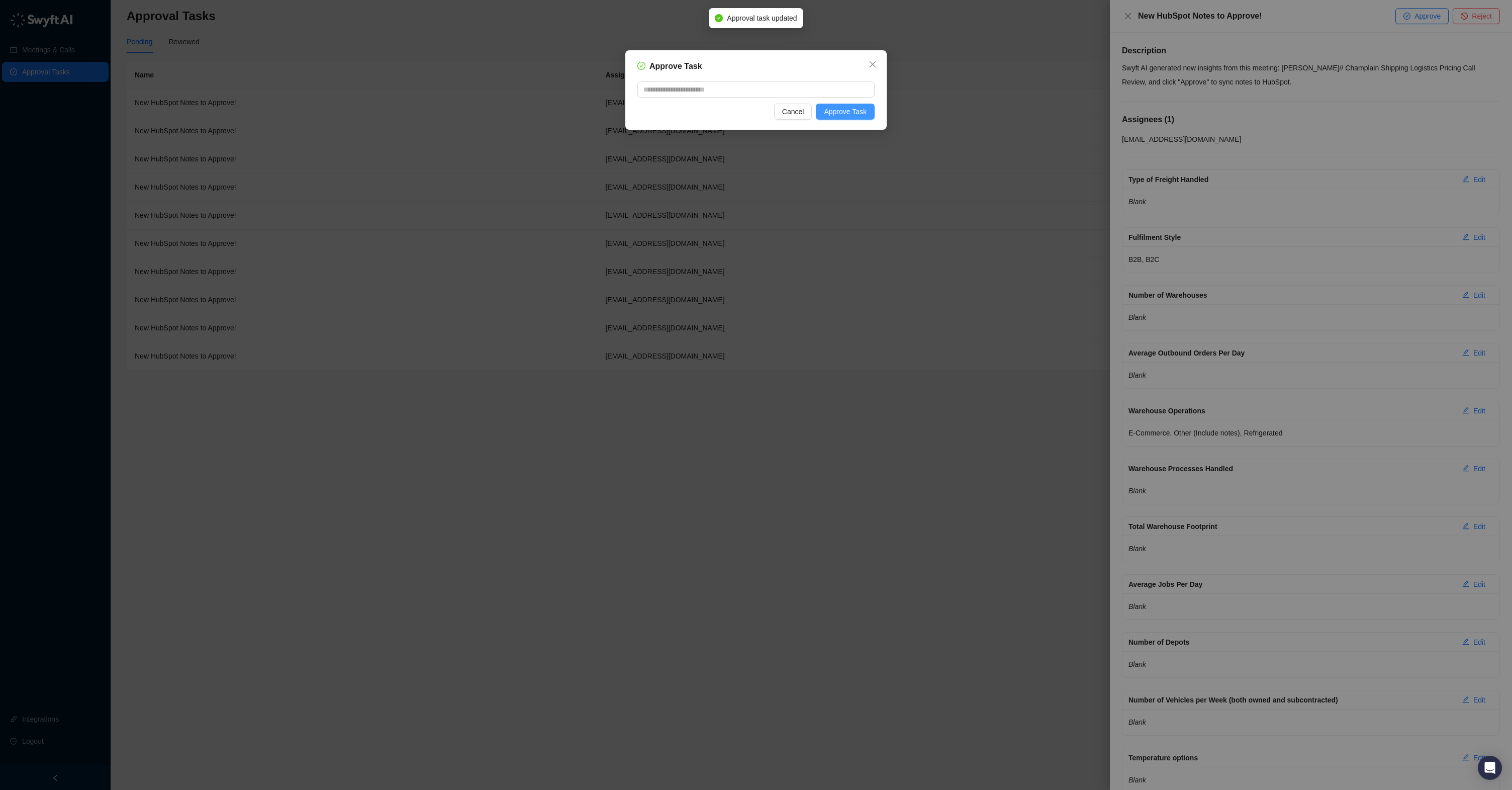
click at [842, 114] on span "Approve Task" at bounding box center [845, 111] width 43 height 11
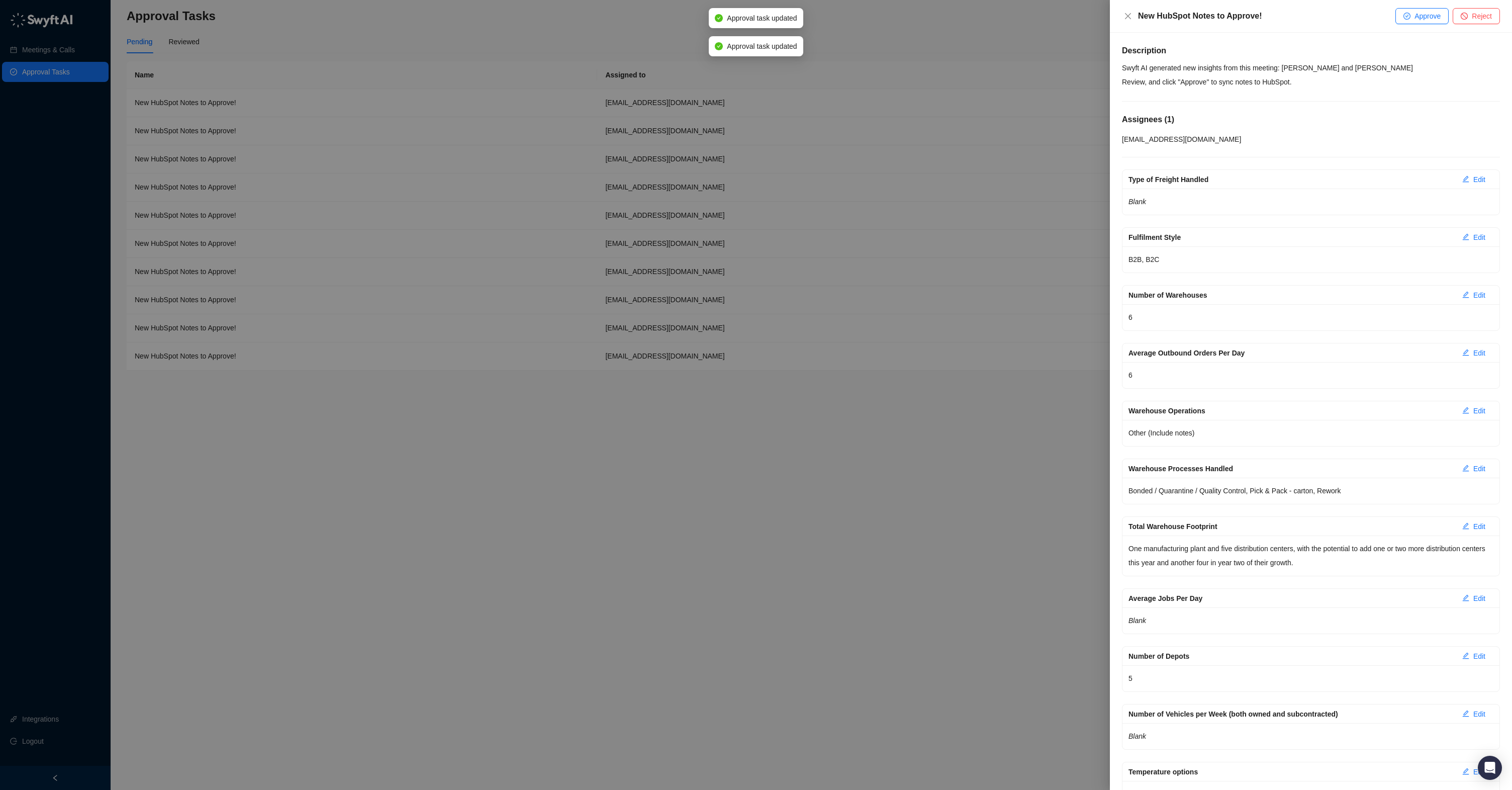
drag, startPoint x: 1423, startPoint y: 17, endPoint x: 1413, endPoint y: 21, distance: 10.8
click at [1420, 19] on span "Approve" at bounding box center [1428, 15] width 26 height 11
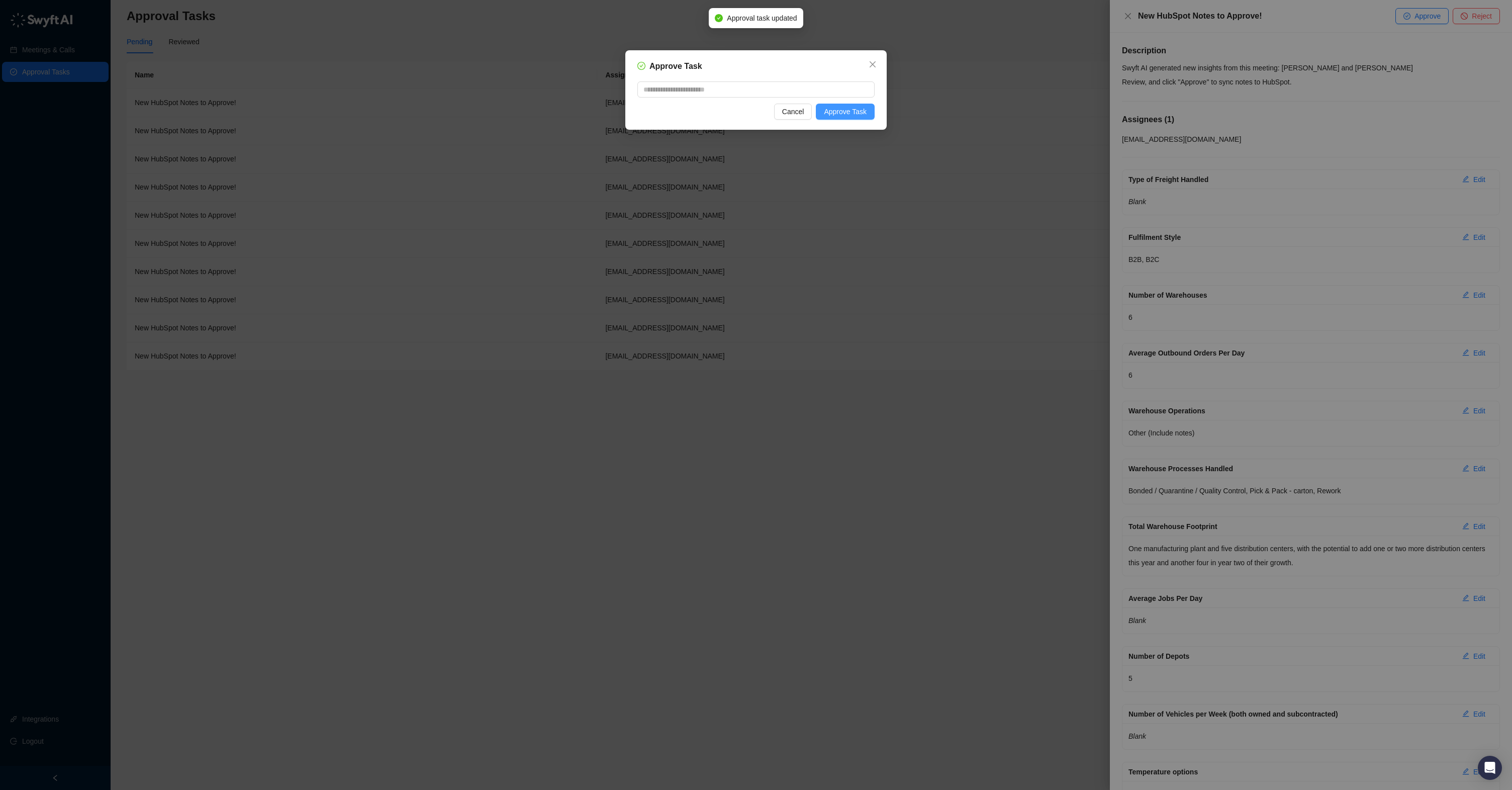
click at [853, 106] on span "Approve Task" at bounding box center [845, 111] width 43 height 11
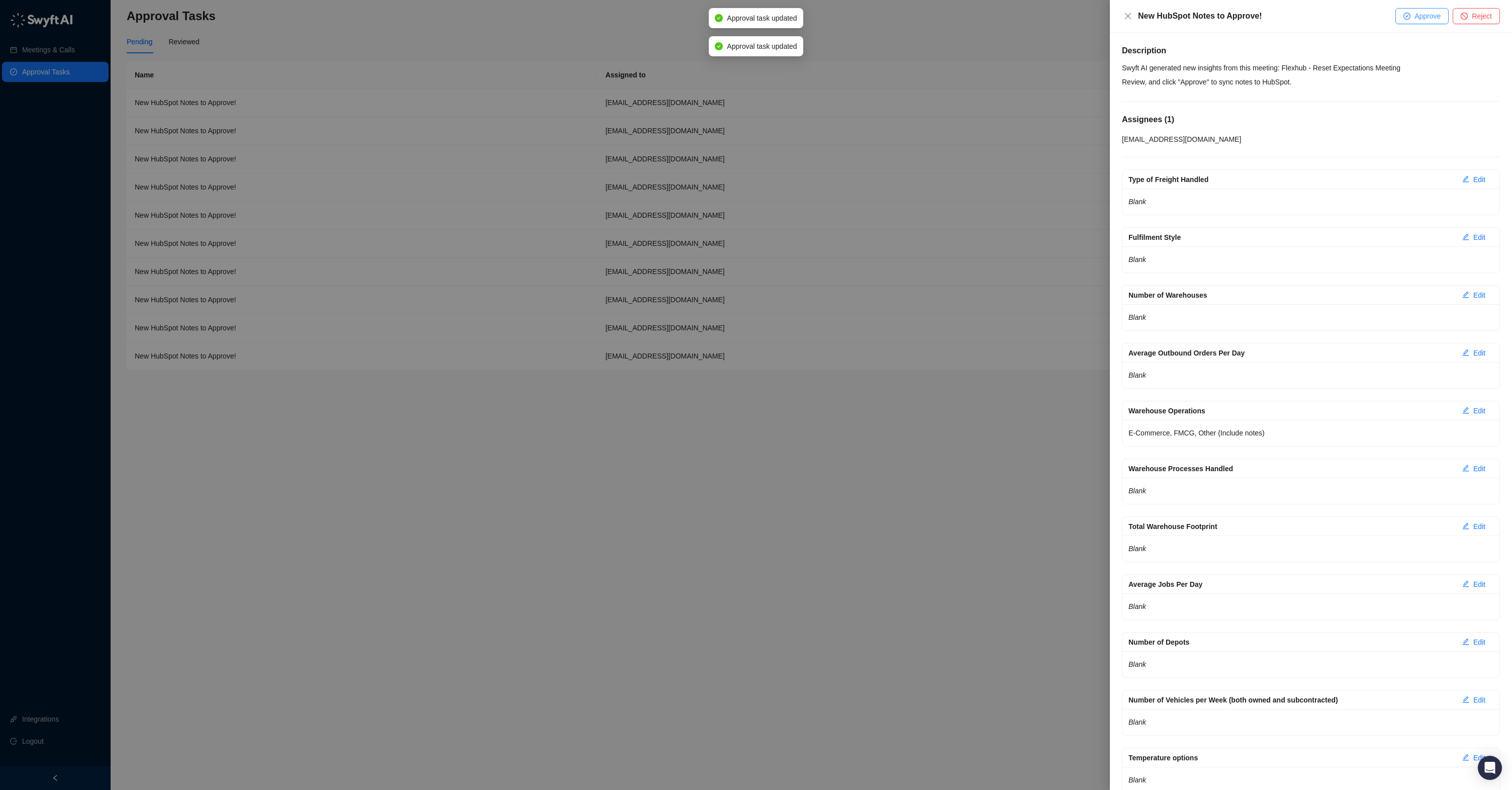
click at [1424, 8] on button "Approve" at bounding box center [1422, 16] width 53 height 16
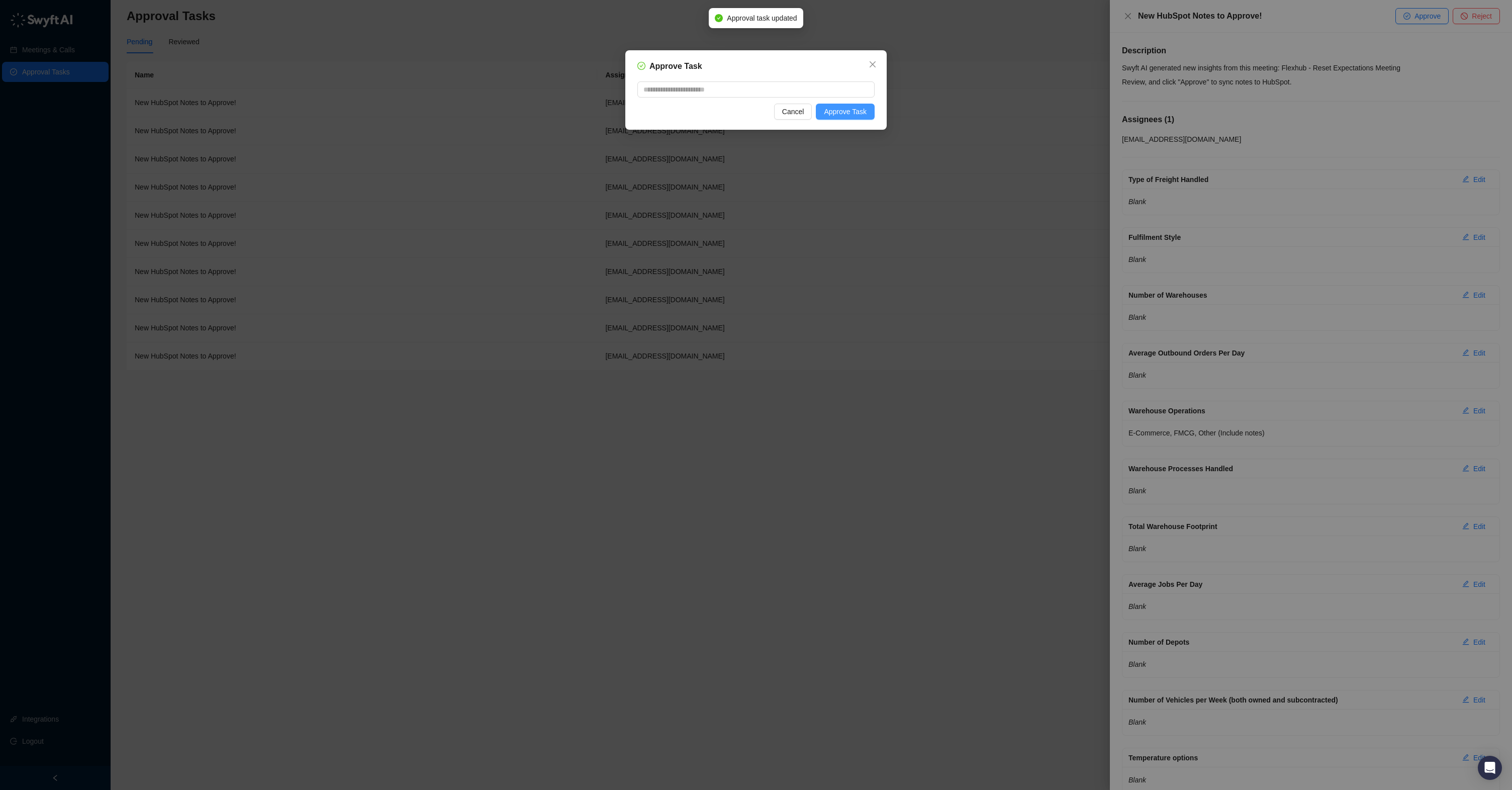
click at [857, 106] on span "Approve Task" at bounding box center [845, 111] width 43 height 11
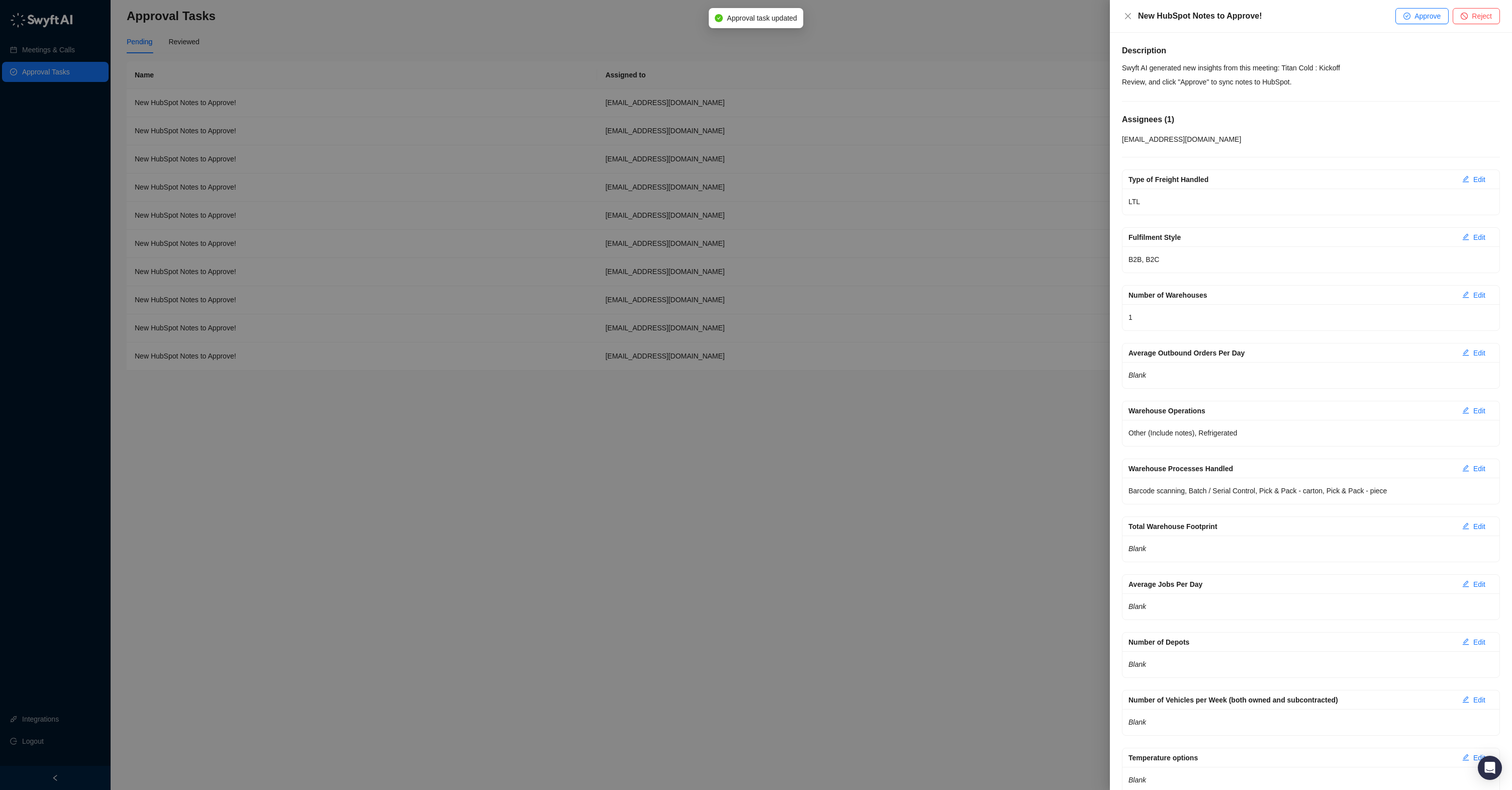
drag, startPoint x: 1424, startPoint y: 20, endPoint x: 1413, endPoint y: 23, distance: 11.4
click at [1424, 20] on span "Approve" at bounding box center [1428, 15] width 26 height 11
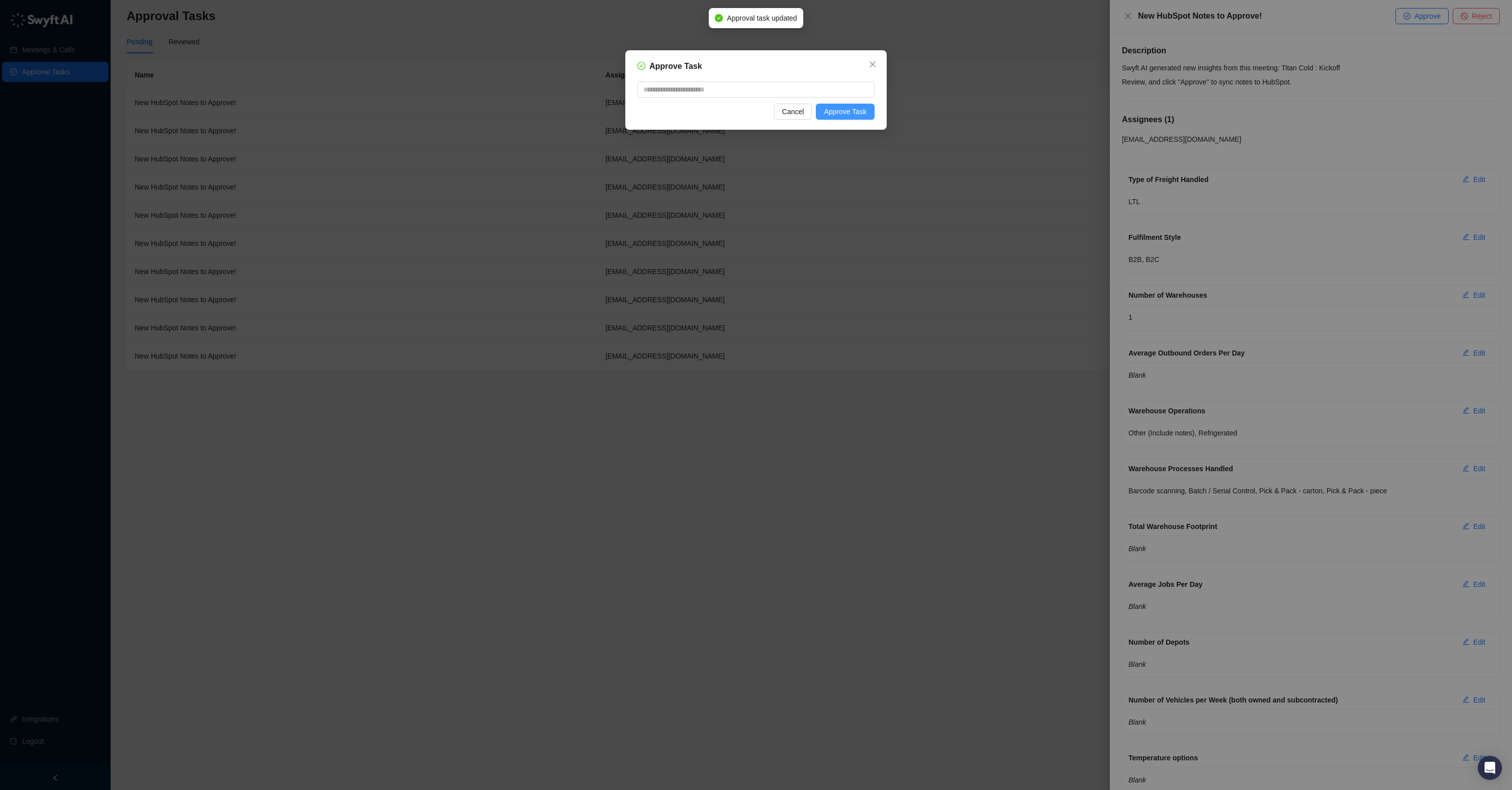
click at [840, 108] on span "Approve Task" at bounding box center [845, 111] width 43 height 11
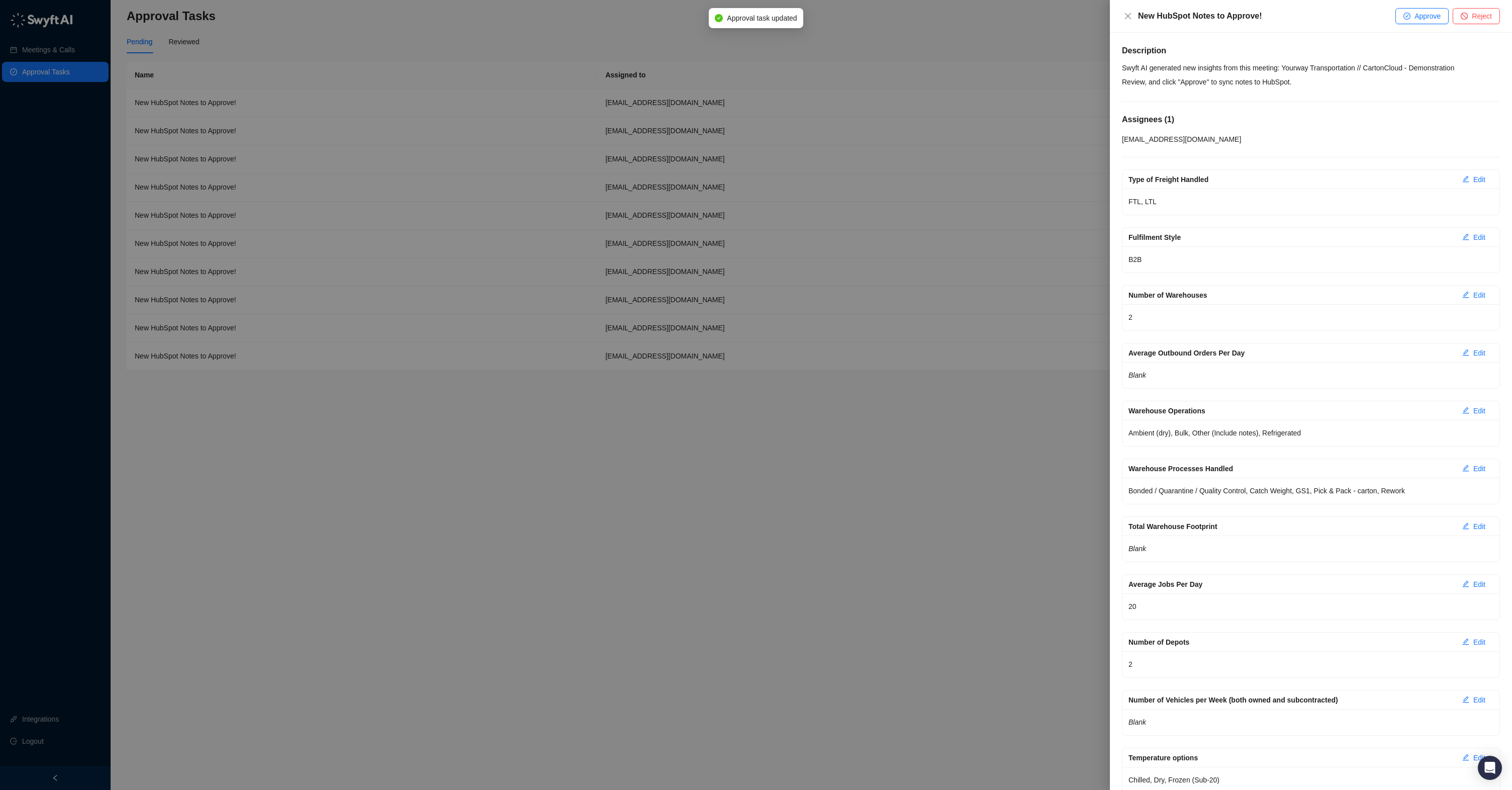
click at [1426, 27] on div "New HubSpot Notes to Approve! Approve Reject" at bounding box center [1310, 16] width 402 height 33
click at [1422, 15] on span "Approve" at bounding box center [1428, 15] width 26 height 11
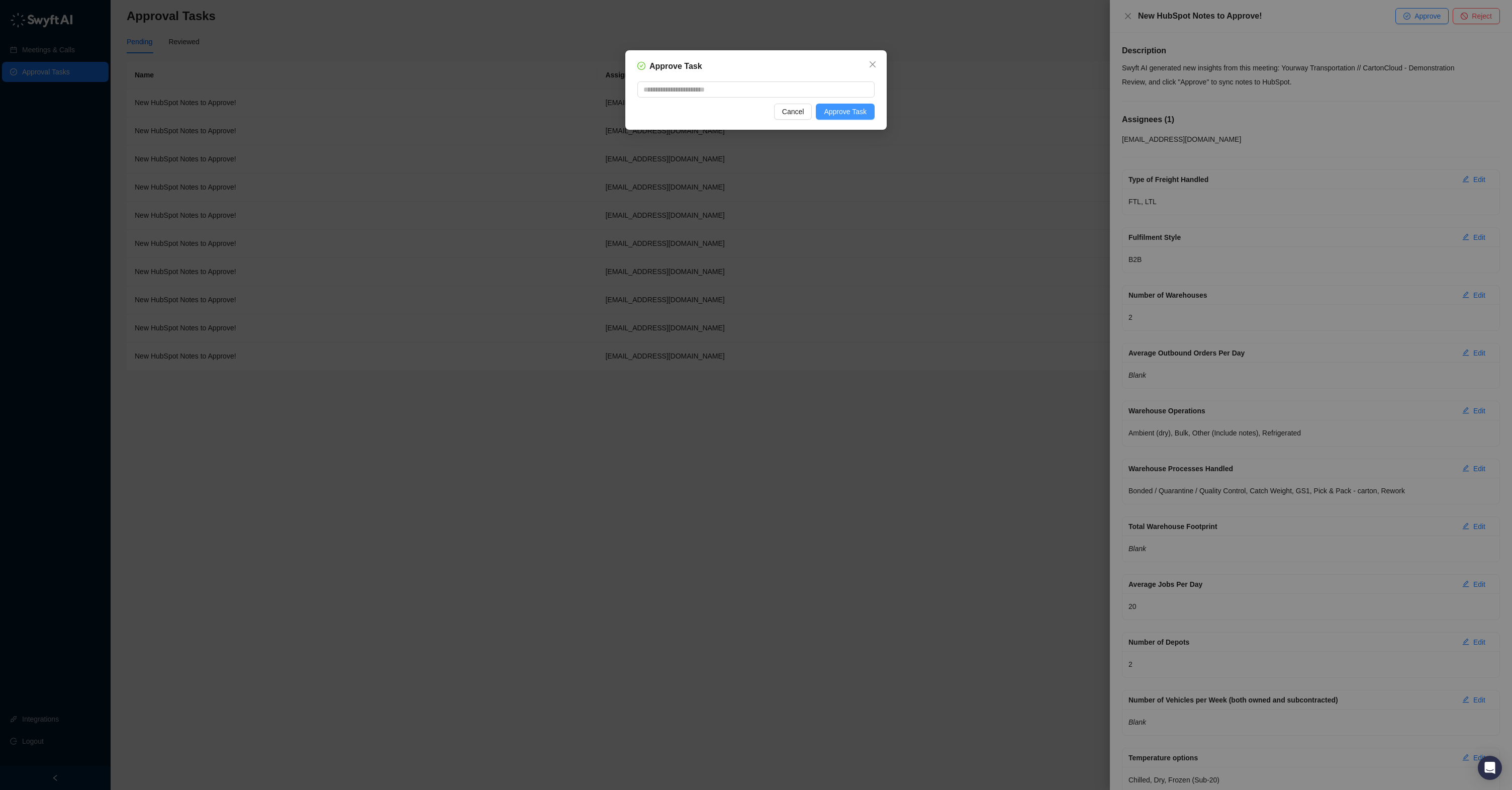
click at [826, 114] on span "Approve Task" at bounding box center [845, 111] width 43 height 11
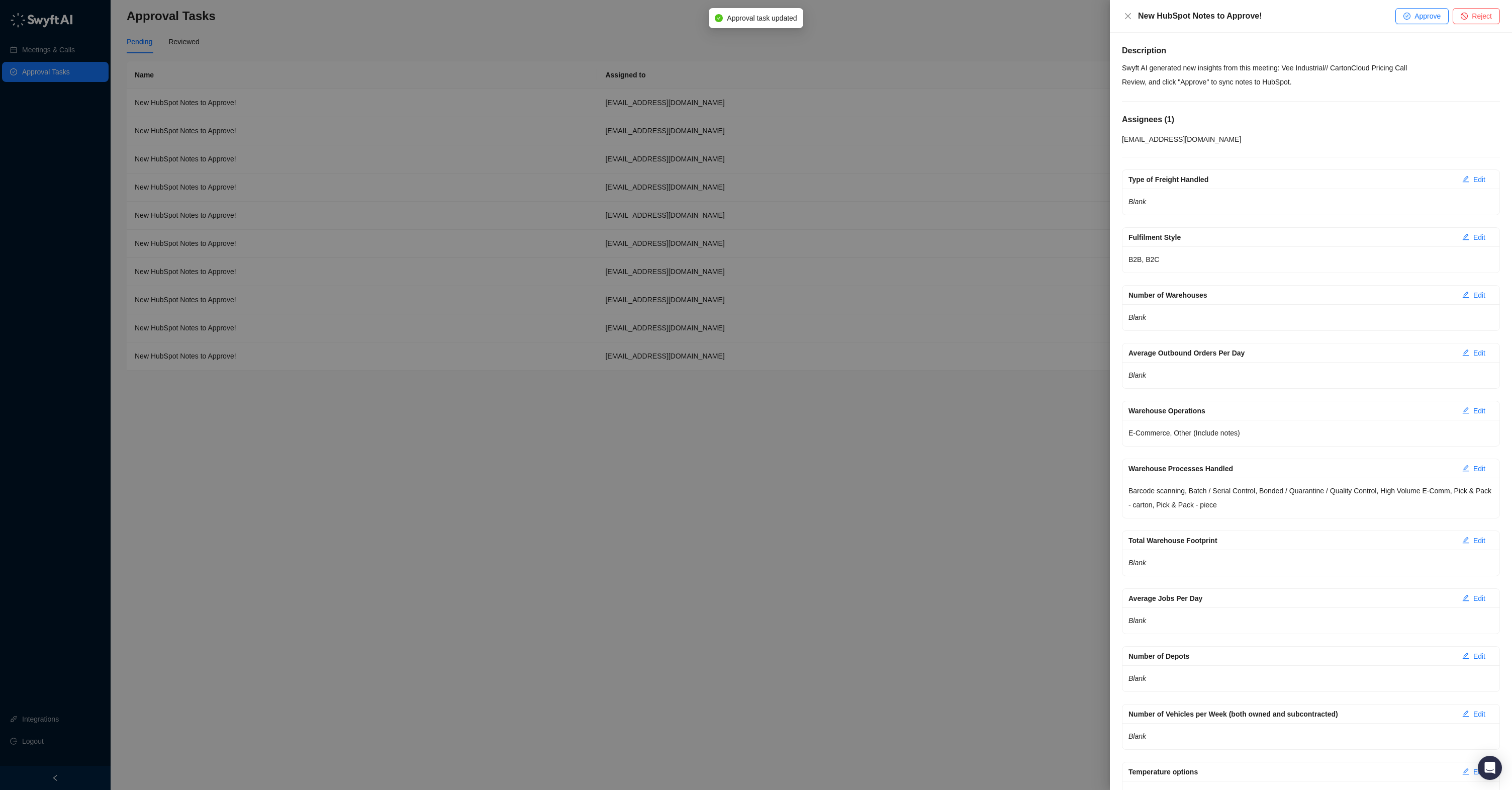
drag, startPoint x: 1407, startPoint y: 18, endPoint x: 1358, endPoint y: 28, distance: 50.0
click at [1406, 18] on icon "check-circle" at bounding box center [1406, 16] width 6 height 6
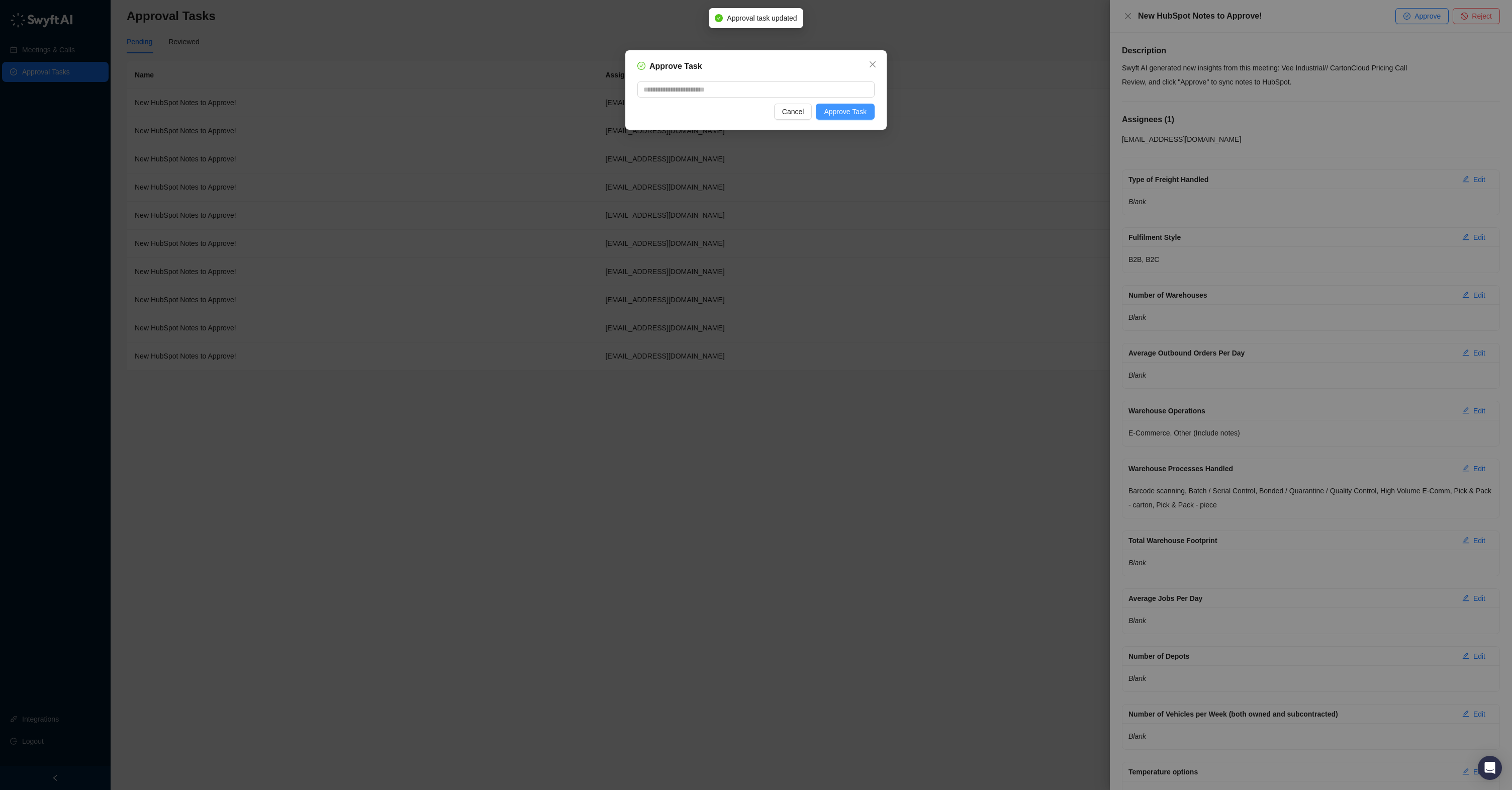
click at [842, 116] on span "Approve Task" at bounding box center [845, 111] width 43 height 11
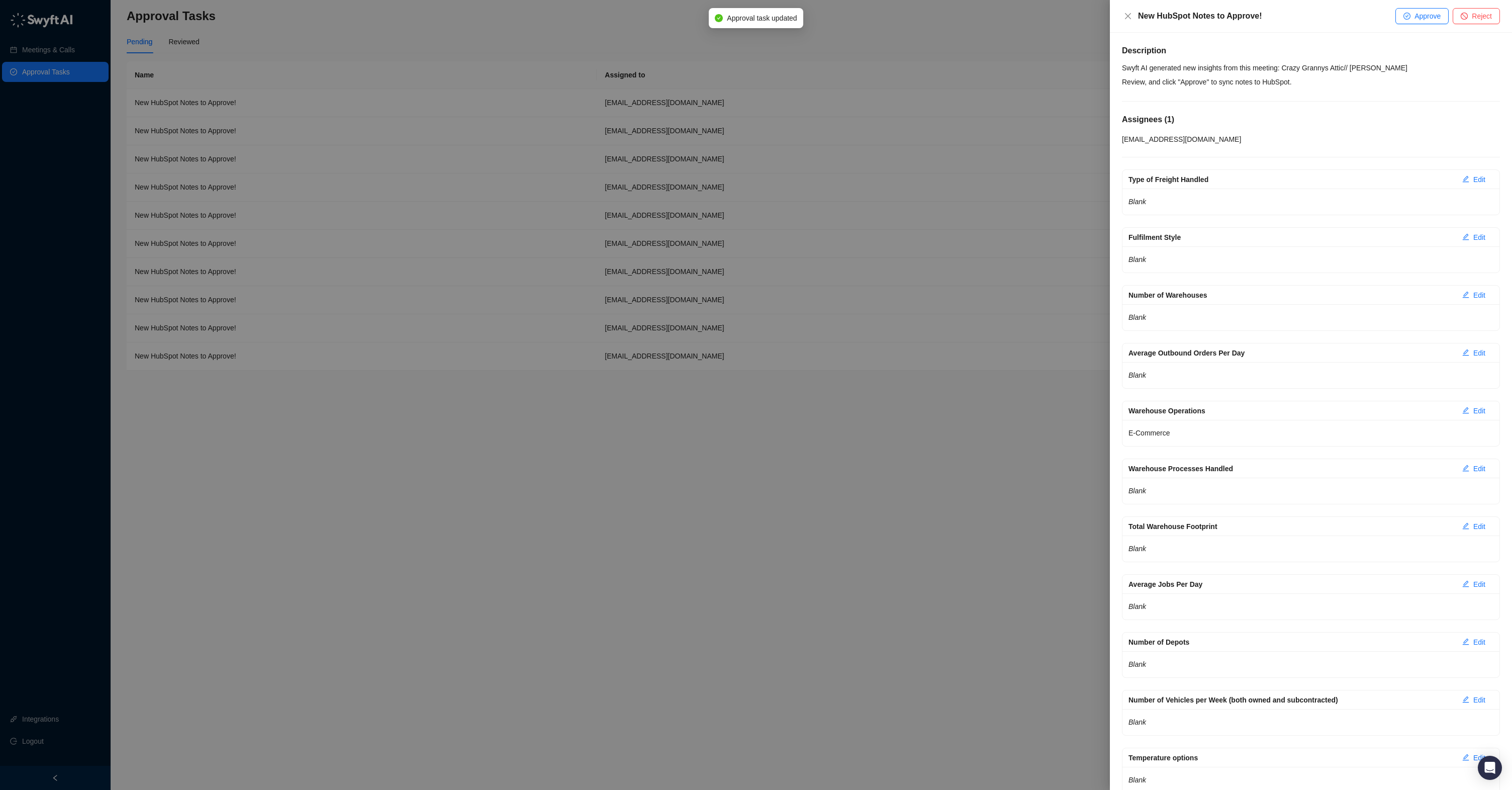
drag, startPoint x: 1422, startPoint y: 23, endPoint x: 1387, endPoint y: 27, distance: 35.2
click at [1414, 23] on button "Approve" at bounding box center [1422, 16] width 53 height 16
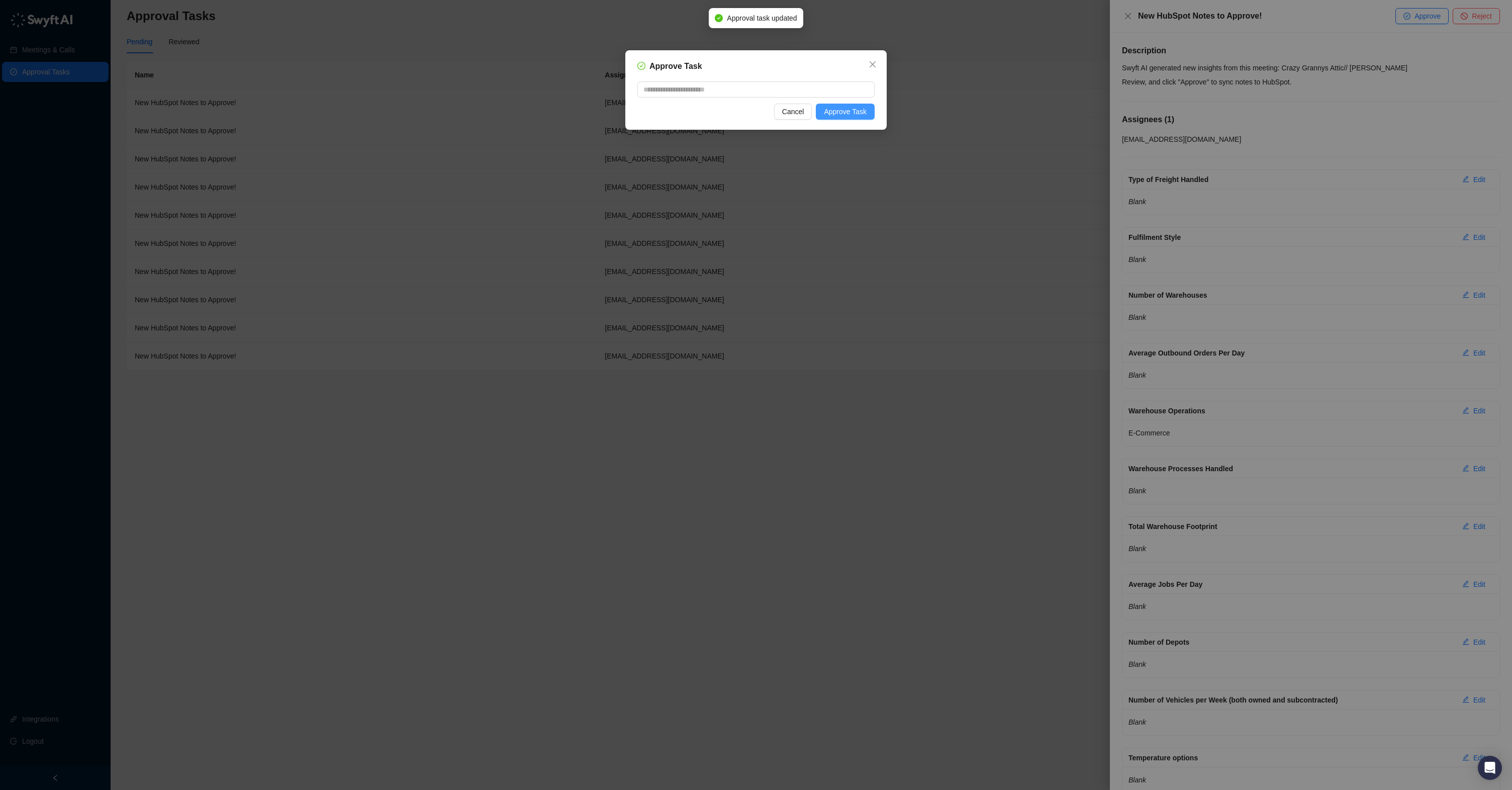
drag, startPoint x: 850, startPoint y: 107, endPoint x: 866, endPoint y: 108, distance: 16.0
click at [852, 108] on span "Approve Task" at bounding box center [845, 111] width 43 height 11
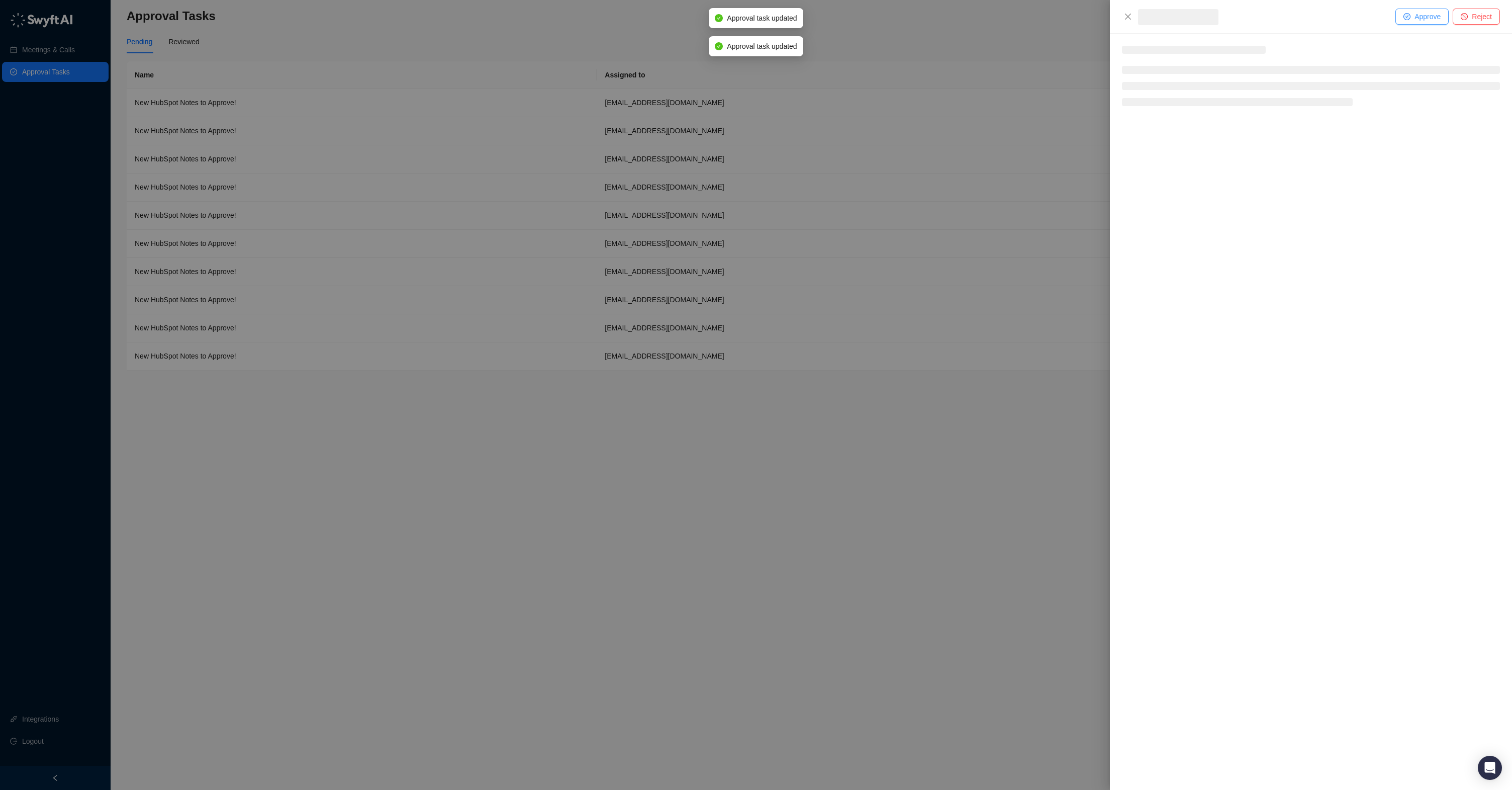
click at [1419, 12] on span "Approve" at bounding box center [1428, 16] width 26 height 11
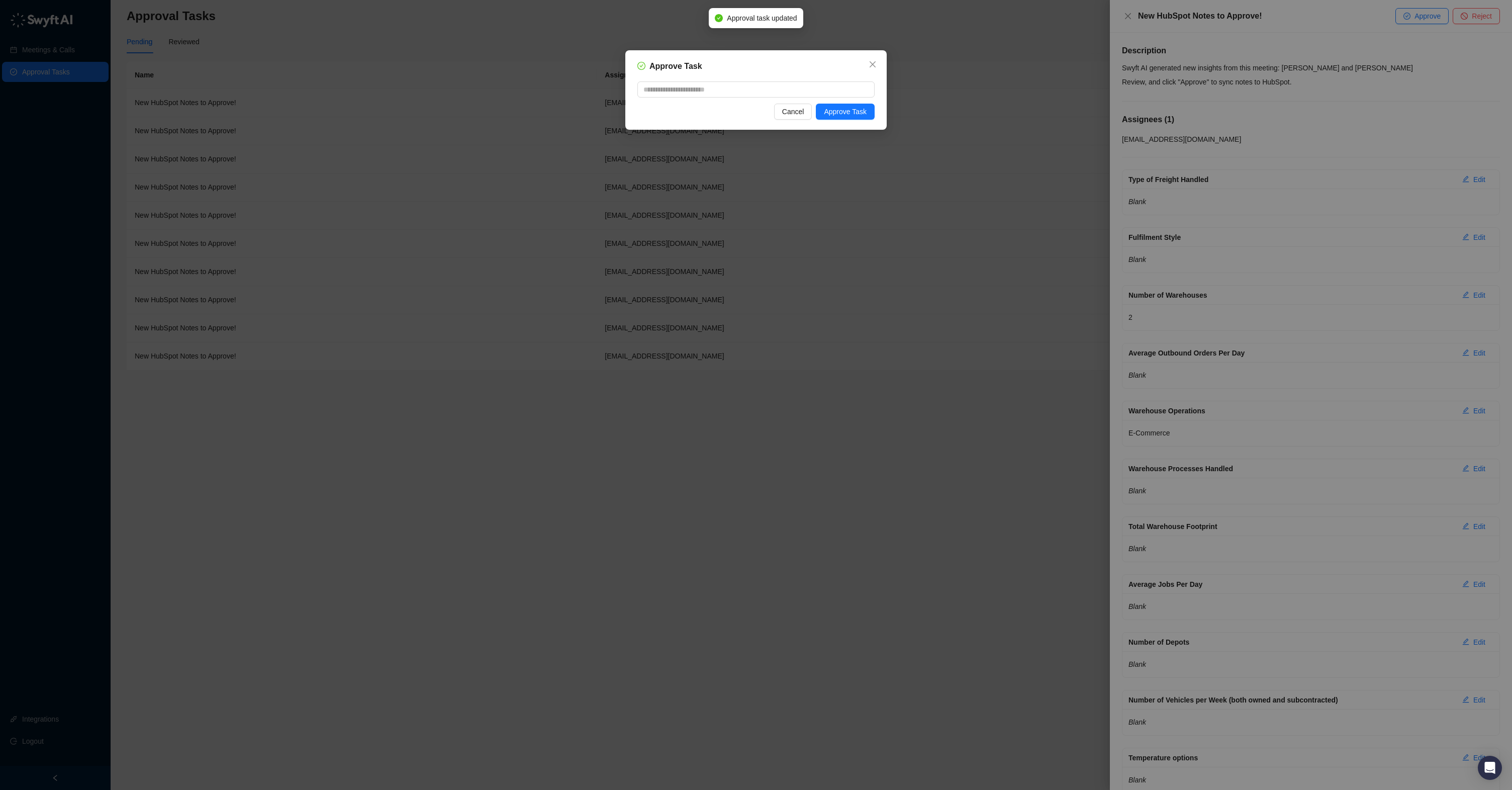
drag, startPoint x: 843, startPoint y: 115, endPoint x: 989, endPoint y: 105, distance: 146.3
click at [843, 115] on span "Approve Task" at bounding box center [845, 111] width 43 height 11
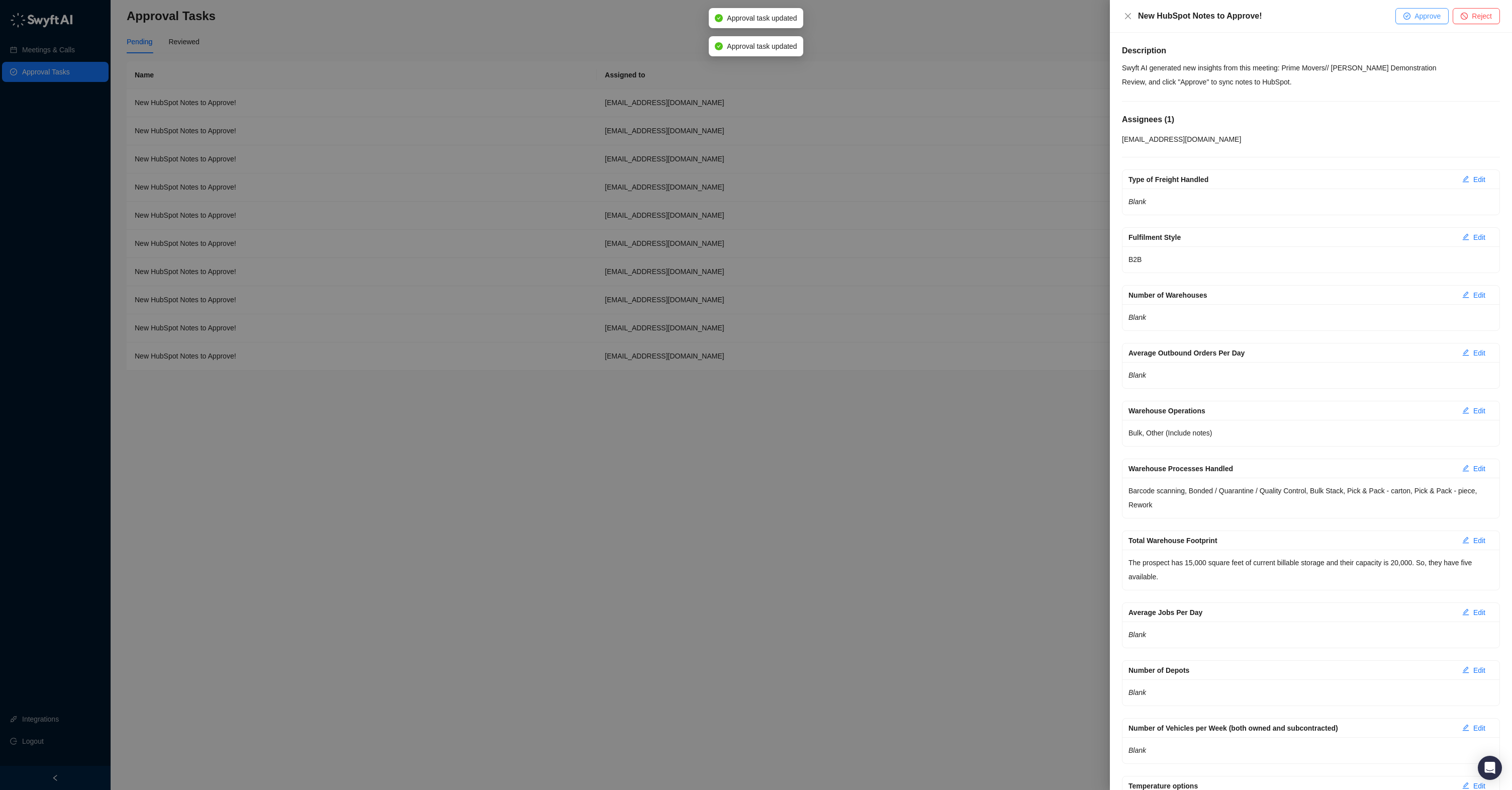
click at [1435, 17] on span "Approve" at bounding box center [1428, 15] width 26 height 11
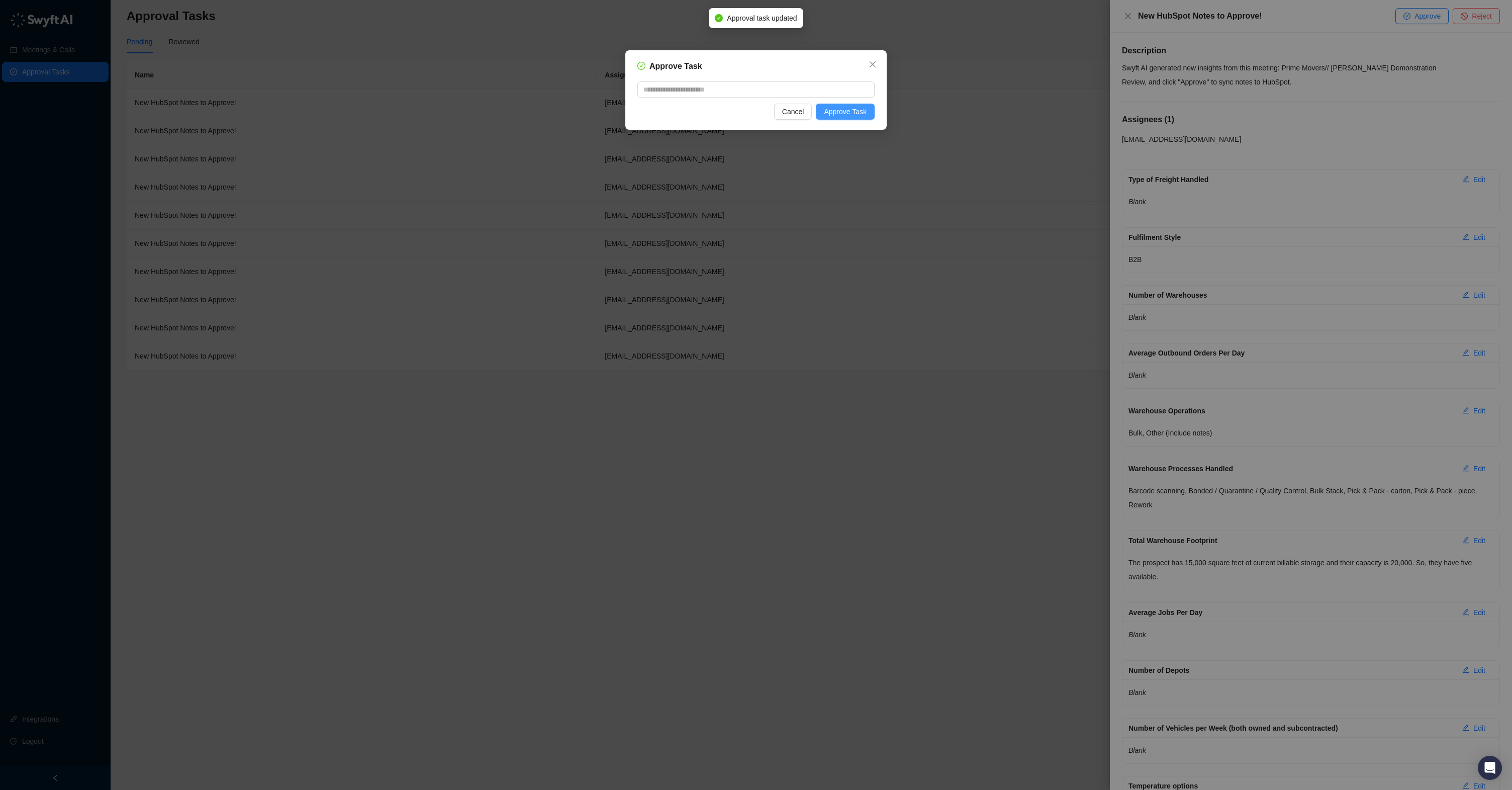
click at [825, 114] on span "Approve Task" at bounding box center [845, 111] width 43 height 11
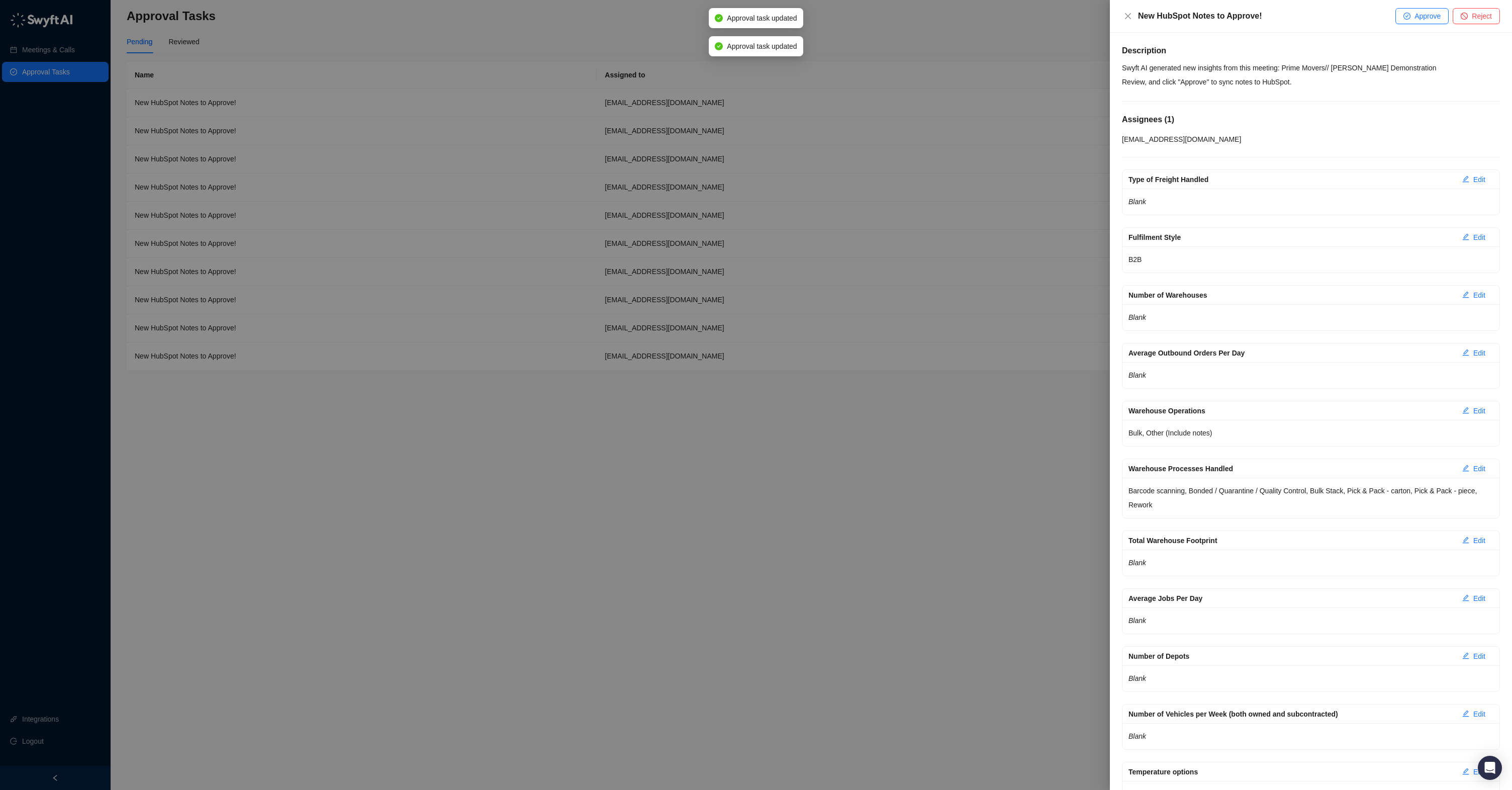
click at [1434, 12] on span "Approve" at bounding box center [1428, 15] width 26 height 11
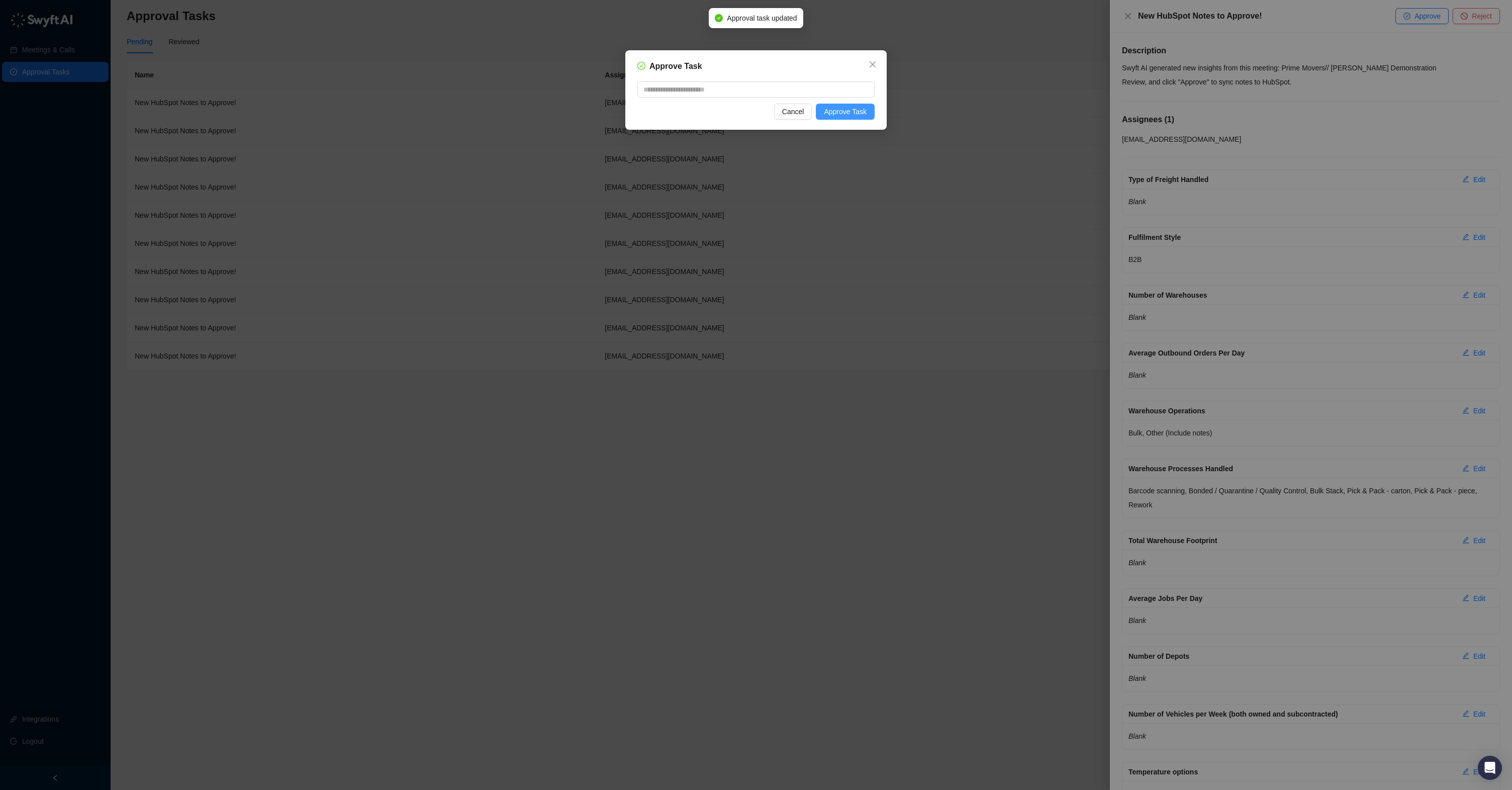
click at [847, 111] on span "Approve Task" at bounding box center [845, 111] width 43 height 11
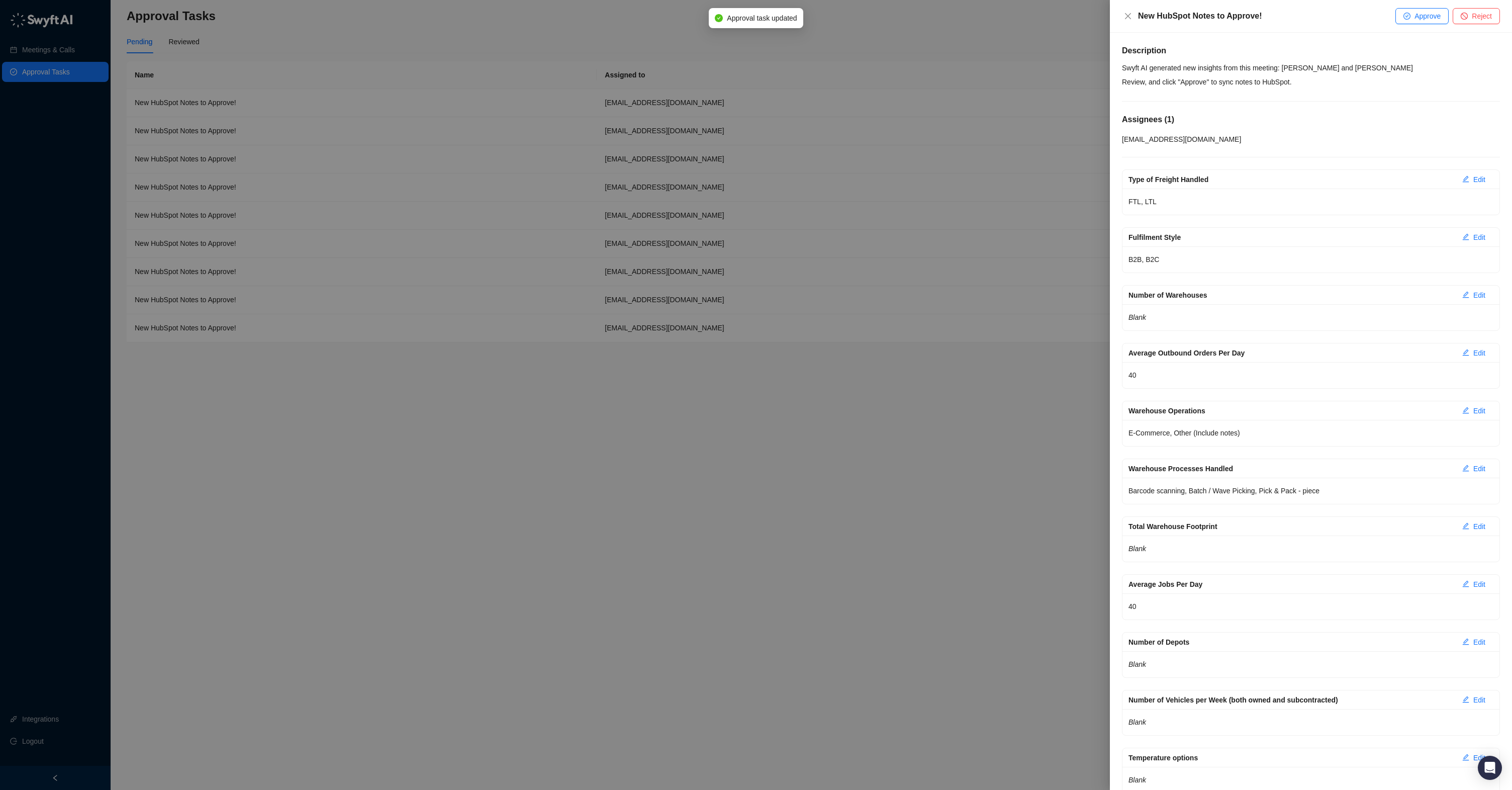
drag, startPoint x: 1412, startPoint y: 15, endPoint x: 1343, endPoint y: 40, distance: 73.4
click at [1412, 15] on button "Approve" at bounding box center [1422, 16] width 53 height 16
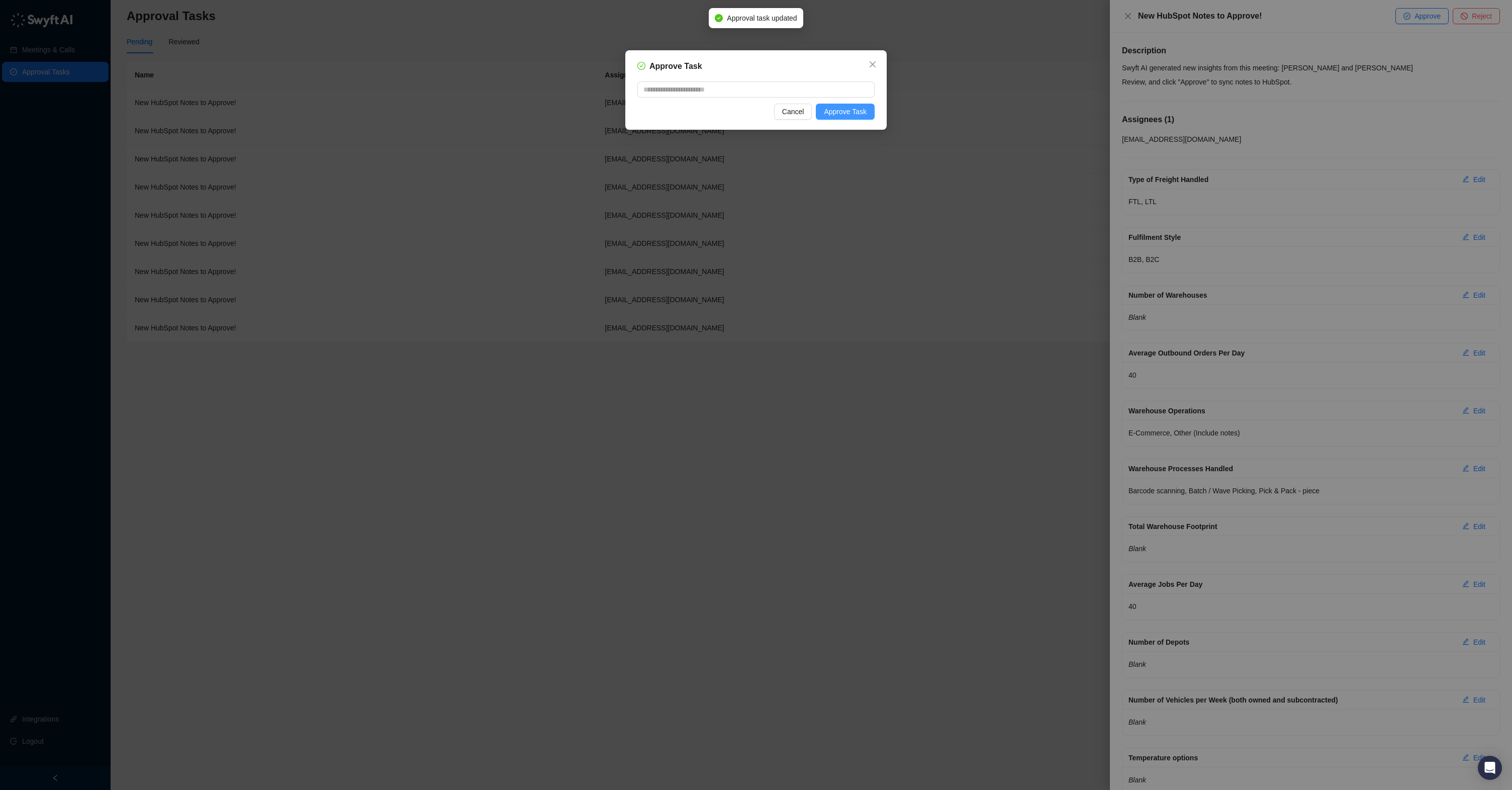
click at [854, 114] on span "Approve Task" at bounding box center [845, 111] width 43 height 11
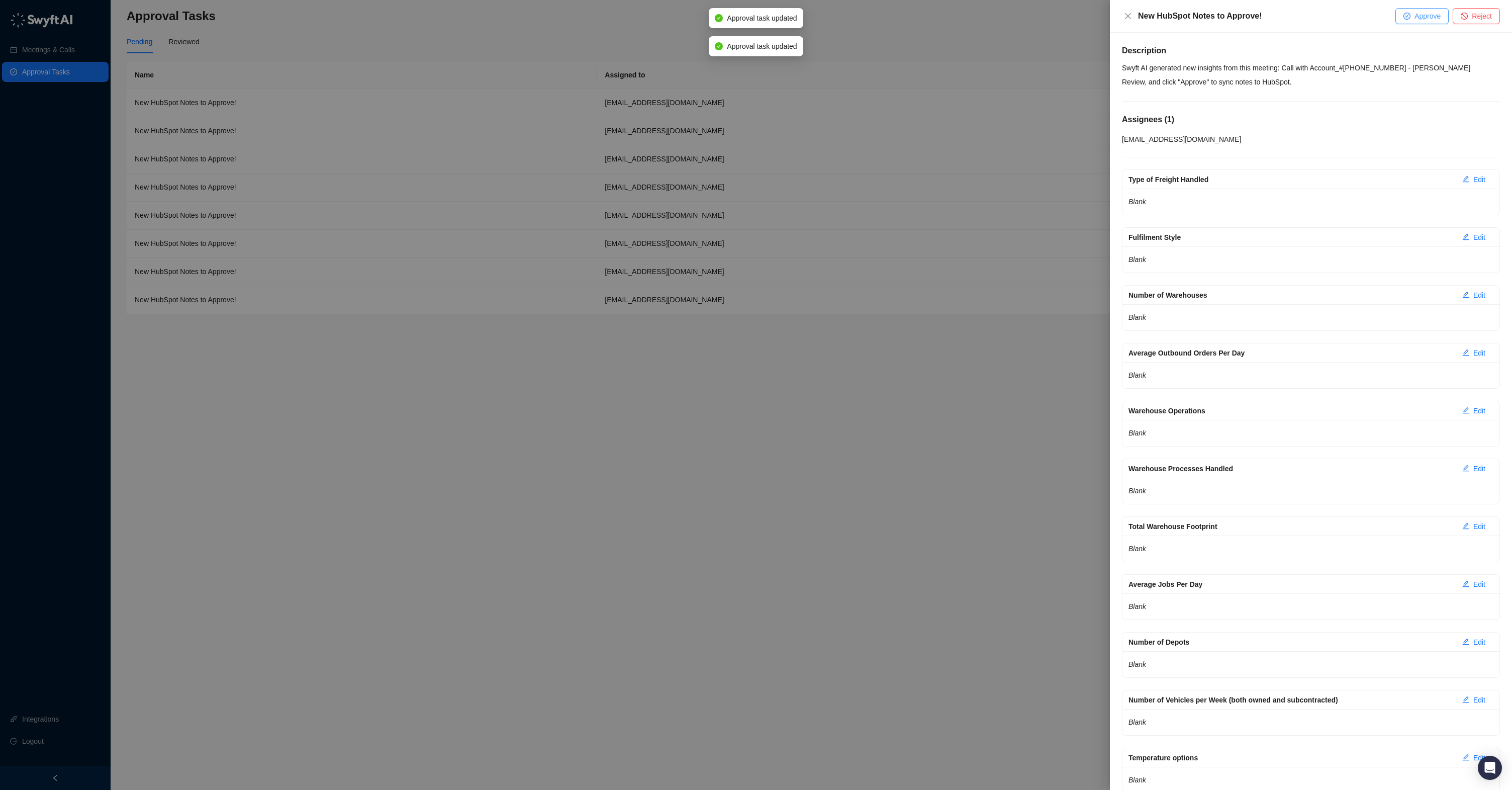
click at [1417, 22] on button "Approve" at bounding box center [1422, 16] width 53 height 16
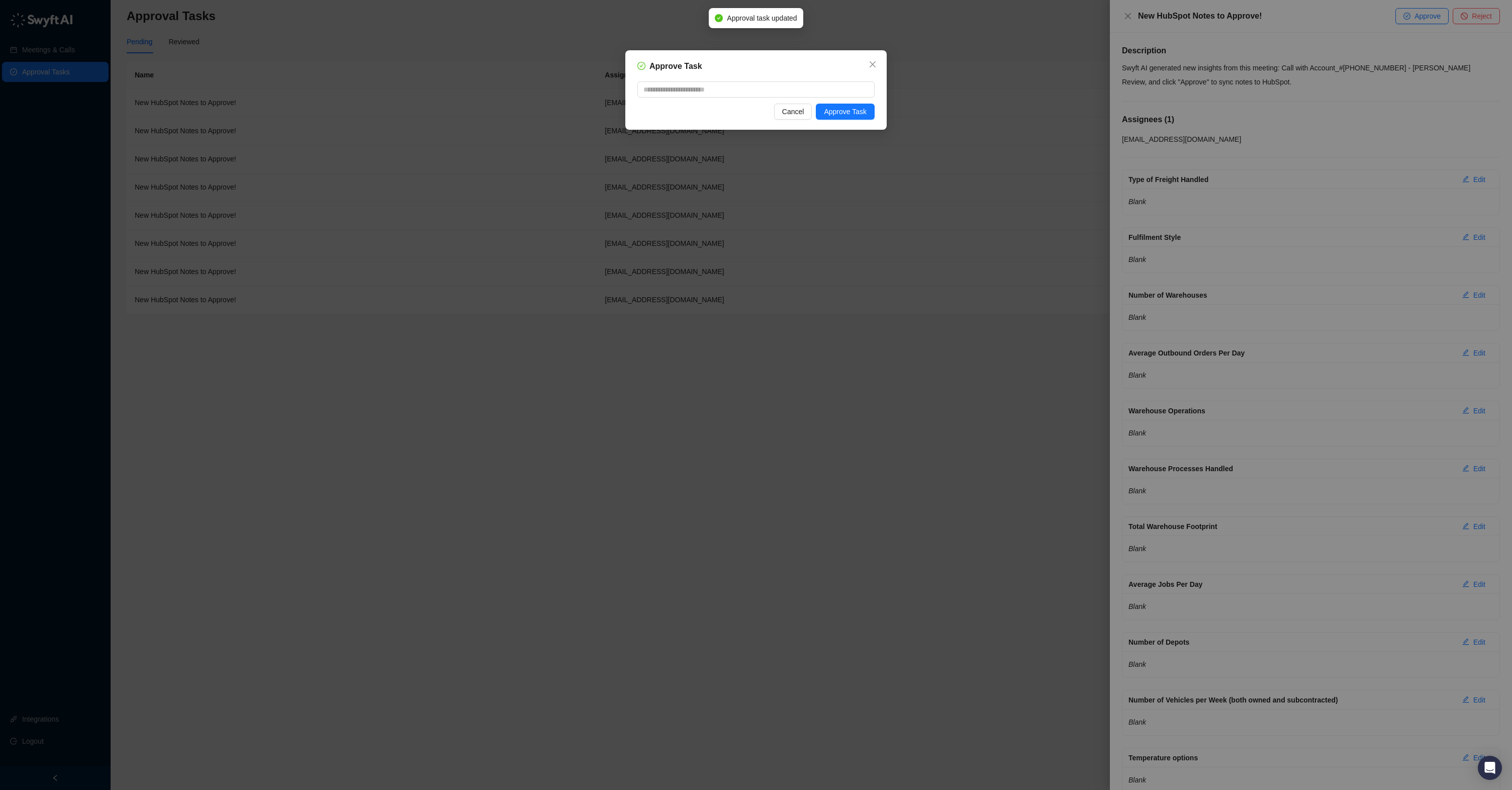
drag, startPoint x: 855, startPoint y: 110, endPoint x: 1165, endPoint y: 65, distance: 313.2
click at [870, 111] on button "Approve Task" at bounding box center [845, 111] width 59 height 16
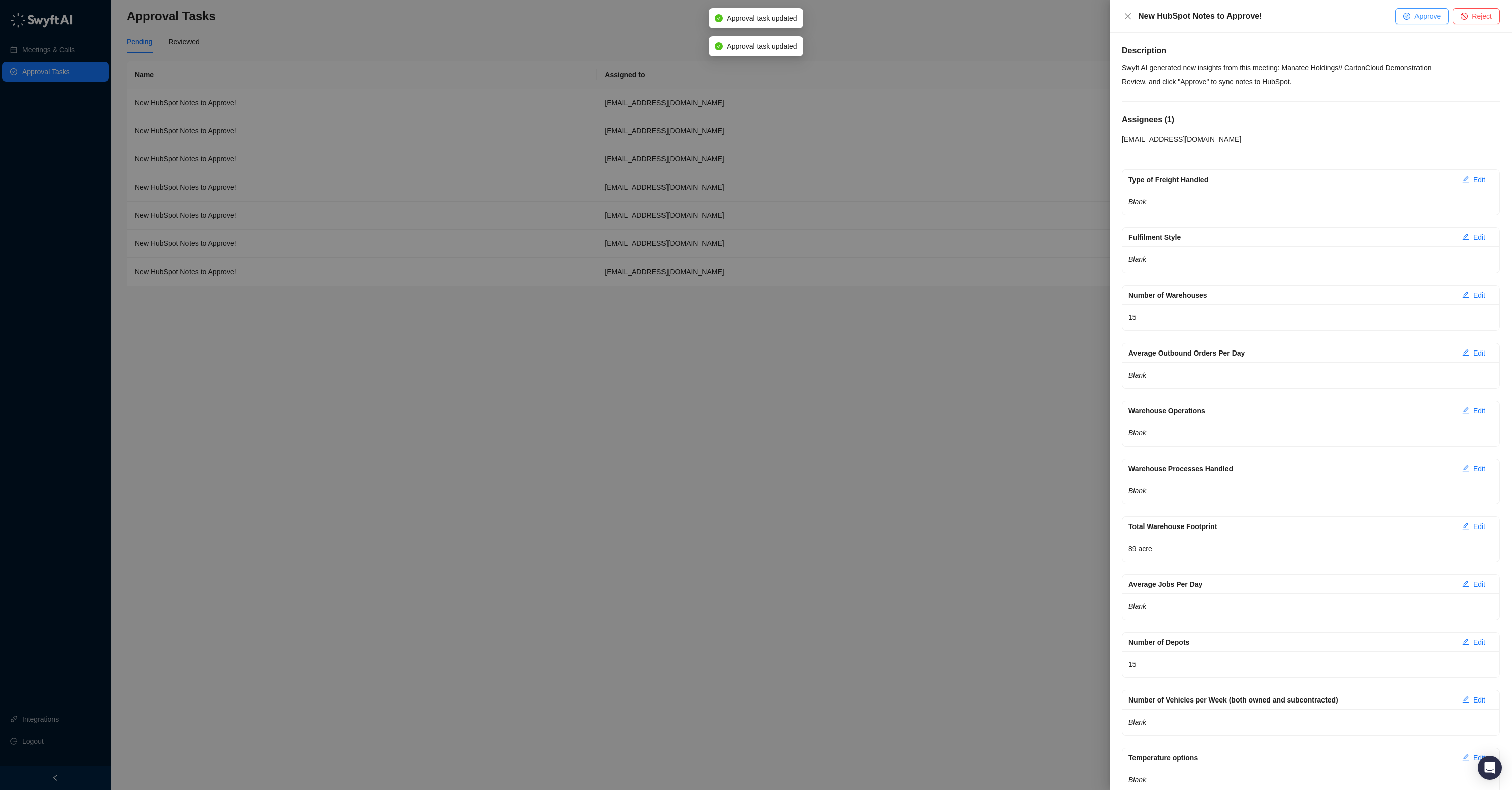
click at [1416, 15] on span "Approve" at bounding box center [1428, 15] width 26 height 11
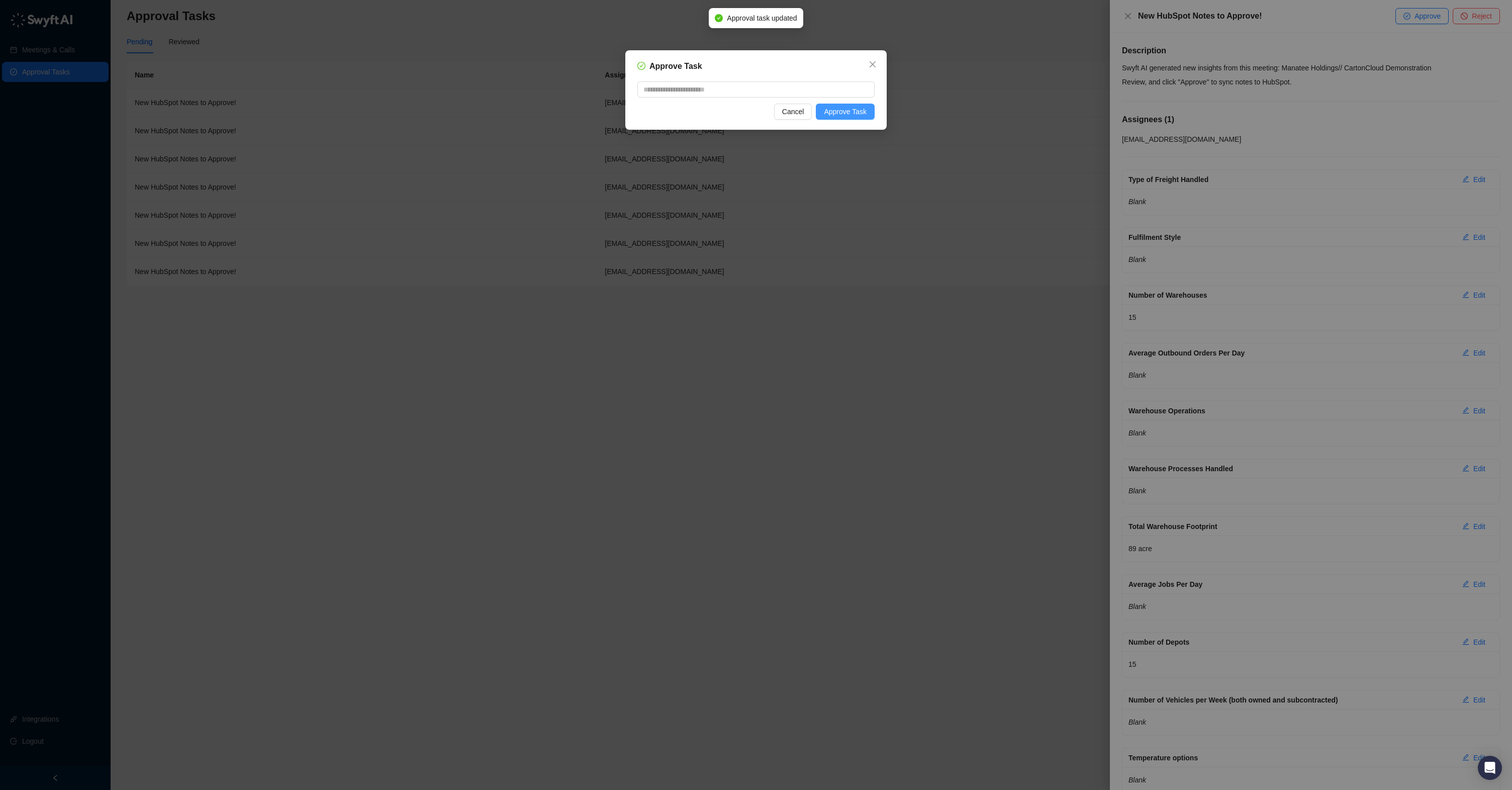
click at [822, 116] on button "Approve Task" at bounding box center [845, 111] width 59 height 16
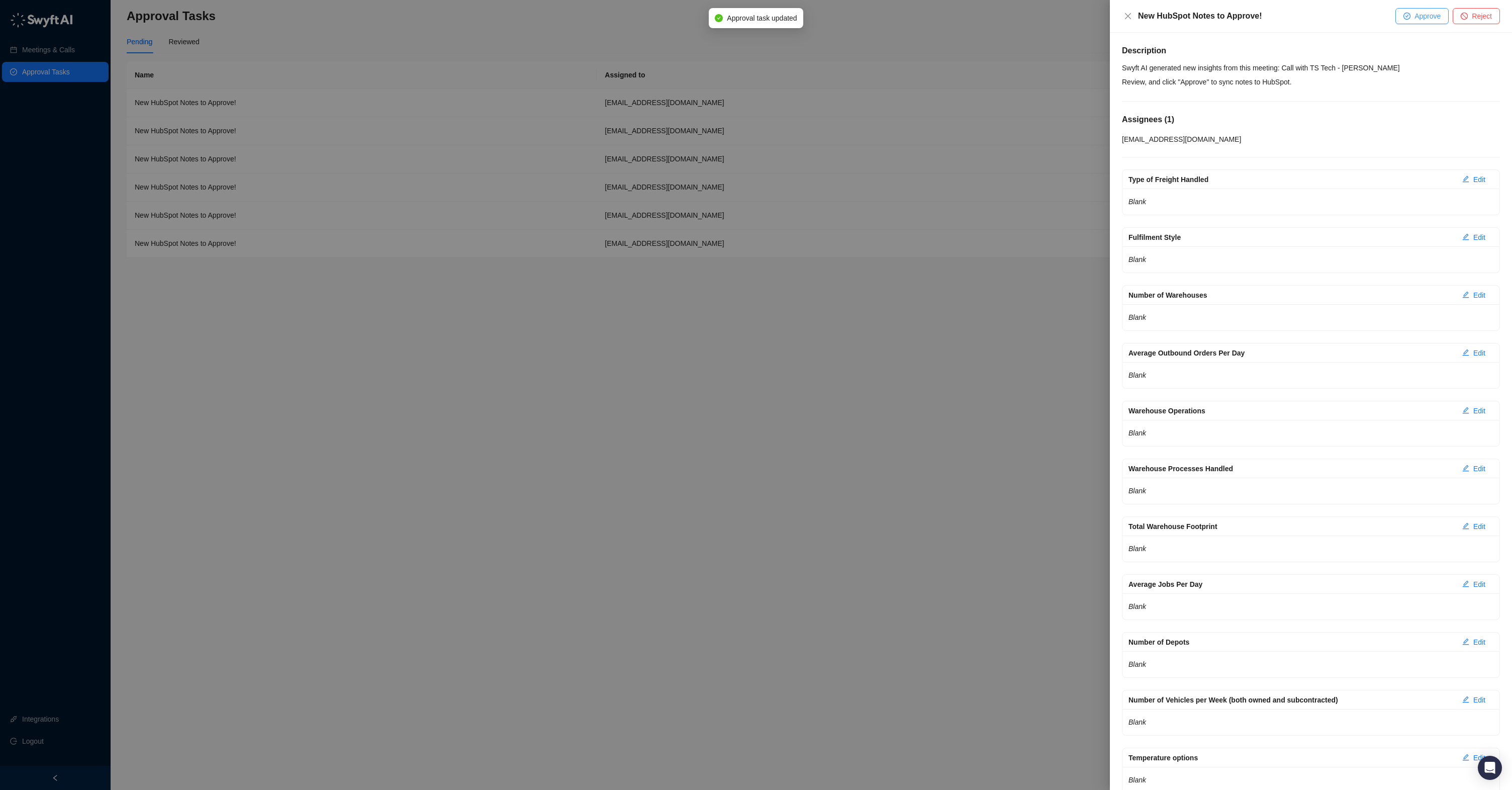
click at [1414, 21] on span "Approve" at bounding box center [1428, 15] width 26 height 11
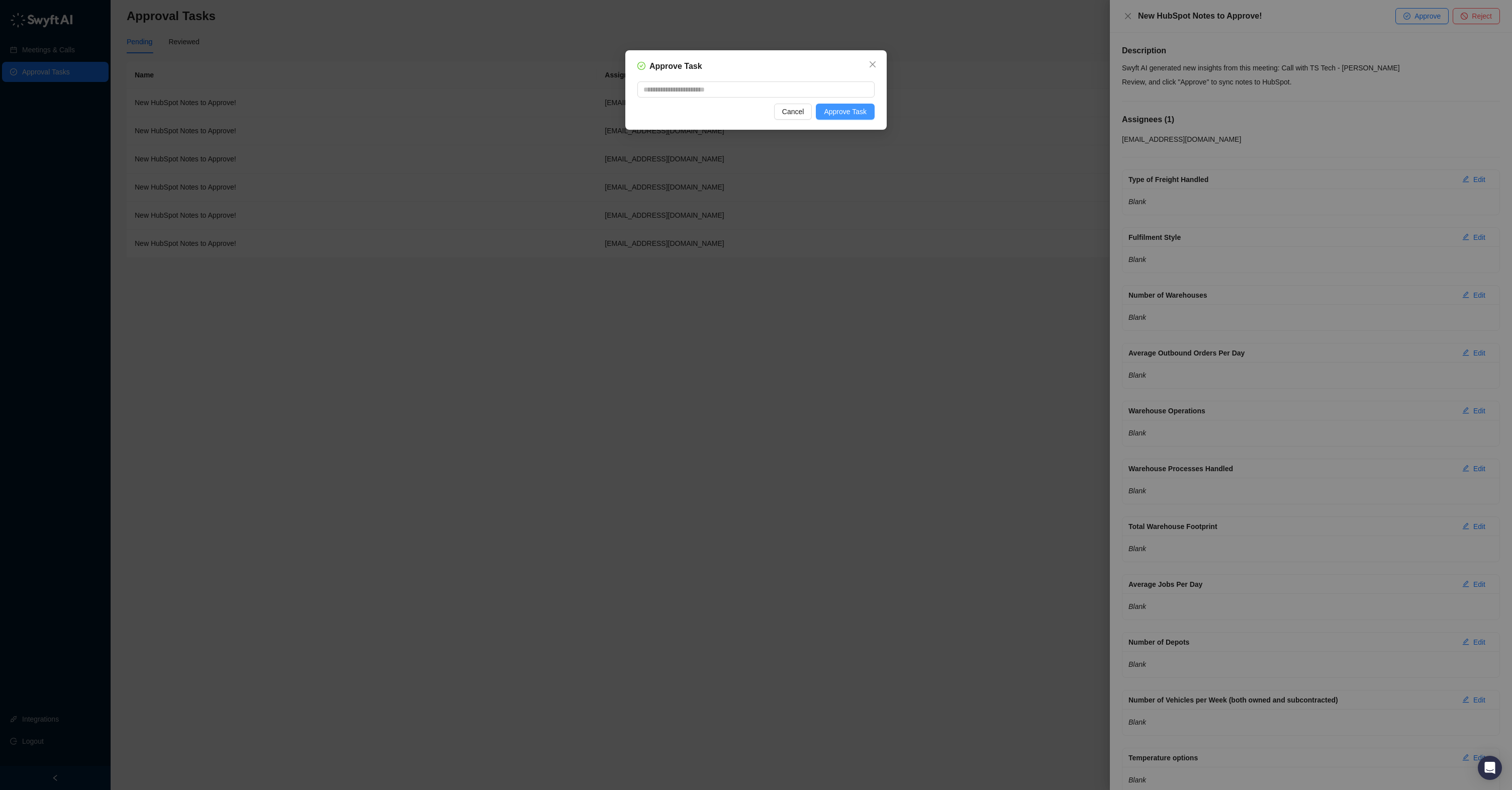
drag, startPoint x: 847, startPoint y: 111, endPoint x: 859, endPoint y: 110, distance: 12.0
click at [850, 111] on span "Approve Task" at bounding box center [845, 111] width 43 height 11
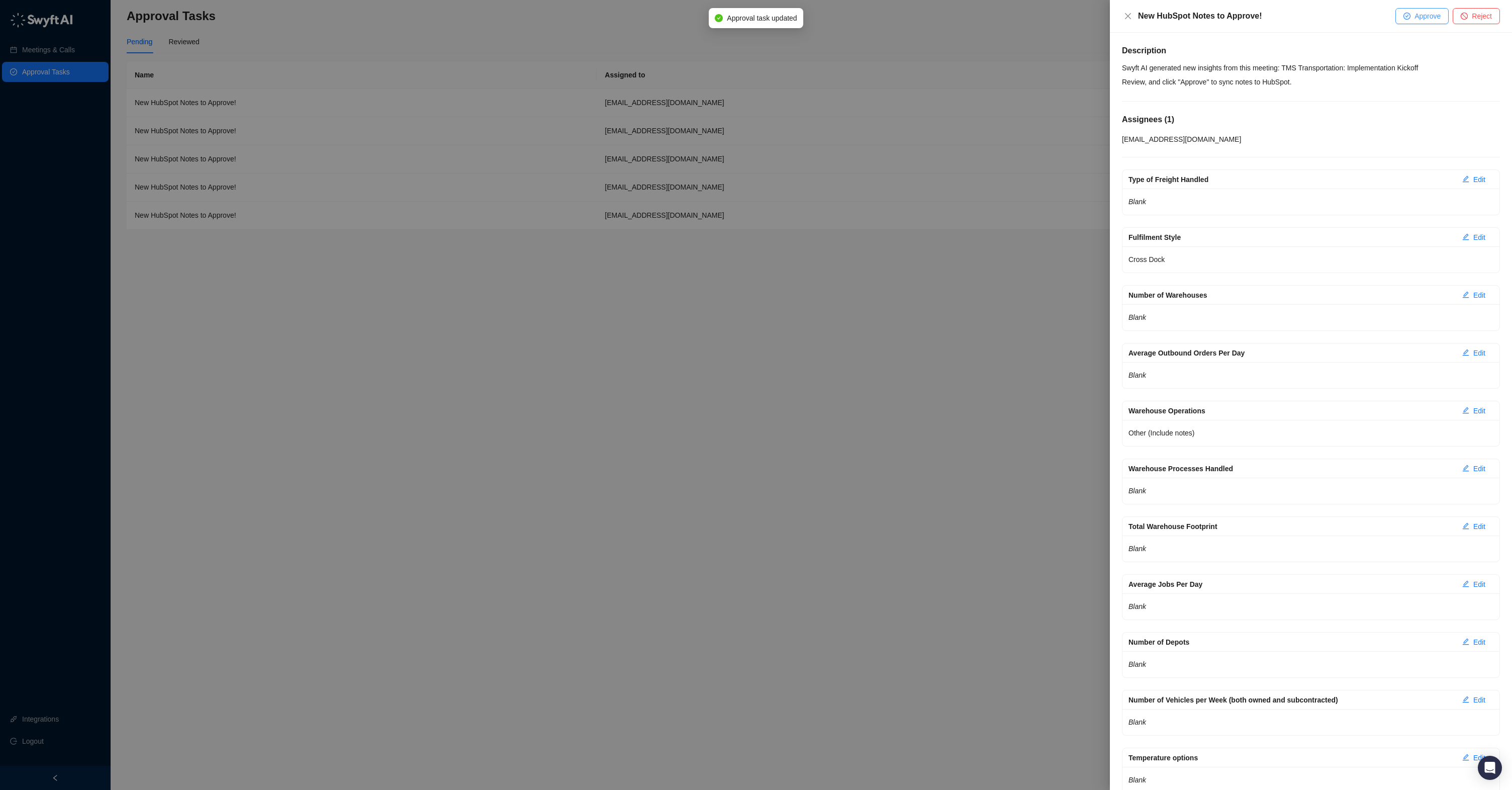
click at [1428, 14] on span "Approve" at bounding box center [1428, 15] width 26 height 11
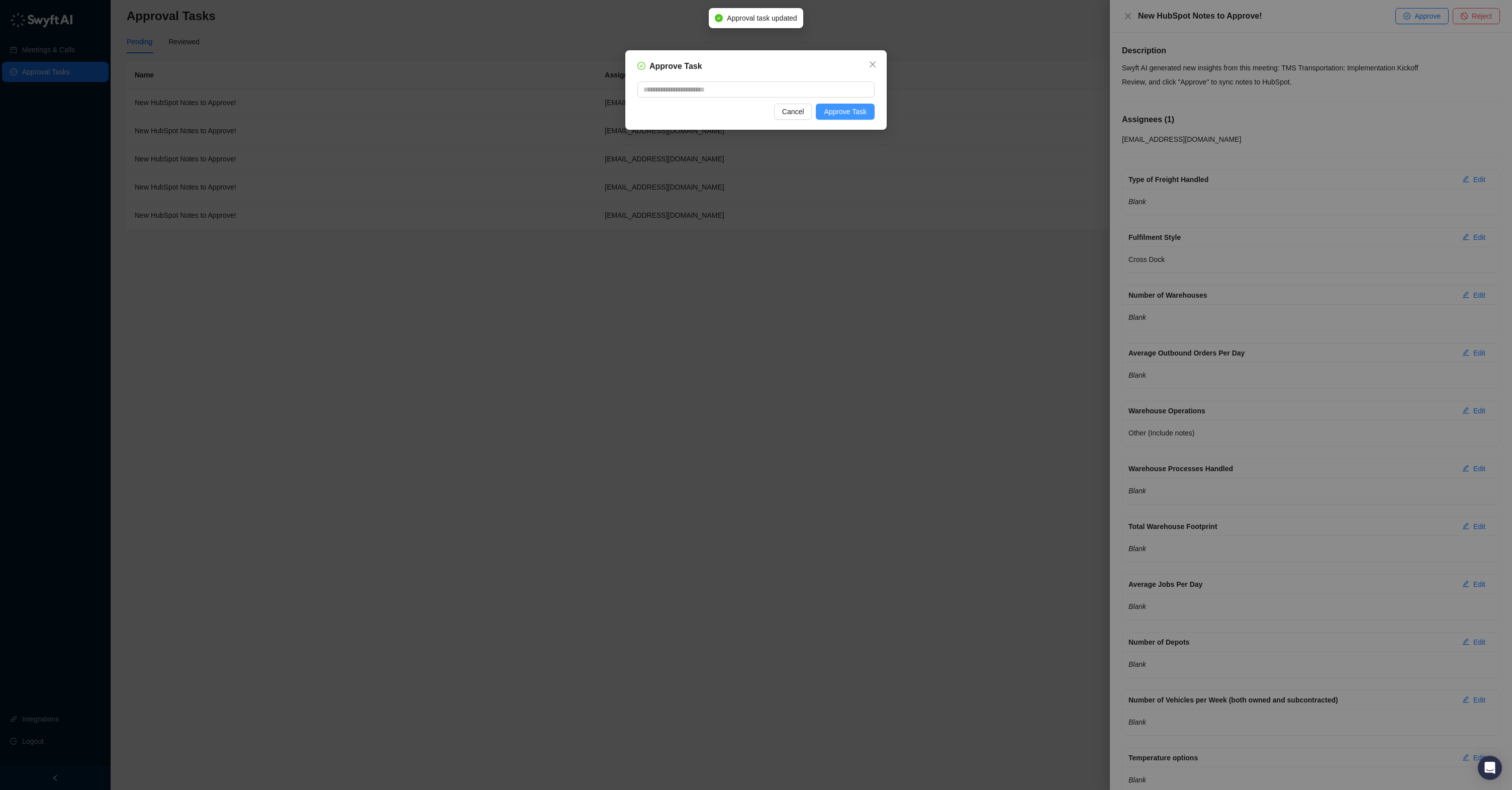
drag, startPoint x: 852, startPoint y: 114, endPoint x: 861, endPoint y: 114, distance: 9.0
click at [852, 114] on span "Approve Task" at bounding box center [845, 111] width 43 height 11
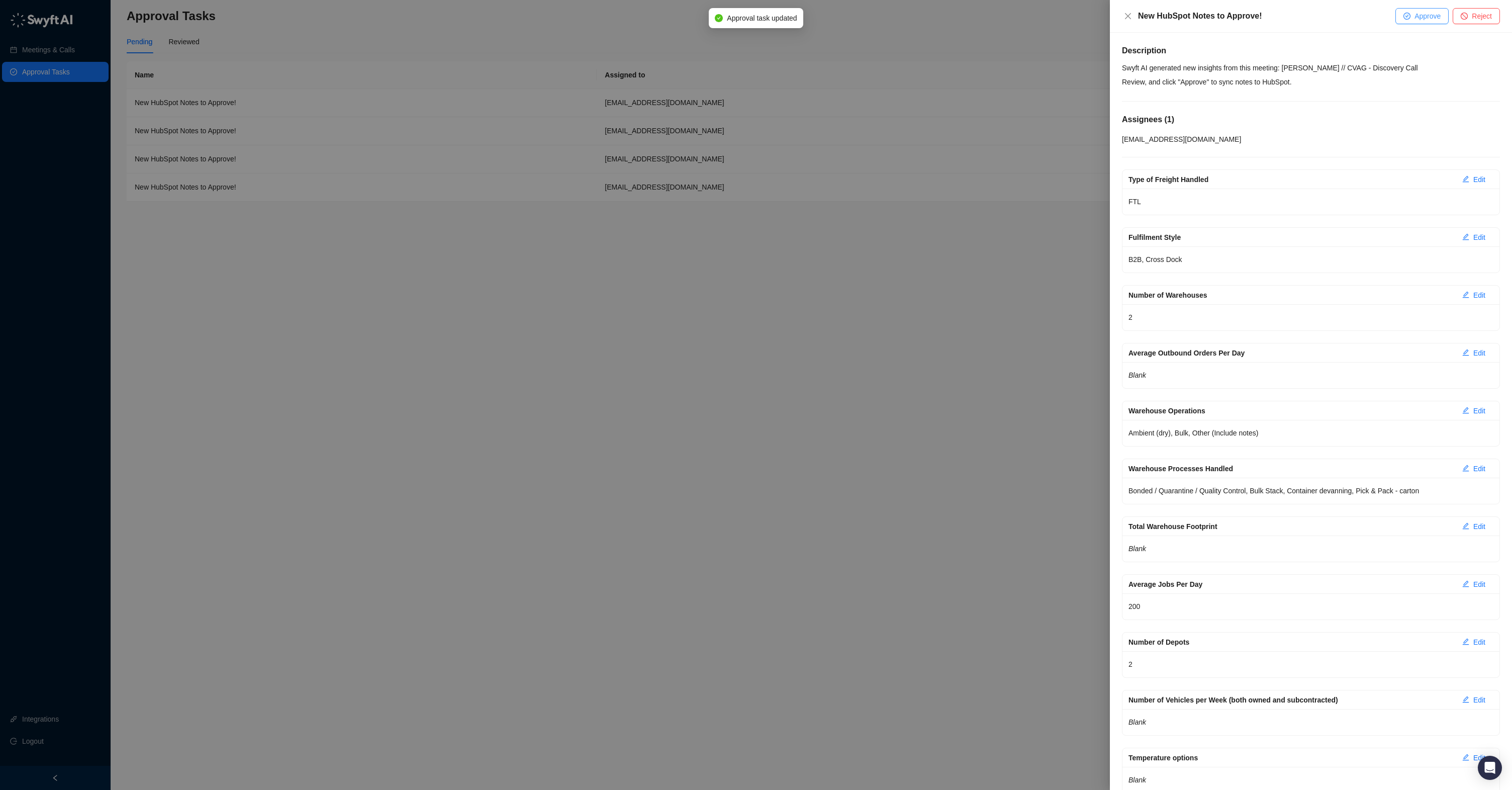
click at [1404, 19] on icon "check-circle" at bounding box center [1407, 16] width 7 height 7
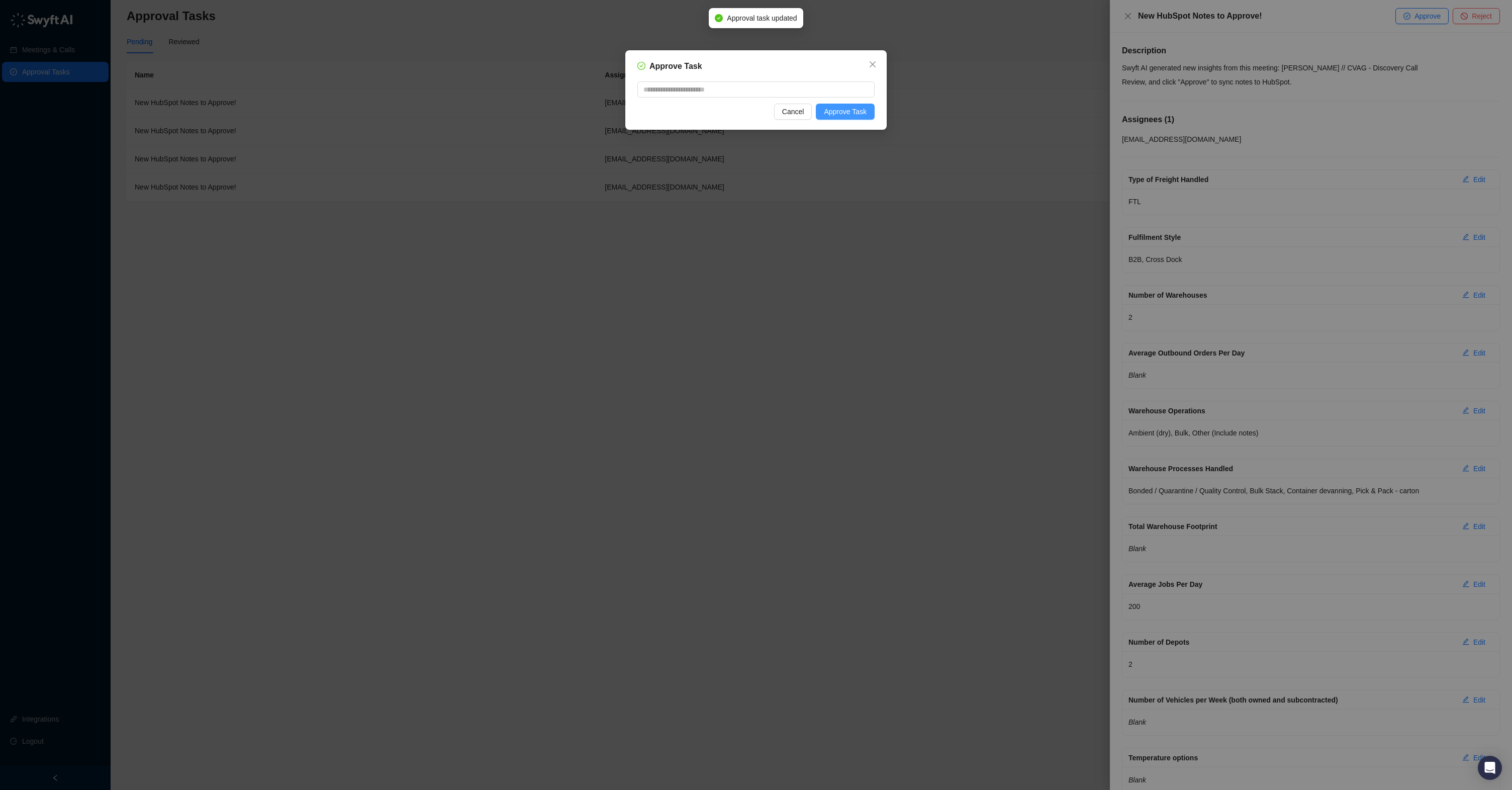
click at [858, 116] on span "Approve Task" at bounding box center [845, 111] width 43 height 11
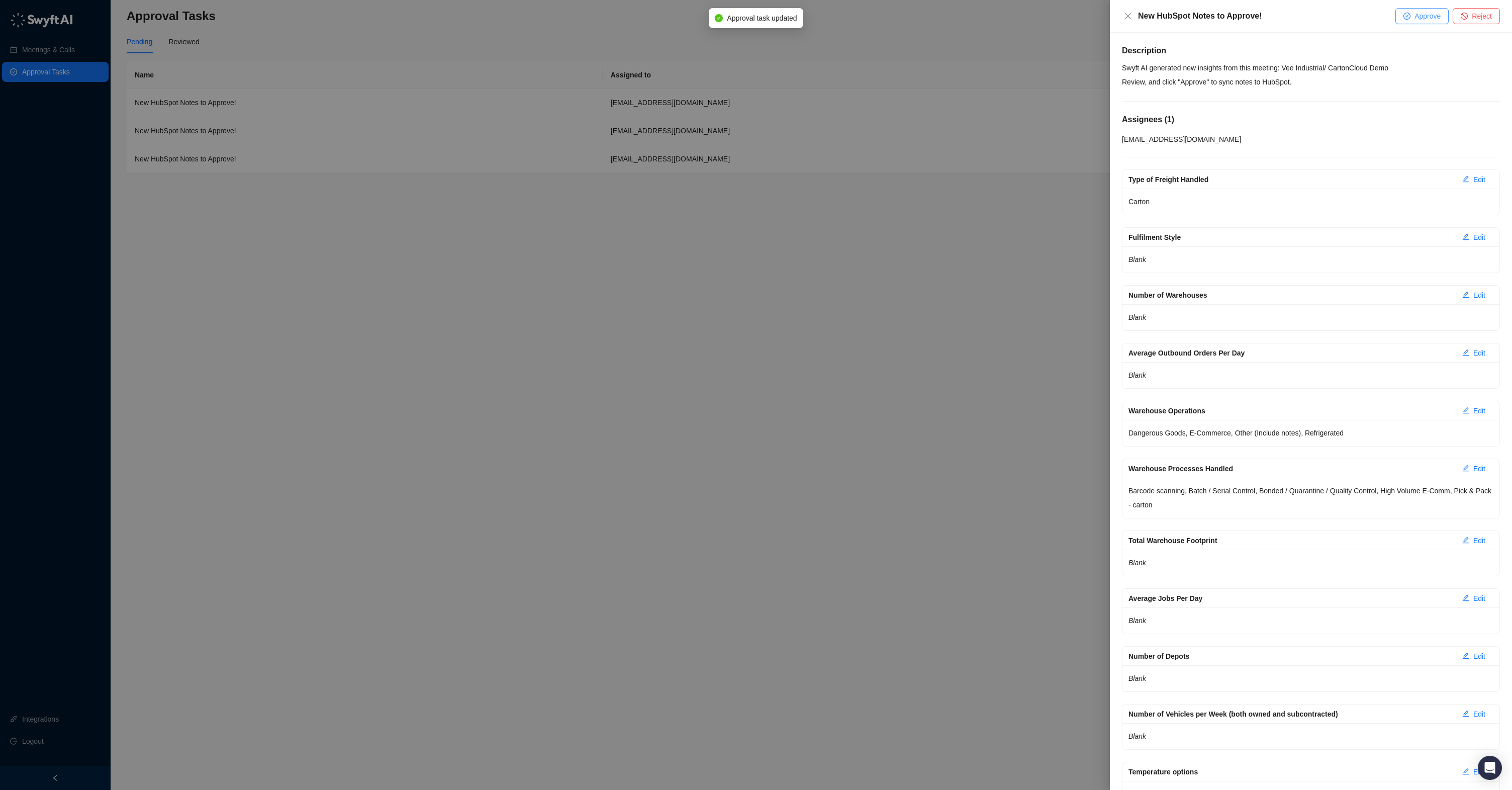
click at [1422, 19] on span "Approve" at bounding box center [1428, 15] width 26 height 11
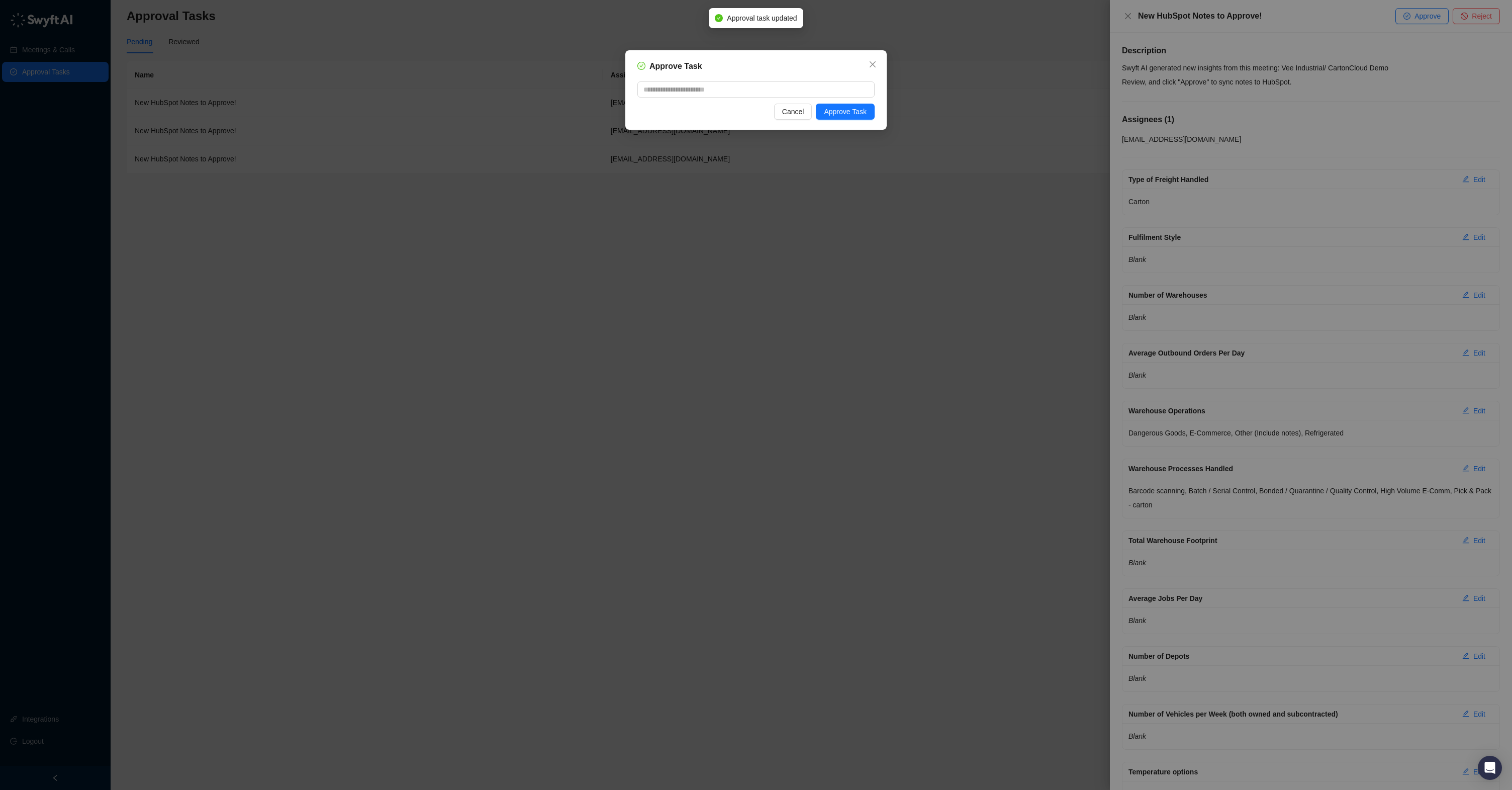
drag, startPoint x: 852, startPoint y: 106, endPoint x: 890, endPoint y: 104, distance: 38.1
click at [851, 106] on button "Approve Task" at bounding box center [845, 111] width 59 height 16
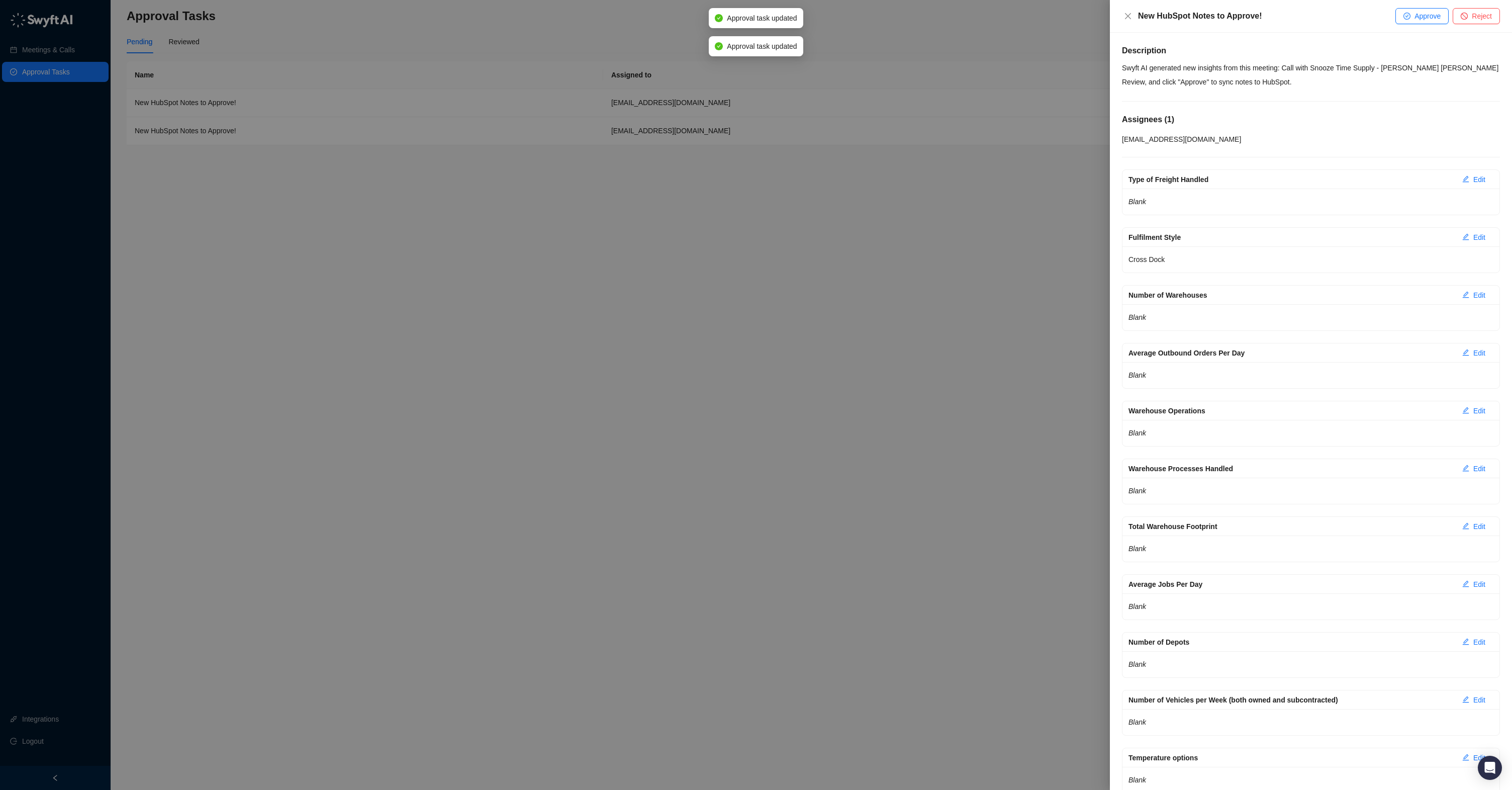
drag, startPoint x: 1415, startPoint y: 20, endPoint x: 1275, endPoint y: 47, distance: 142.6
click at [1415, 20] on span "Approve" at bounding box center [1428, 15] width 26 height 11
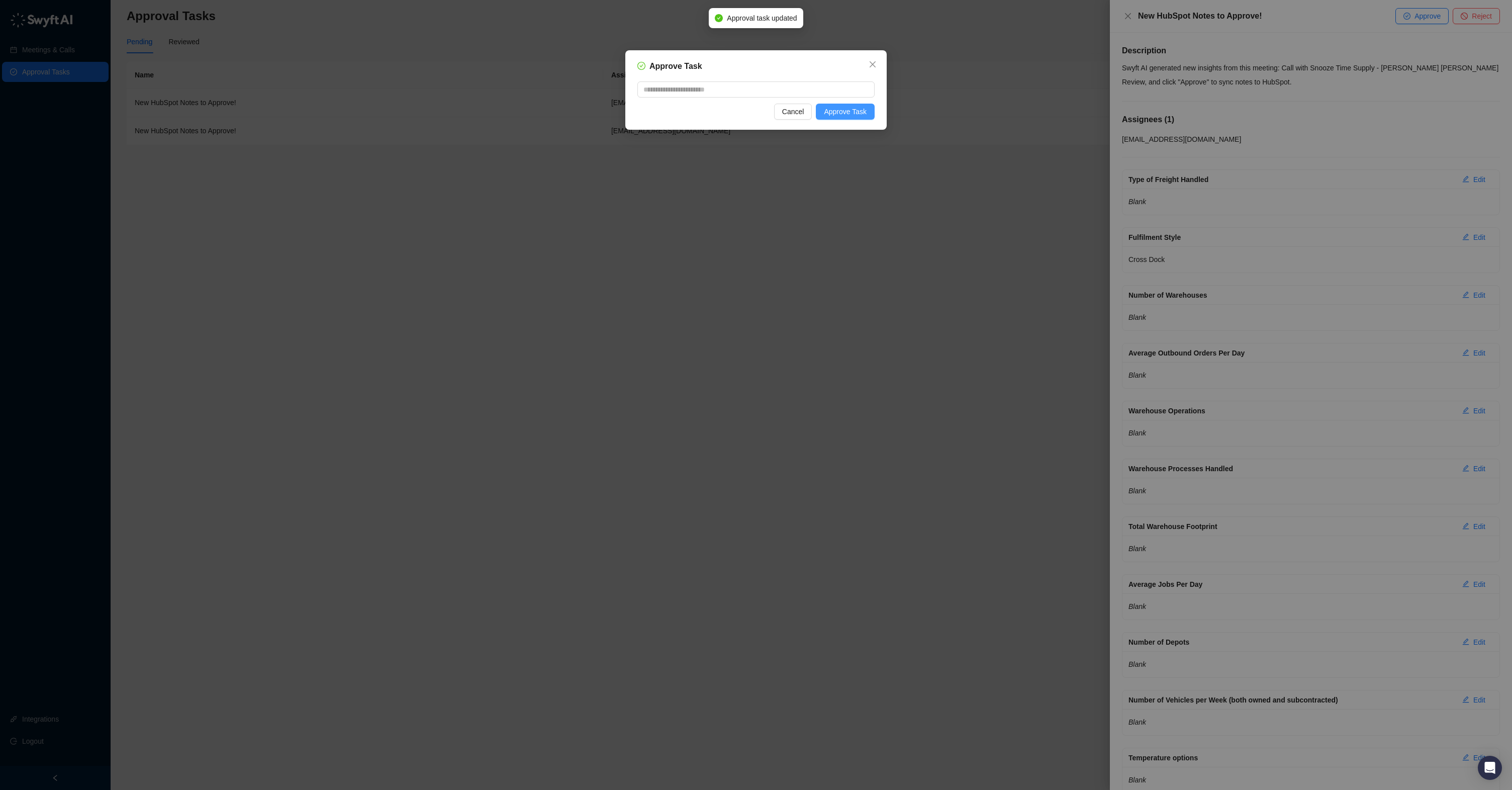
drag, startPoint x: 843, startPoint y: 115, endPoint x: 856, endPoint y: 114, distance: 13.0
click at [842, 115] on span "Approve Task" at bounding box center [845, 111] width 43 height 11
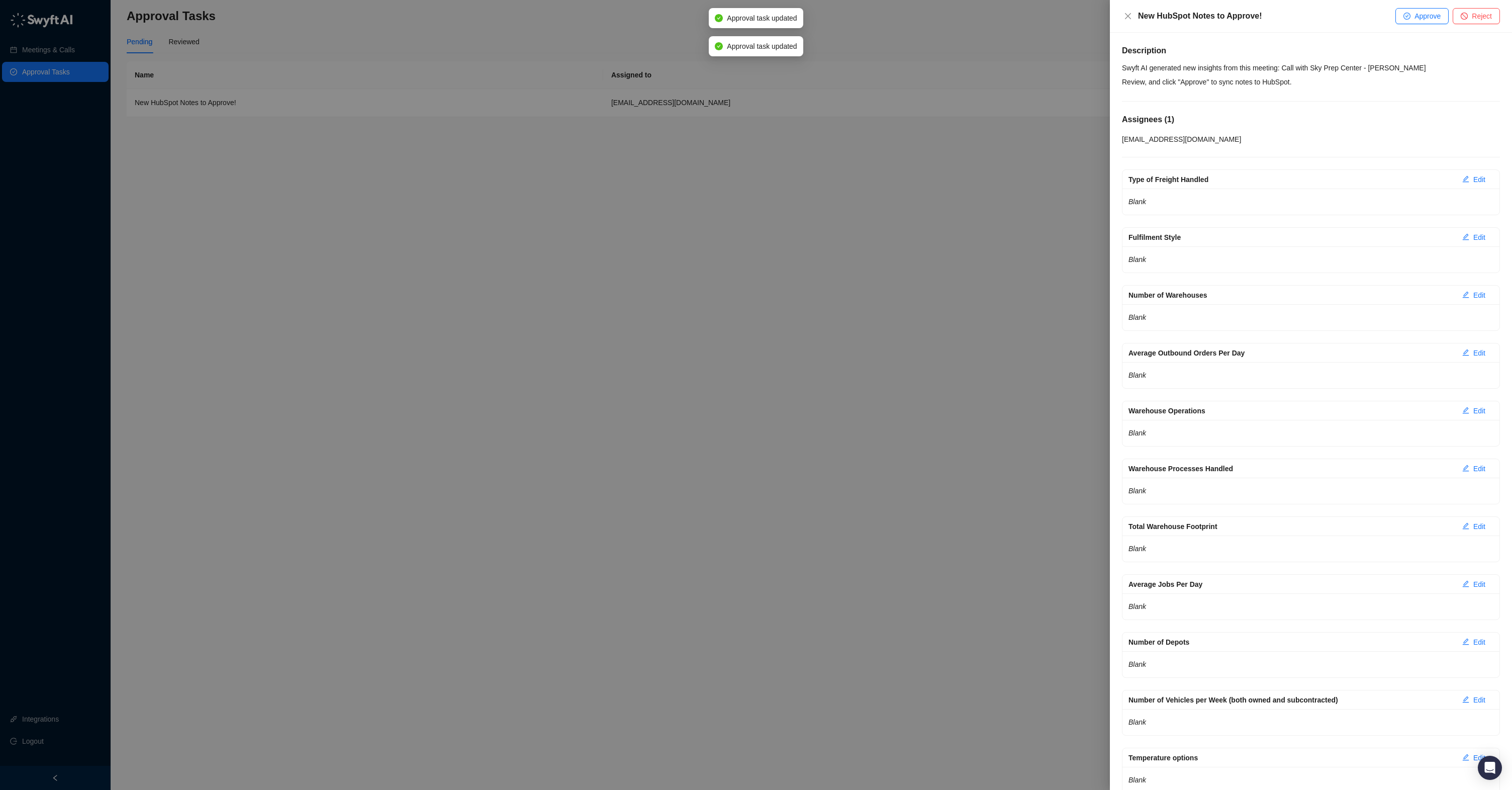
drag, startPoint x: 1427, startPoint y: 21, endPoint x: 1412, endPoint y: 25, distance: 15.5
click at [1427, 21] on span "Approve" at bounding box center [1428, 15] width 26 height 11
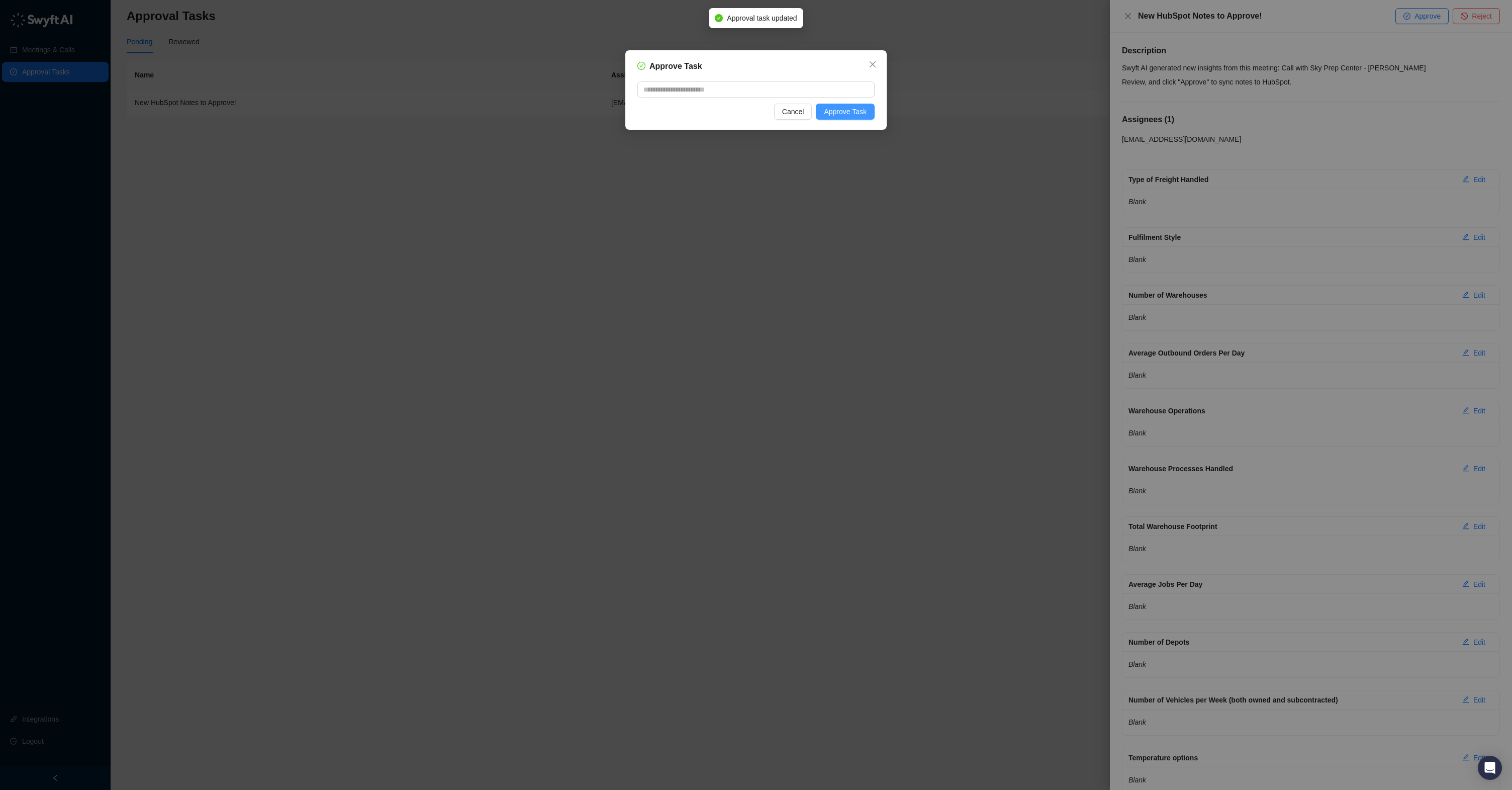
click at [840, 116] on span "Approve Task" at bounding box center [845, 111] width 43 height 11
